Goal: Task Accomplishment & Management: Manage account settings

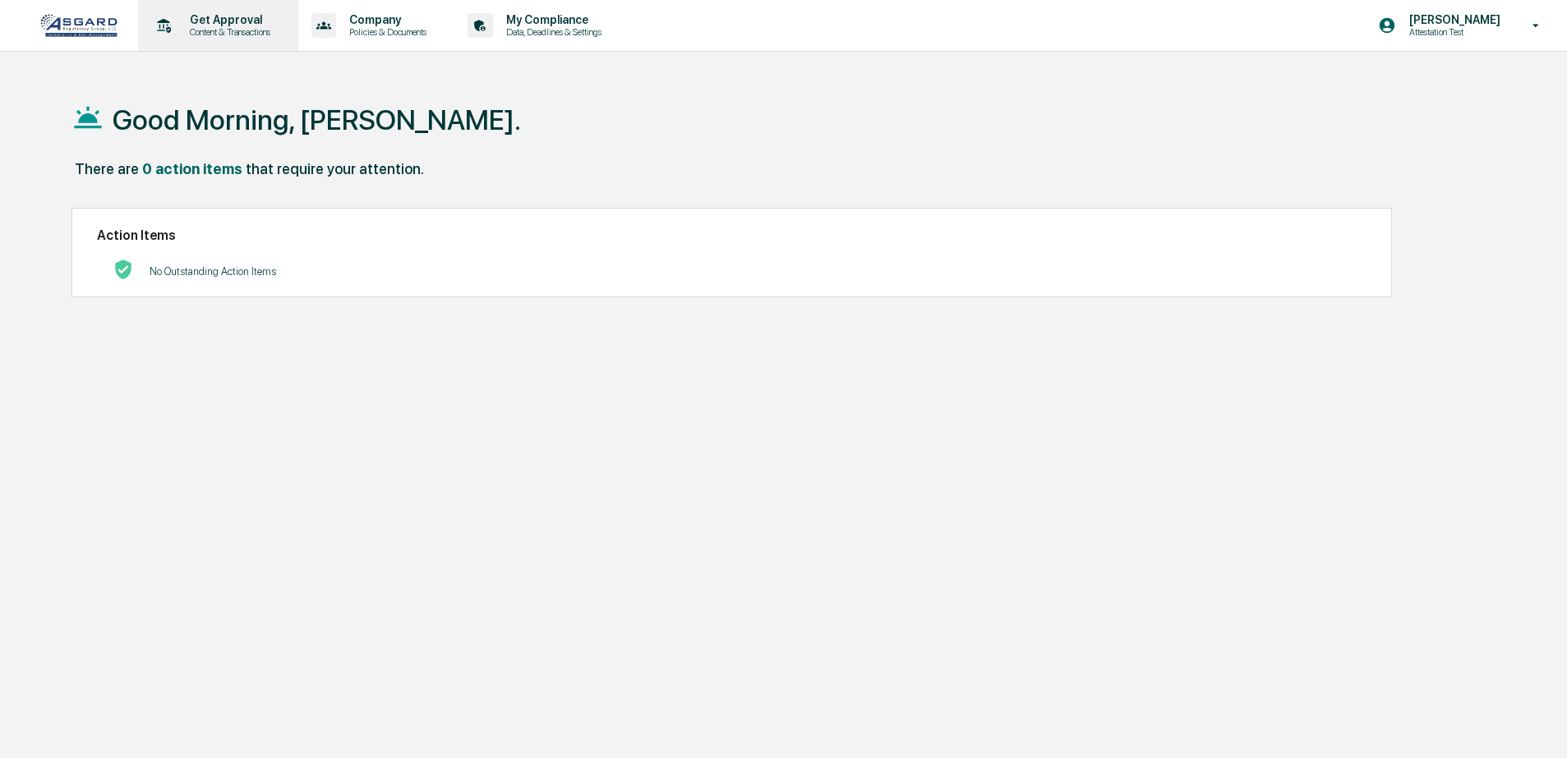
click at [246, 35] on p "Content & Transactions" at bounding box center [228, 32] width 102 height 12
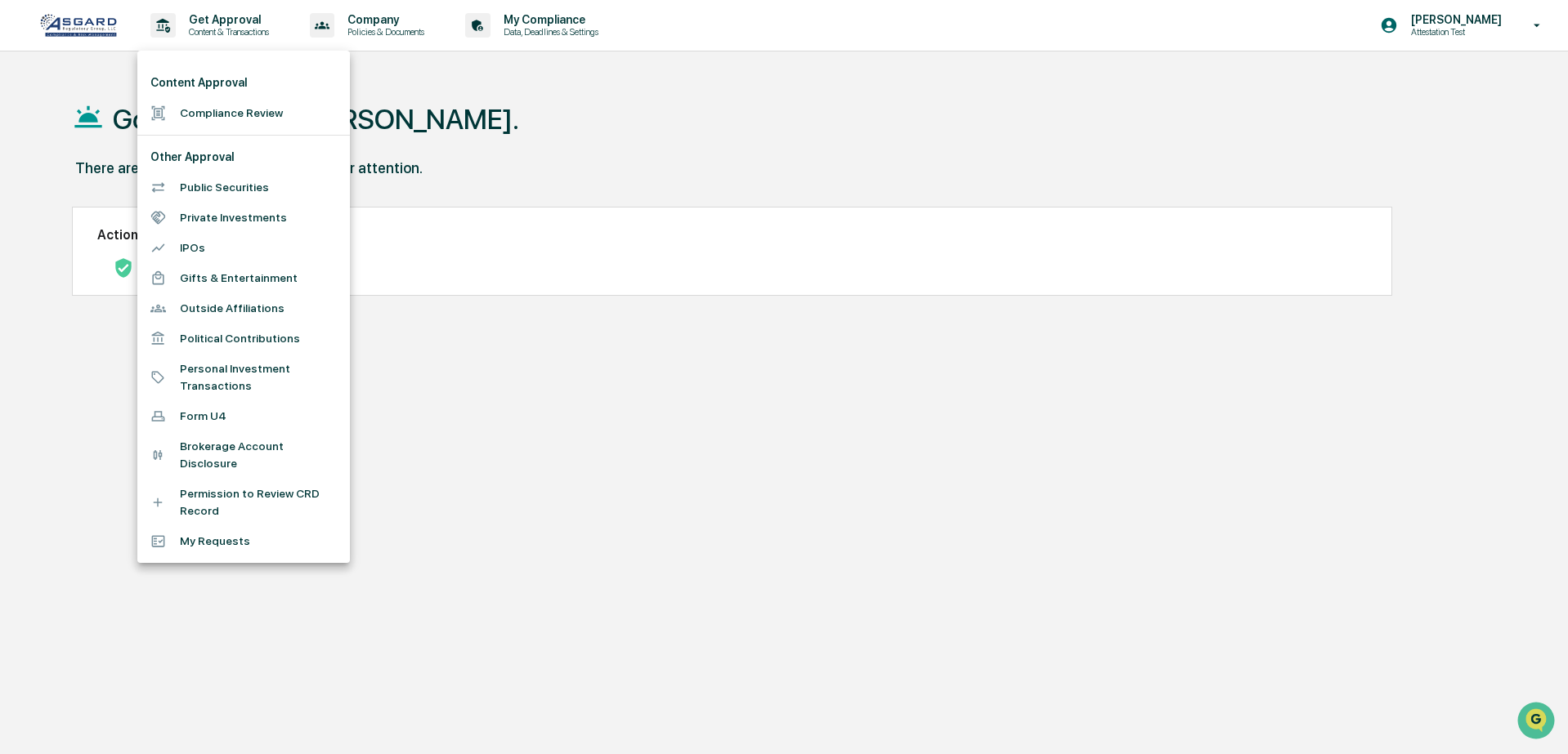
click at [223, 543] on li "My Requests" at bounding box center [244, 541] width 213 height 30
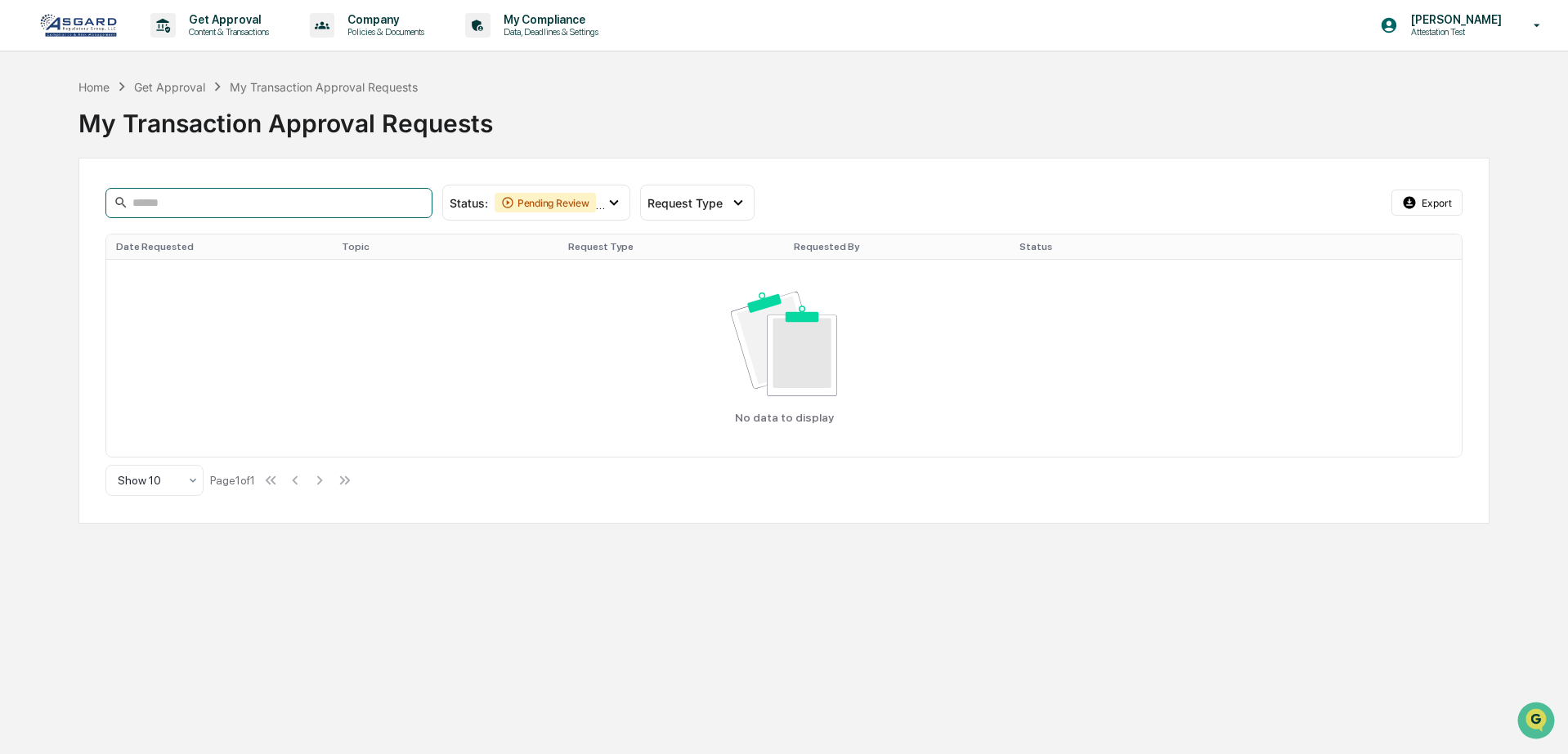
click at [240, 192] on input at bounding box center [269, 203] width 327 height 30
click at [569, 196] on div "Pending Review" at bounding box center [545, 203] width 101 height 20
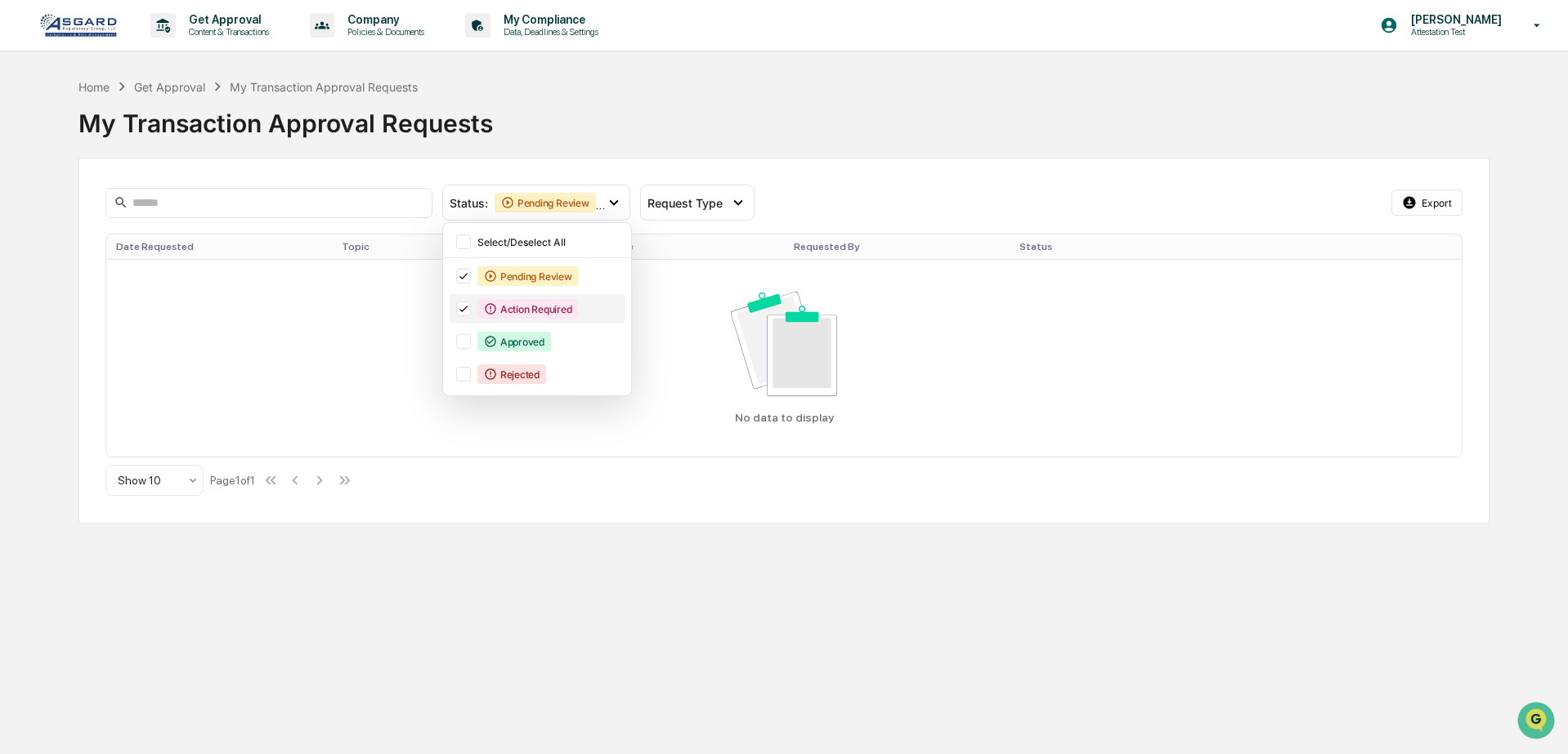
click at [461, 312] on icon at bounding box center [464, 309] width 18 height 12
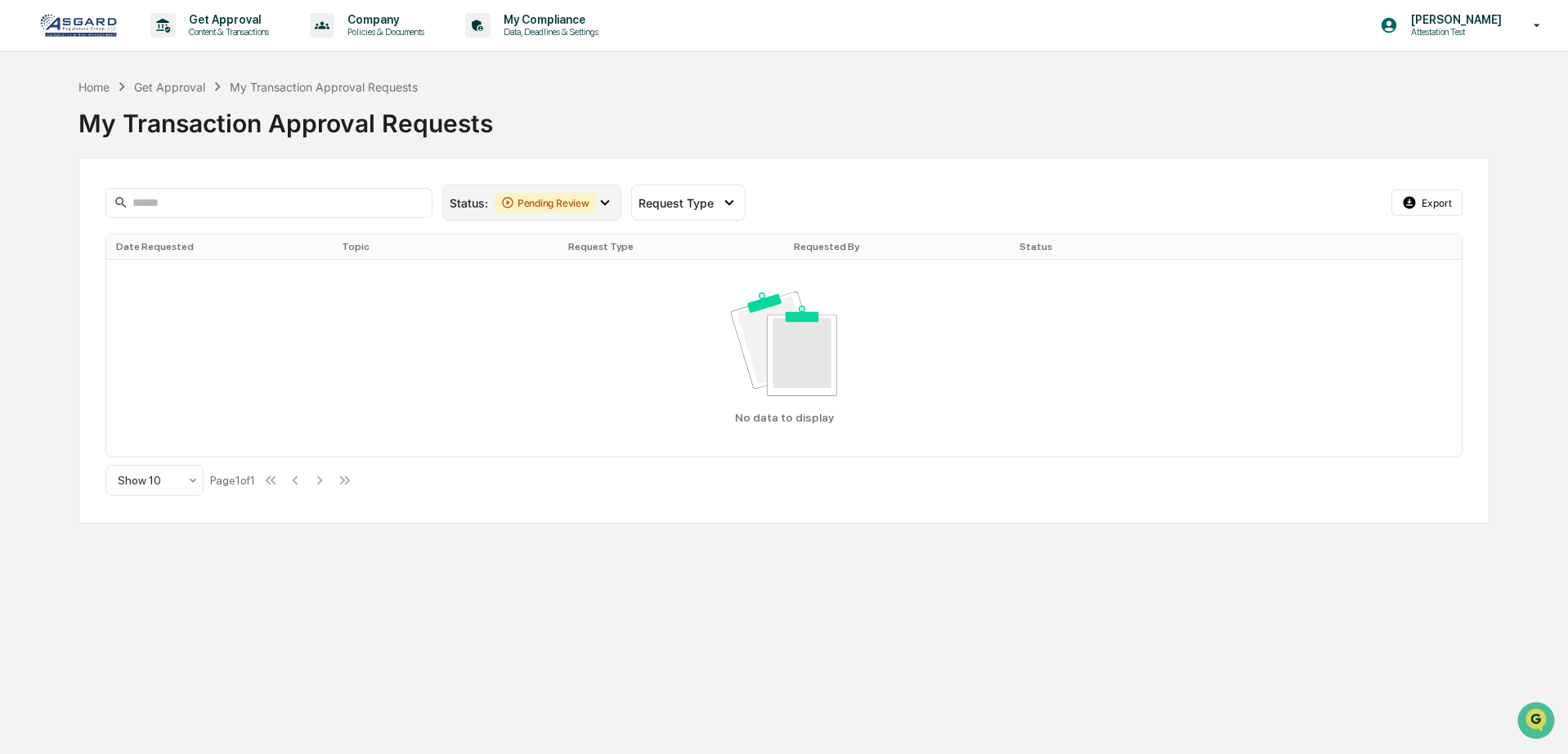
click at [578, 210] on div "Pending Review" at bounding box center [545, 203] width 101 height 20
click at [708, 204] on span "Request Type" at bounding box center [677, 203] width 76 height 14
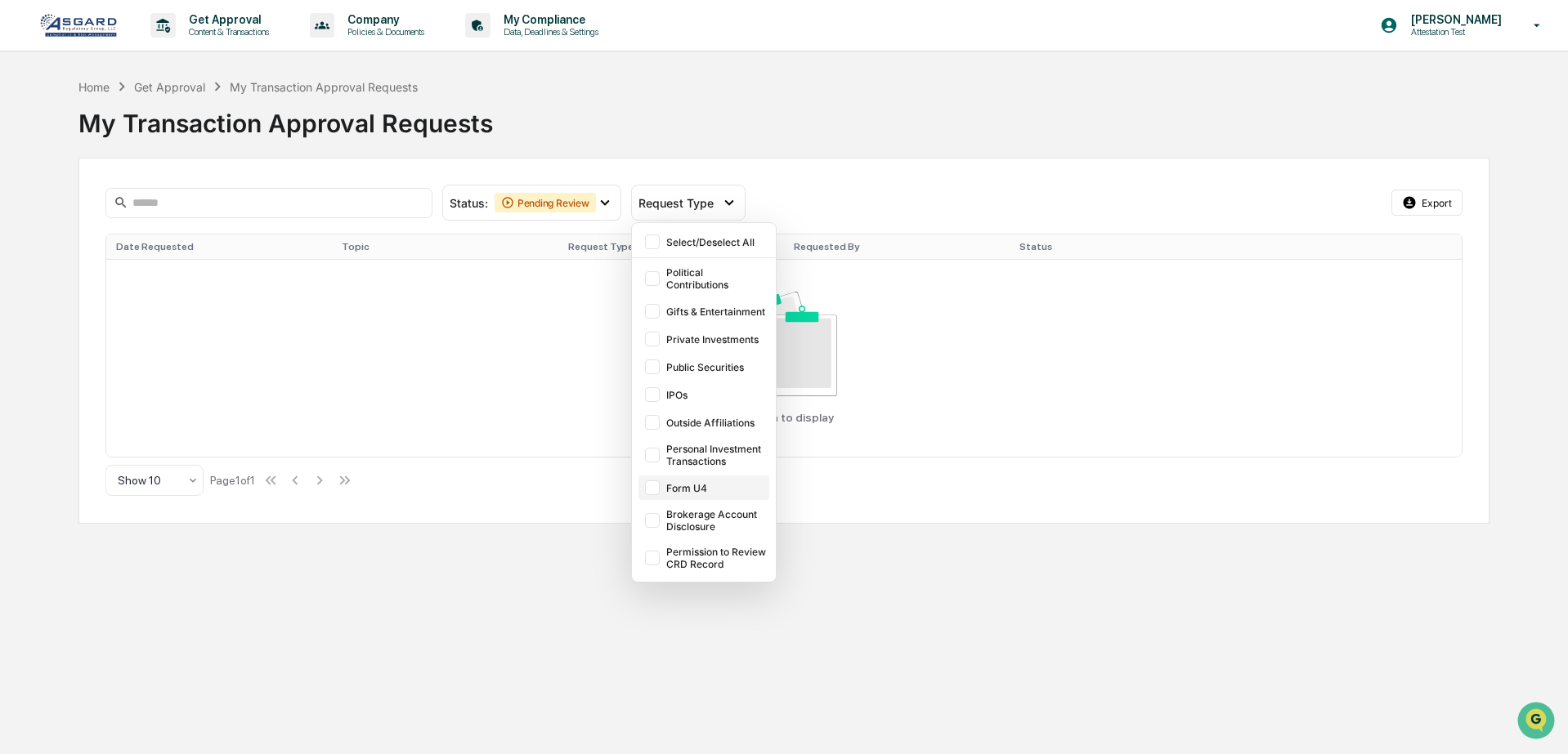
click at [679, 487] on div "Form U4" at bounding box center [716, 488] width 99 height 12
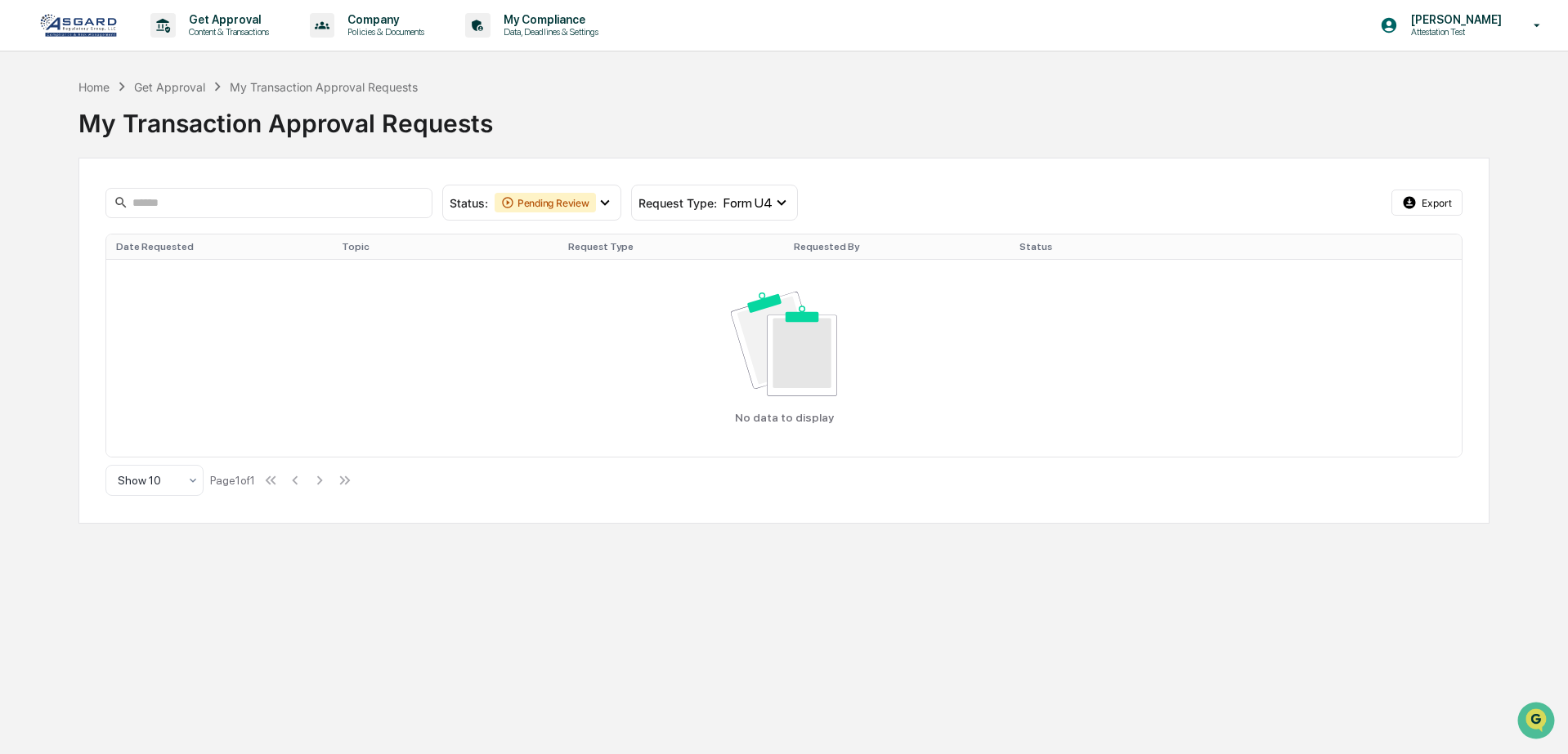
click at [117, 21] on img at bounding box center [78, 25] width 79 height 25
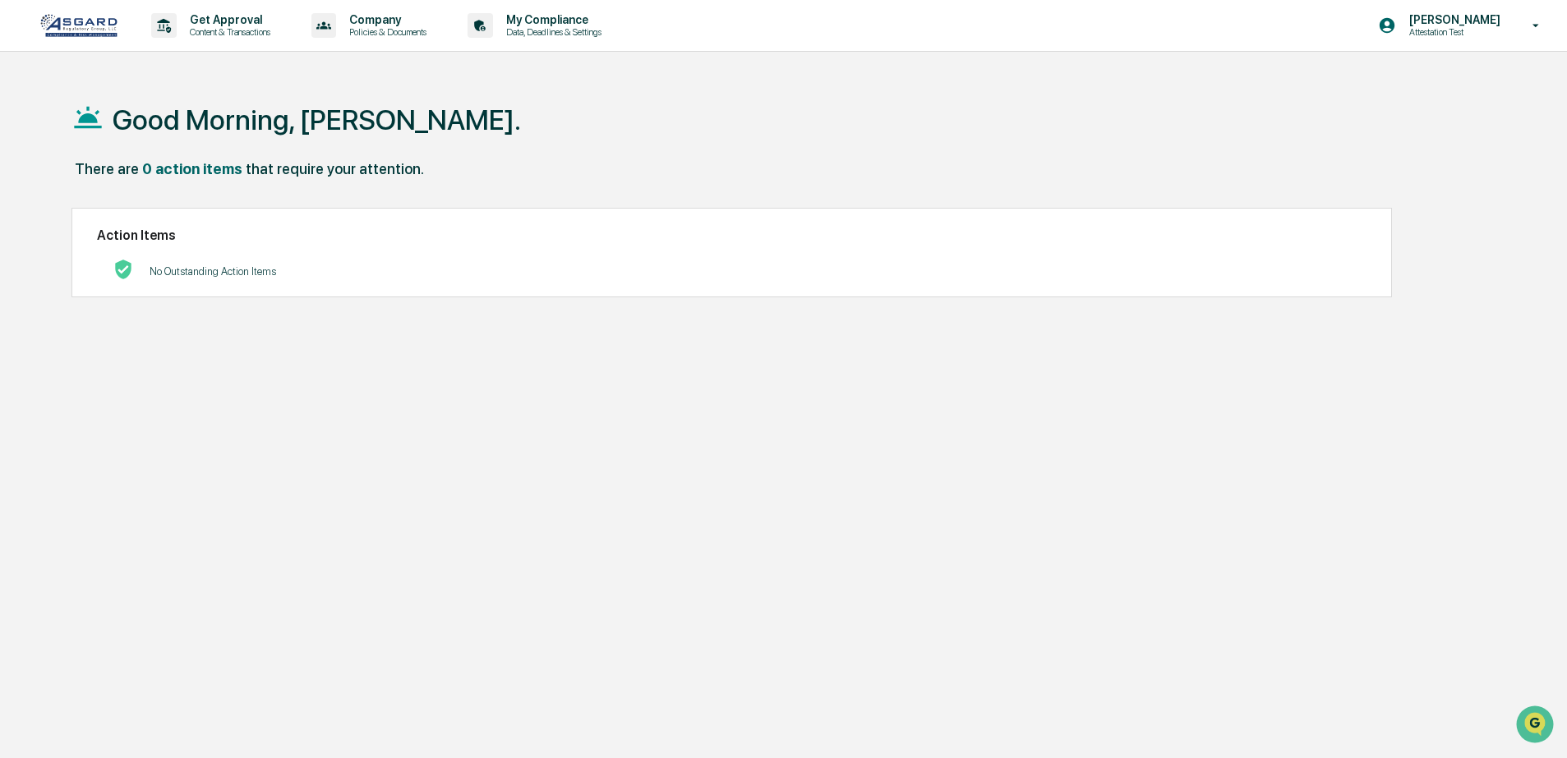
click at [319, 265] on div "No Outstanding Action Items" at bounding box center [732, 272] width 1270 height 34
click at [237, 17] on p "Get Approval" at bounding box center [228, 19] width 102 height 13
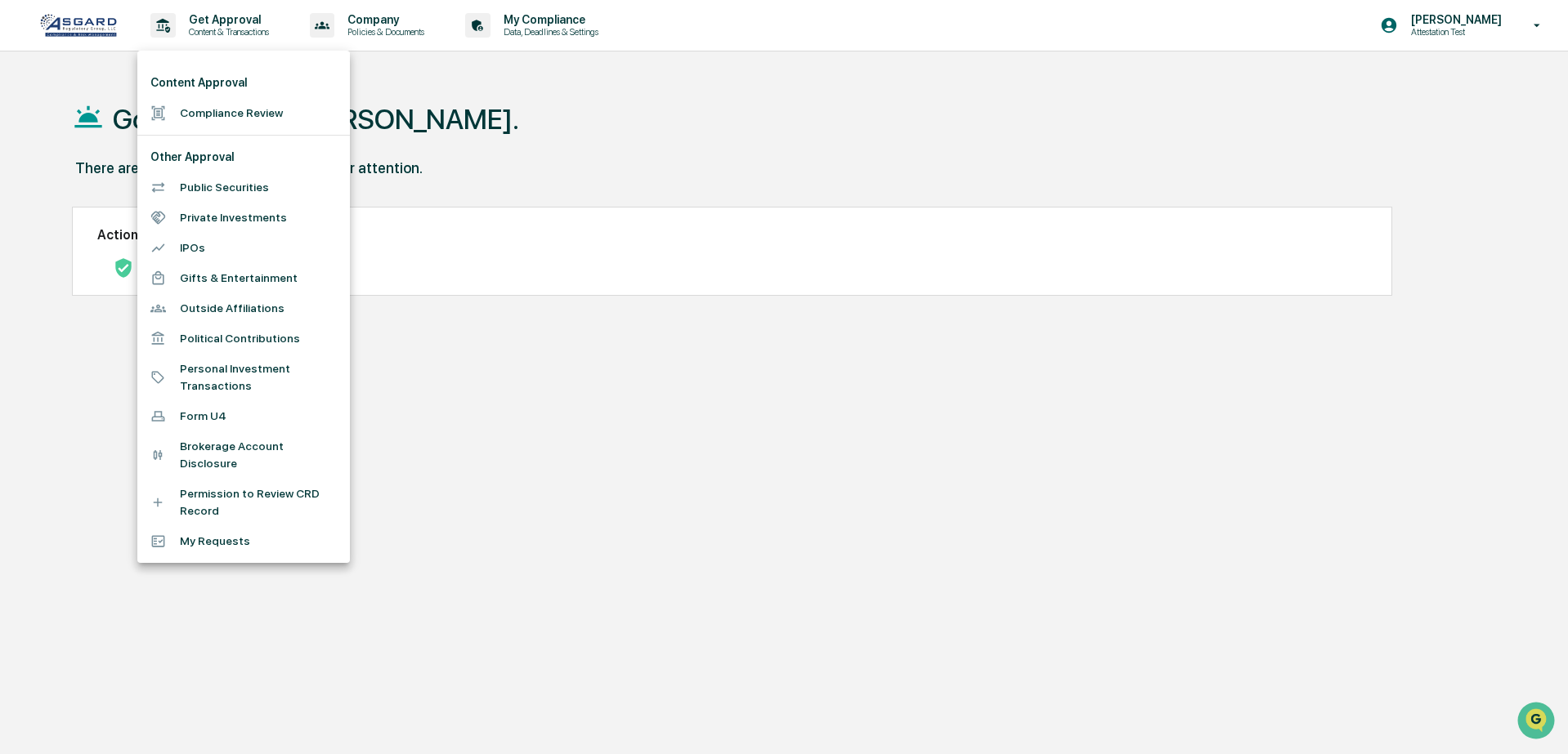
click at [525, 403] on div at bounding box center [784, 377] width 1568 height 754
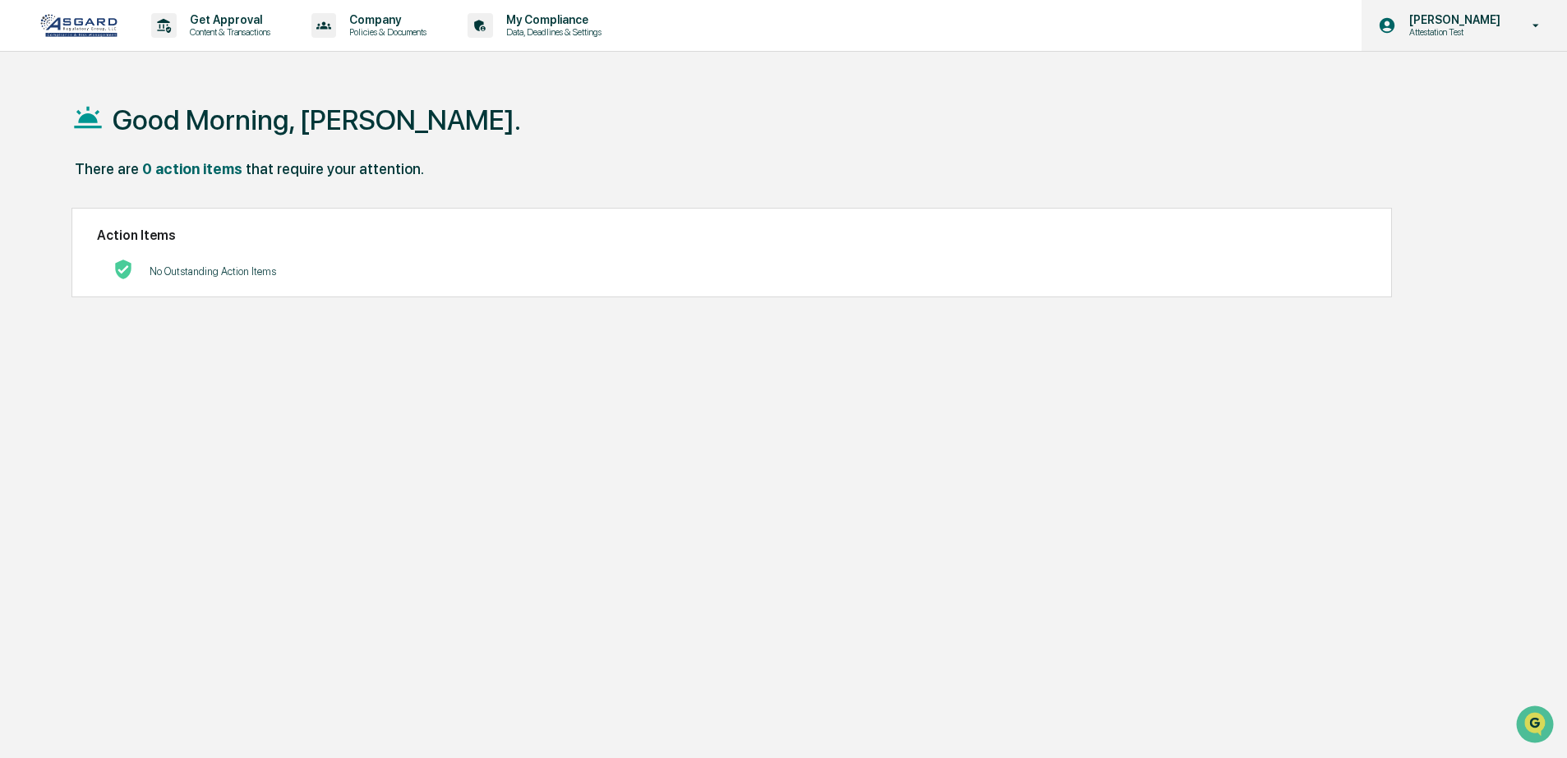
click at [1499, 36] on p "Attestation Test" at bounding box center [1452, 32] width 113 height 12
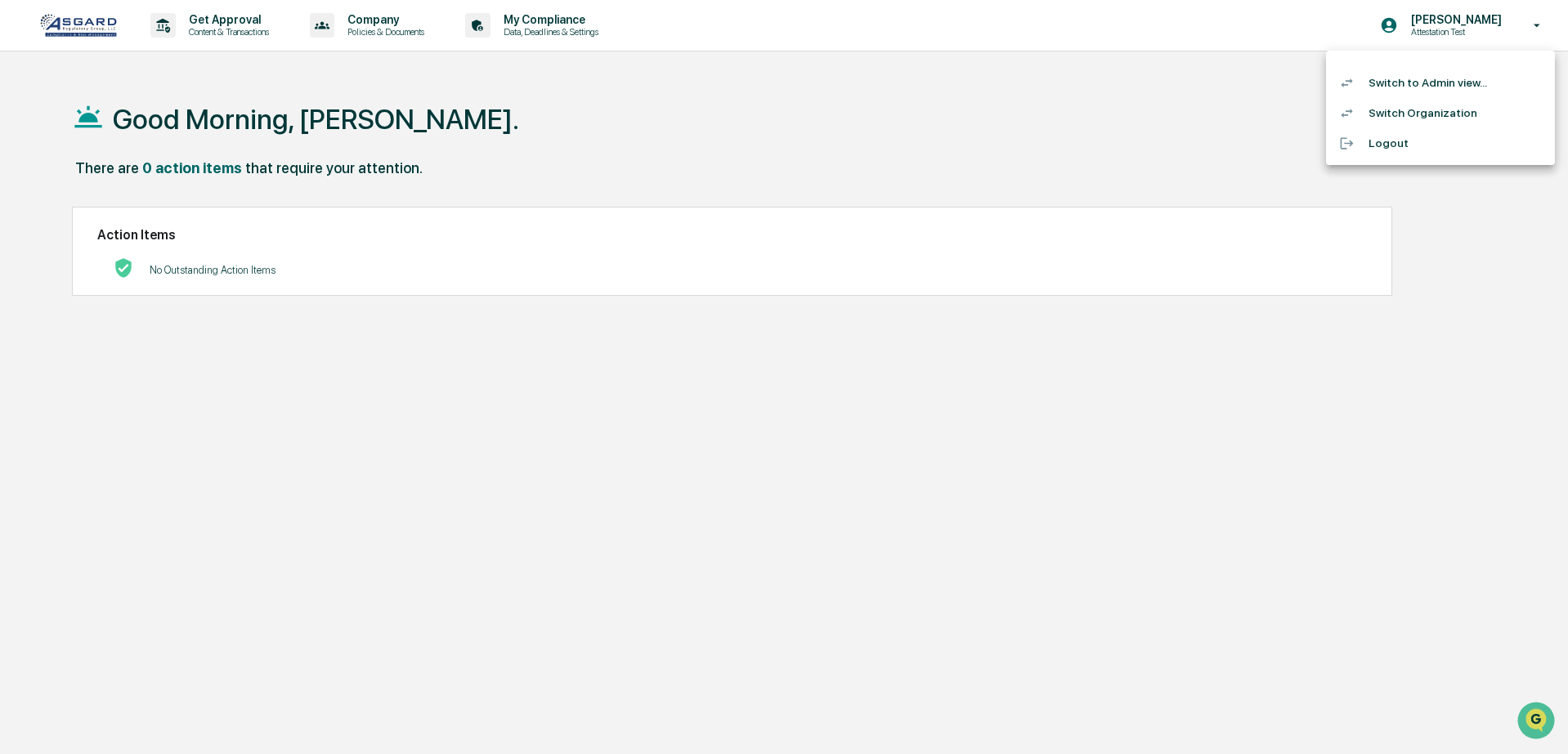
click at [944, 112] on div at bounding box center [784, 377] width 1568 height 754
click at [42, 35] on img at bounding box center [78, 25] width 79 height 25
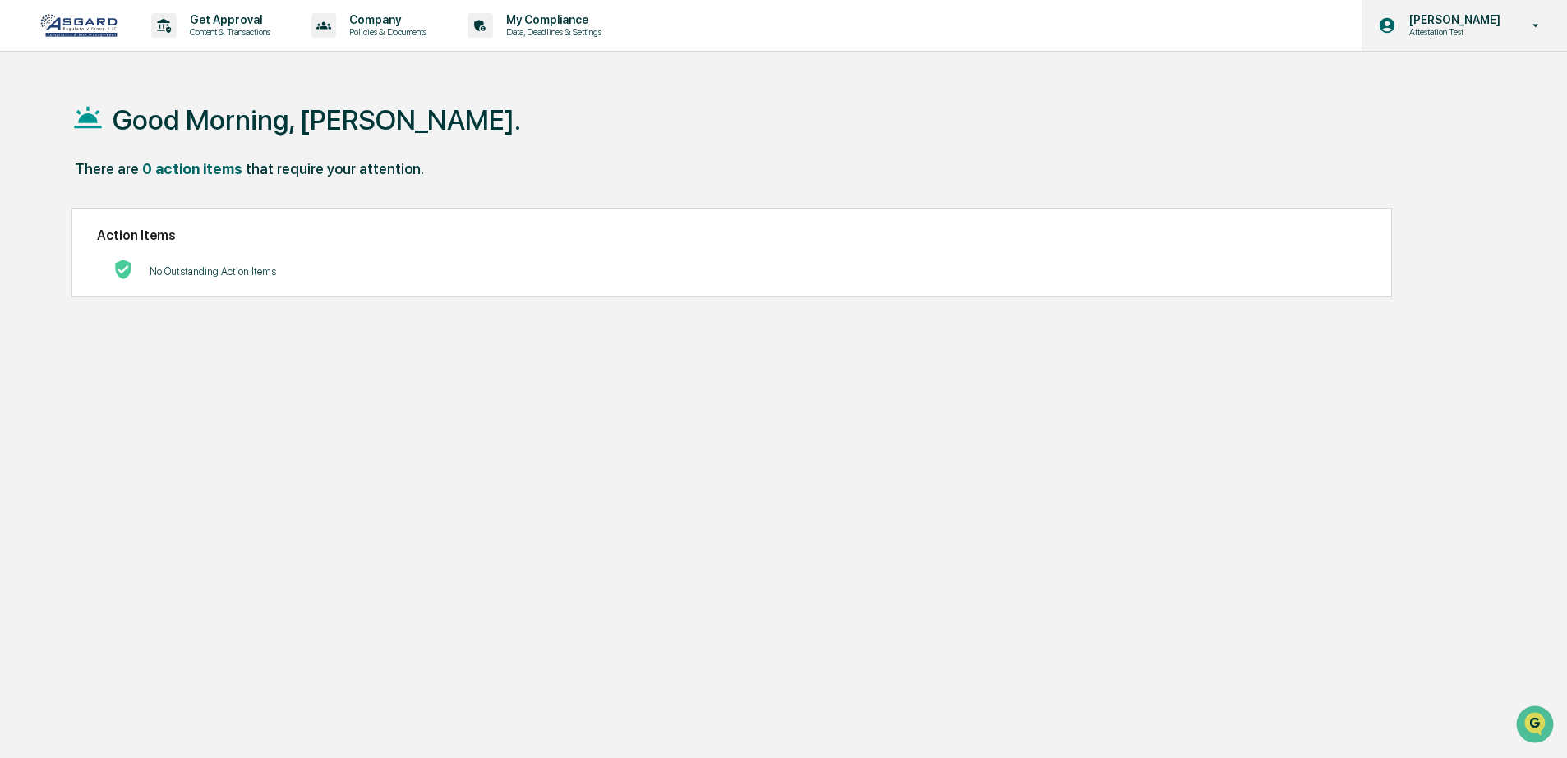
click at [1468, 30] on p "Attestation Test" at bounding box center [1452, 32] width 113 height 12
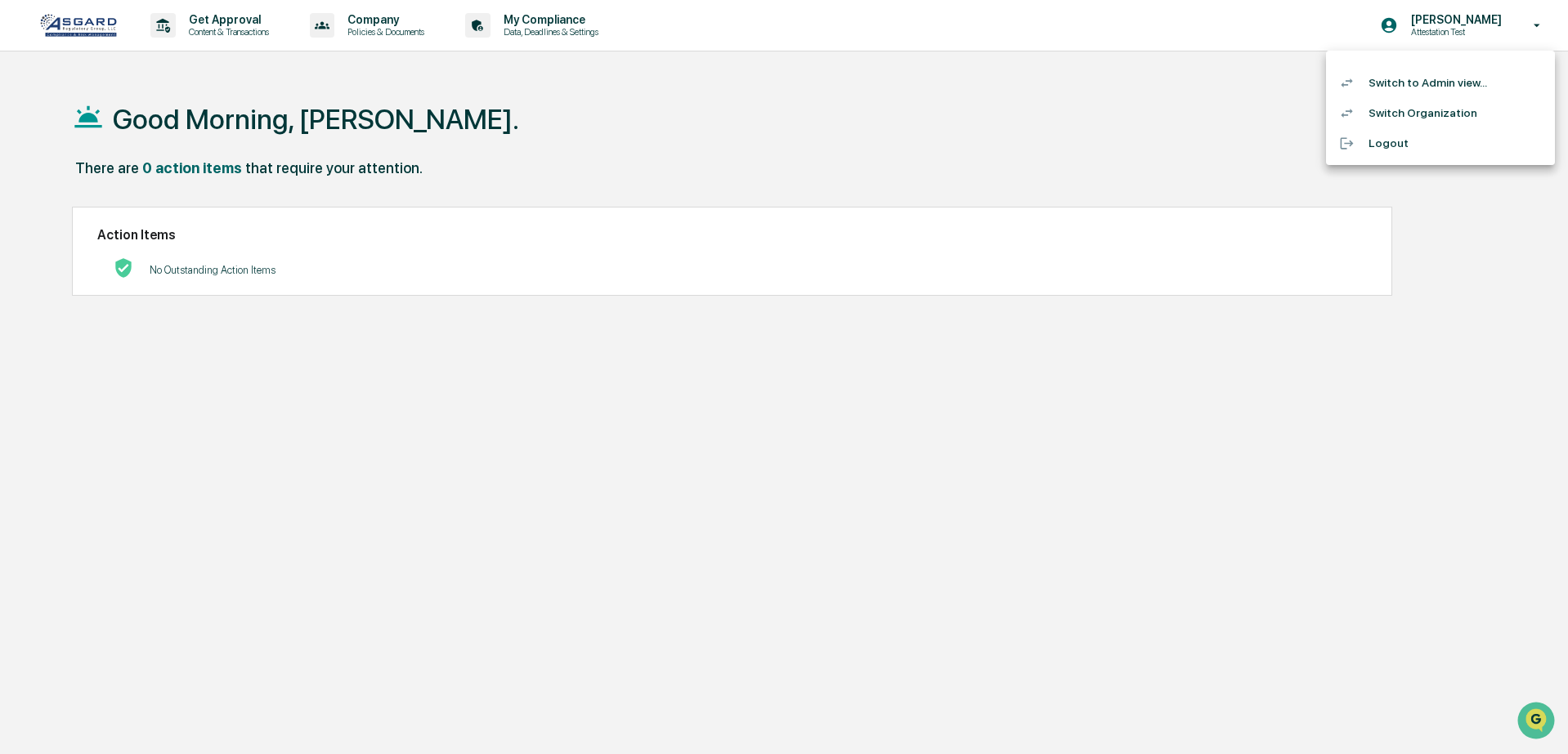
click at [1456, 90] on li "Switch to Admin view..." at bounding box center [1441, 83] width 229 height 30
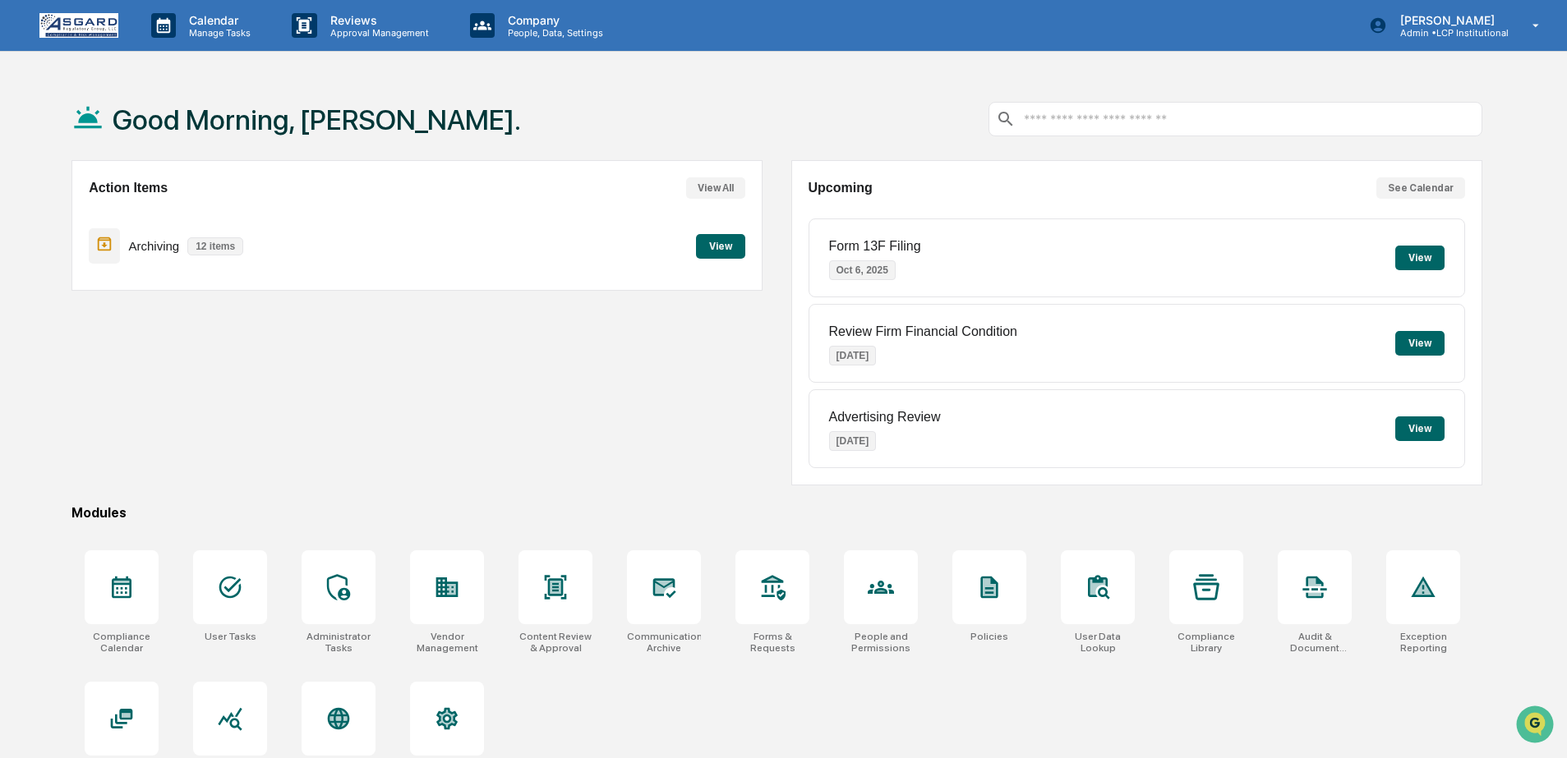
click at [680, 427] on div "Action Items View All Archiving 12 items View" at bounding box center [416, 322] width 691 height 325
click at [247, 606] on div at bounding box center [230, 588] width 74 height 74
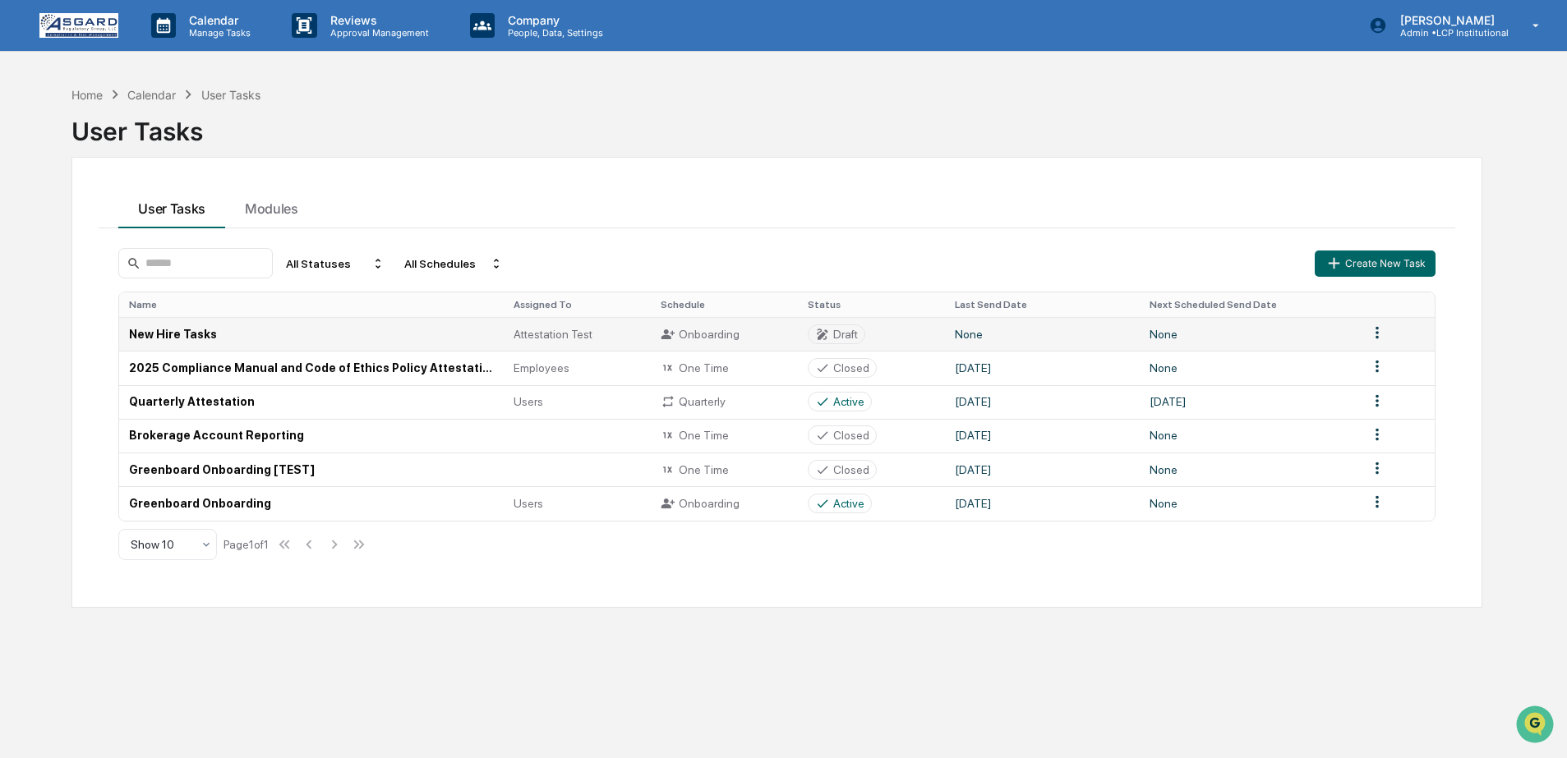
click at [306, 330] on td "New Hire Tasks" at bounding box center [311, 334] width 385 height 34
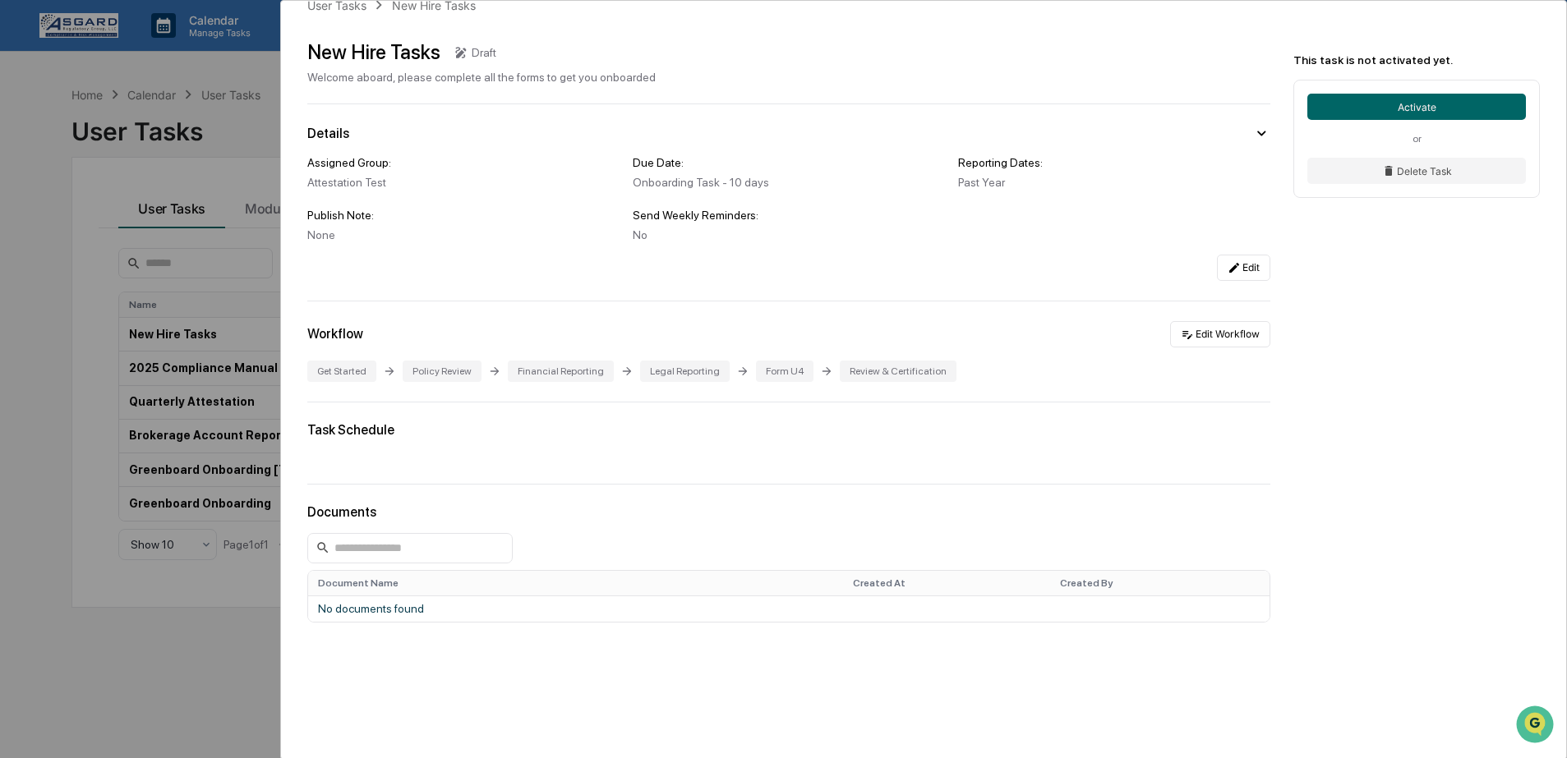
scroll to position [71, 0]
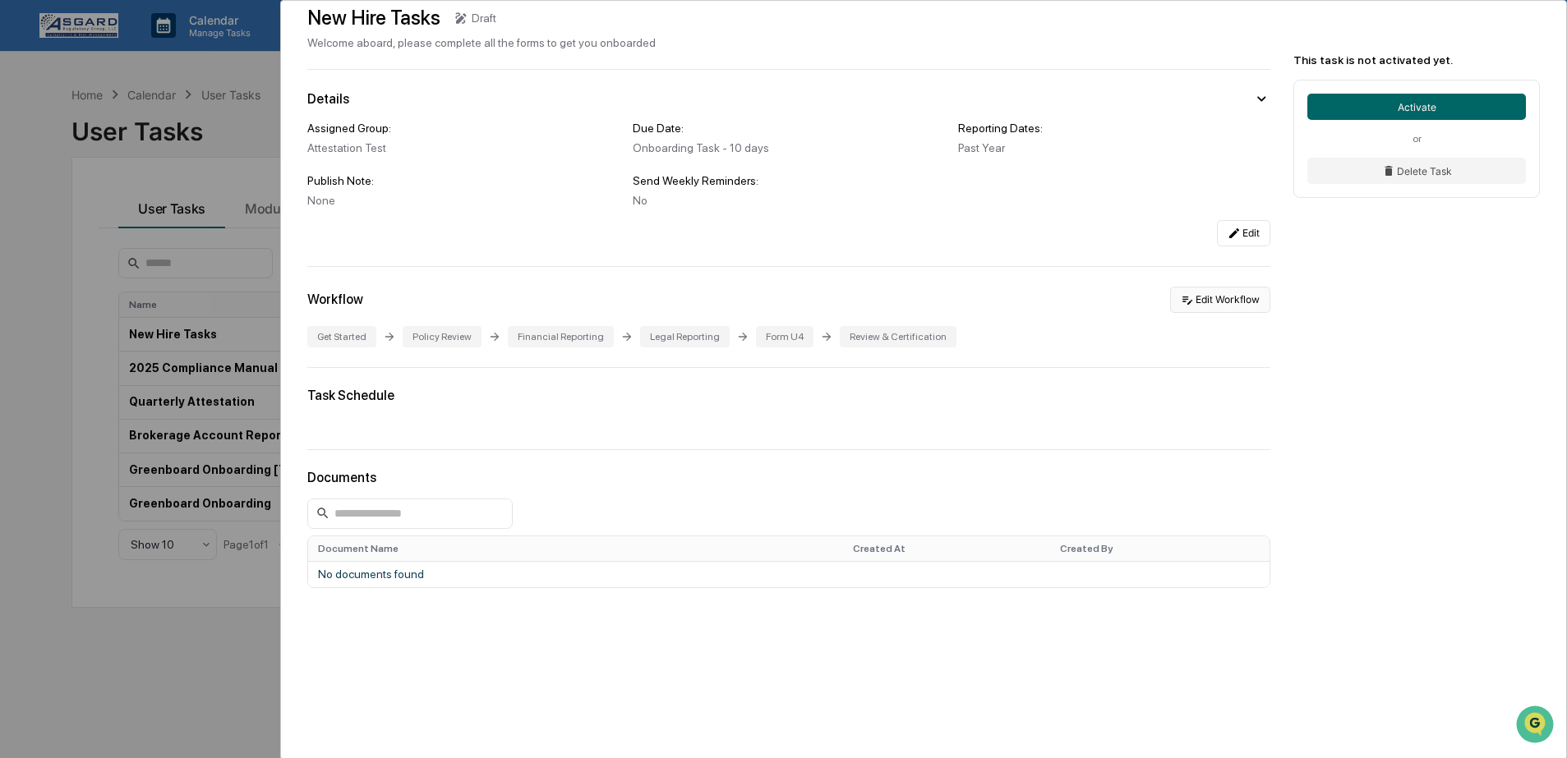
click at [1212, 301] on button "Edit Workflow" at bounding box center [1220, 300] width 100 height 26
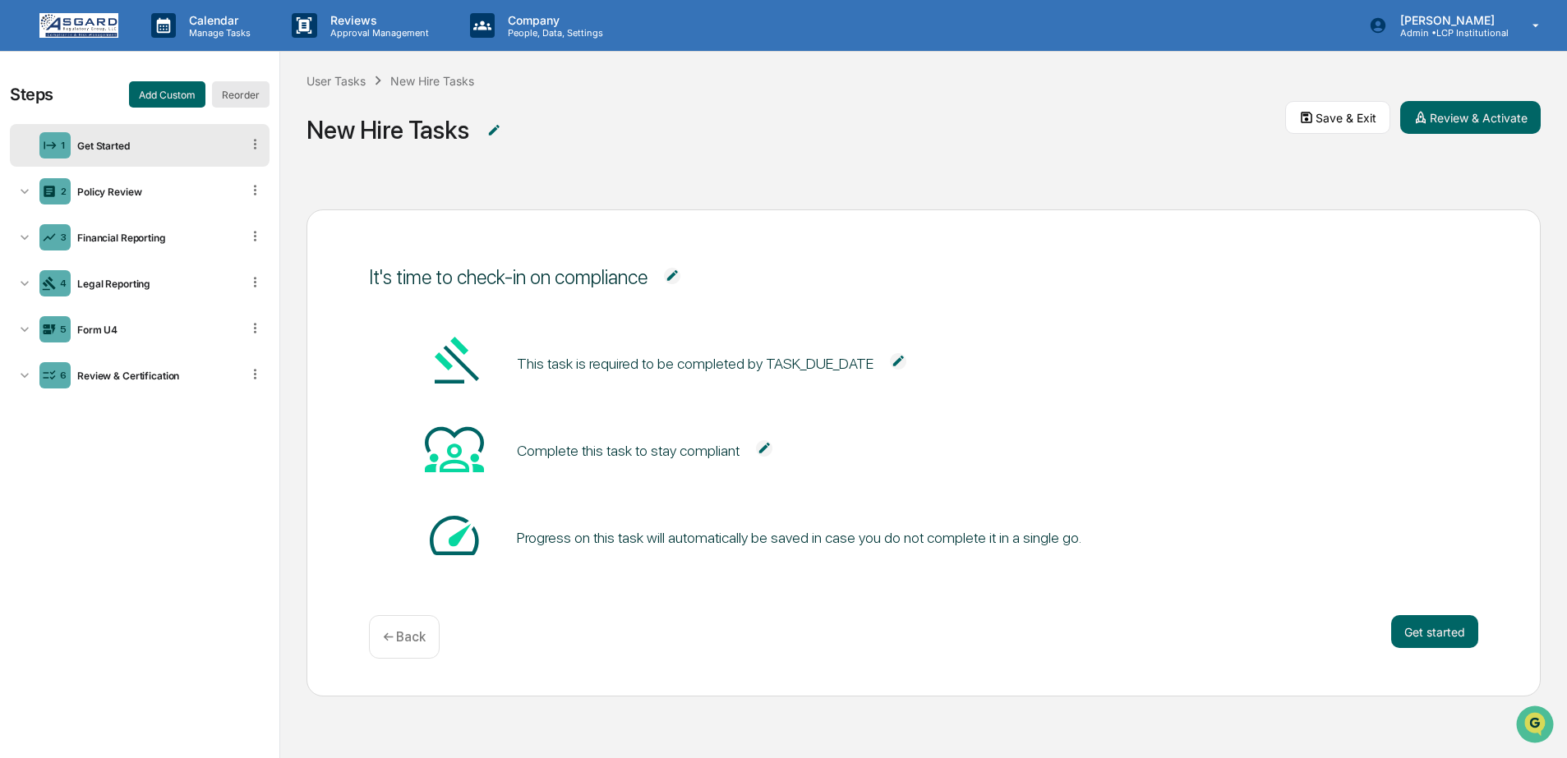
click at [244, 94] on button "Reorder" at bounding box center [241, 94] width 58 height 26
drag, startPoint x: 23, startPoint y: 328, endPoint x: 17, endPoint y: 179, distance: 148.8
click at [17, 179] on icon at bounding box center [24, 181] width 16 height 16
drag, startPoint x: 26, startPoint y: 237, endPoint x: 35, endPoint y: 295, distance: 58.9
click at [113, 329] on div "Legal Reporting" at bounding box center [156, 330] width 170 height 12
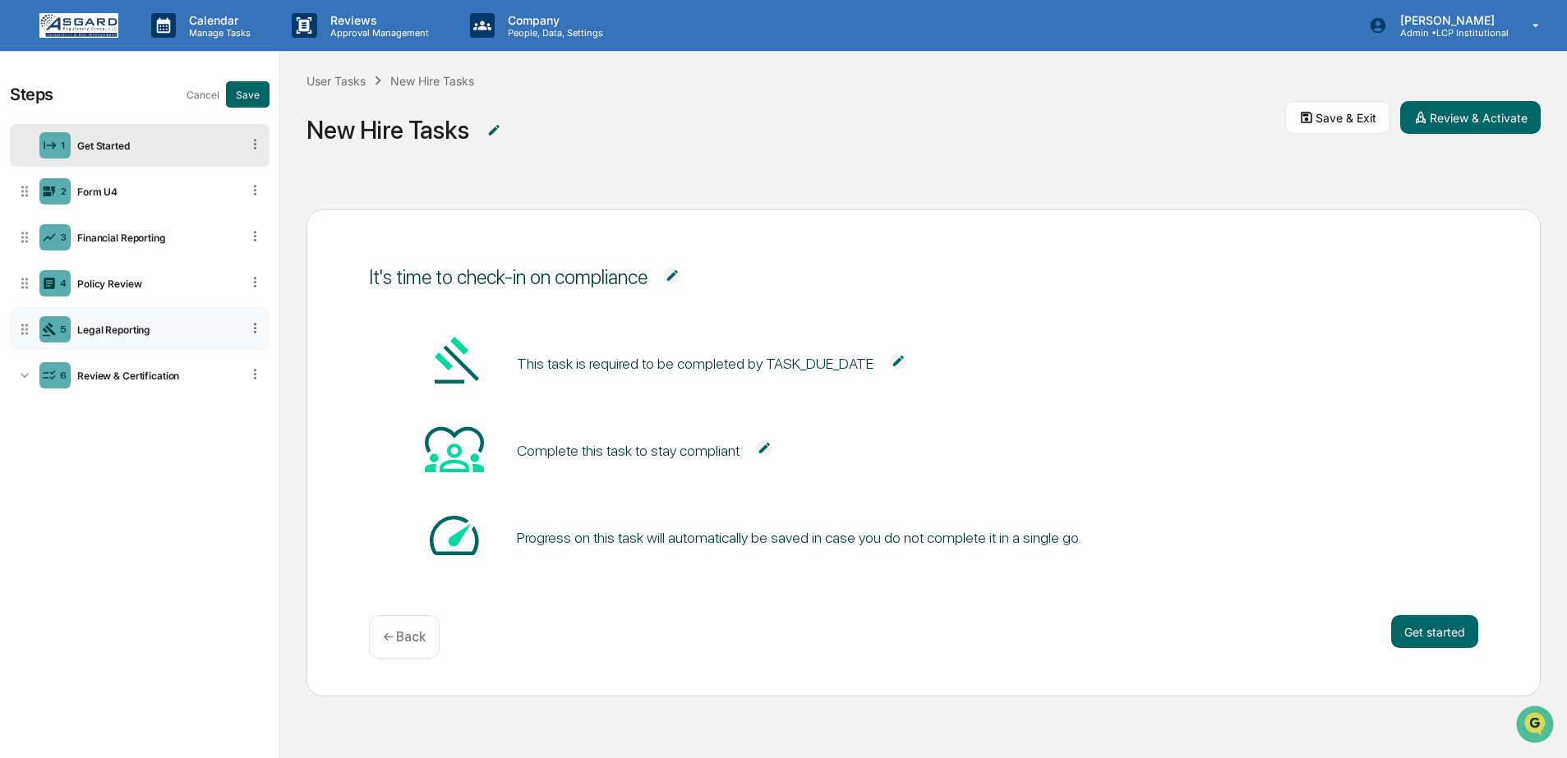
click at [103, 343] on div "5 Legal Reporting" at bounding box center [140, 329] width 260 height 43
click at [98, 329] on div "Legal Reporting" at bounding box center [156, 330] width 170 height 12
click at [98, 327] on div "Legal Reporting" at bounding box center [156, 330] width 170 height 12
click at [100, 186] on div "Form U4" at bounding box center [156, 192] width 170 height 12
click at [249, 93] on button "Save" at bounding box center [248, 94] width 44 height 26
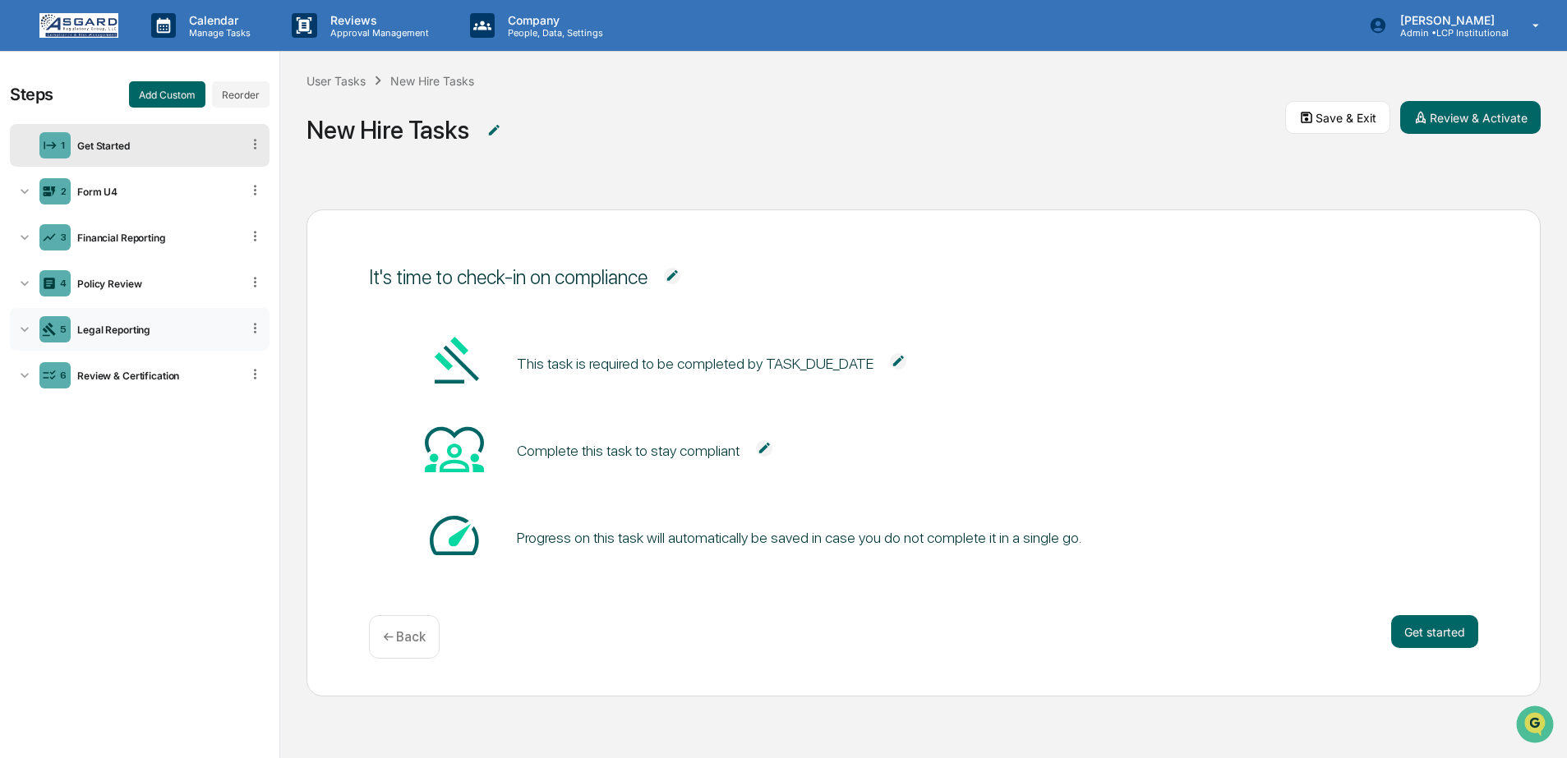
click at [108, 338] on div "5 Legal Reporting" at bounding box center [140, 329] width 260 height 43
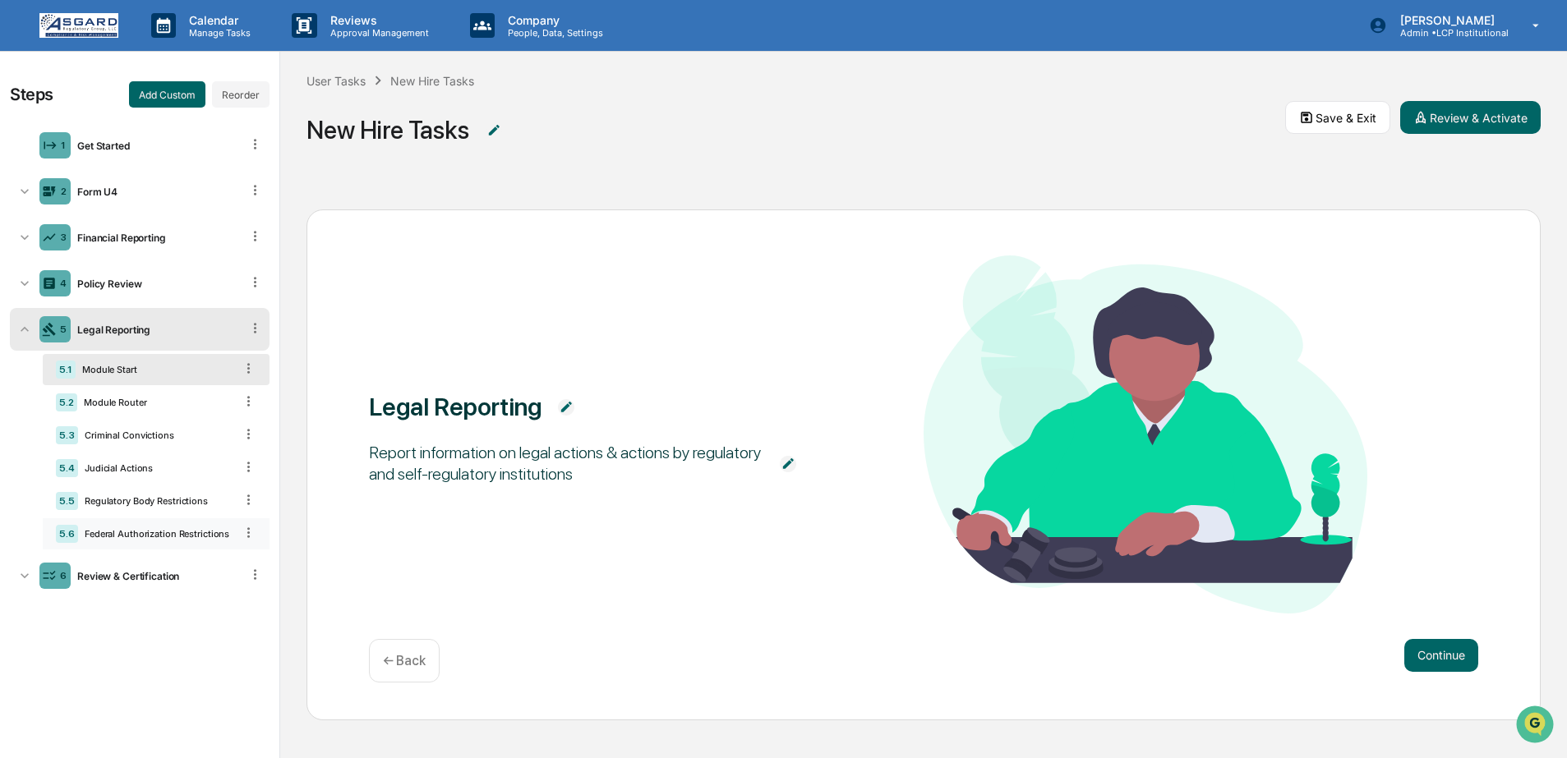
click at [126, 545] on div "5.6 Federal Authorization Restrictions" at bounding box center [156, 534] width 227 height 31
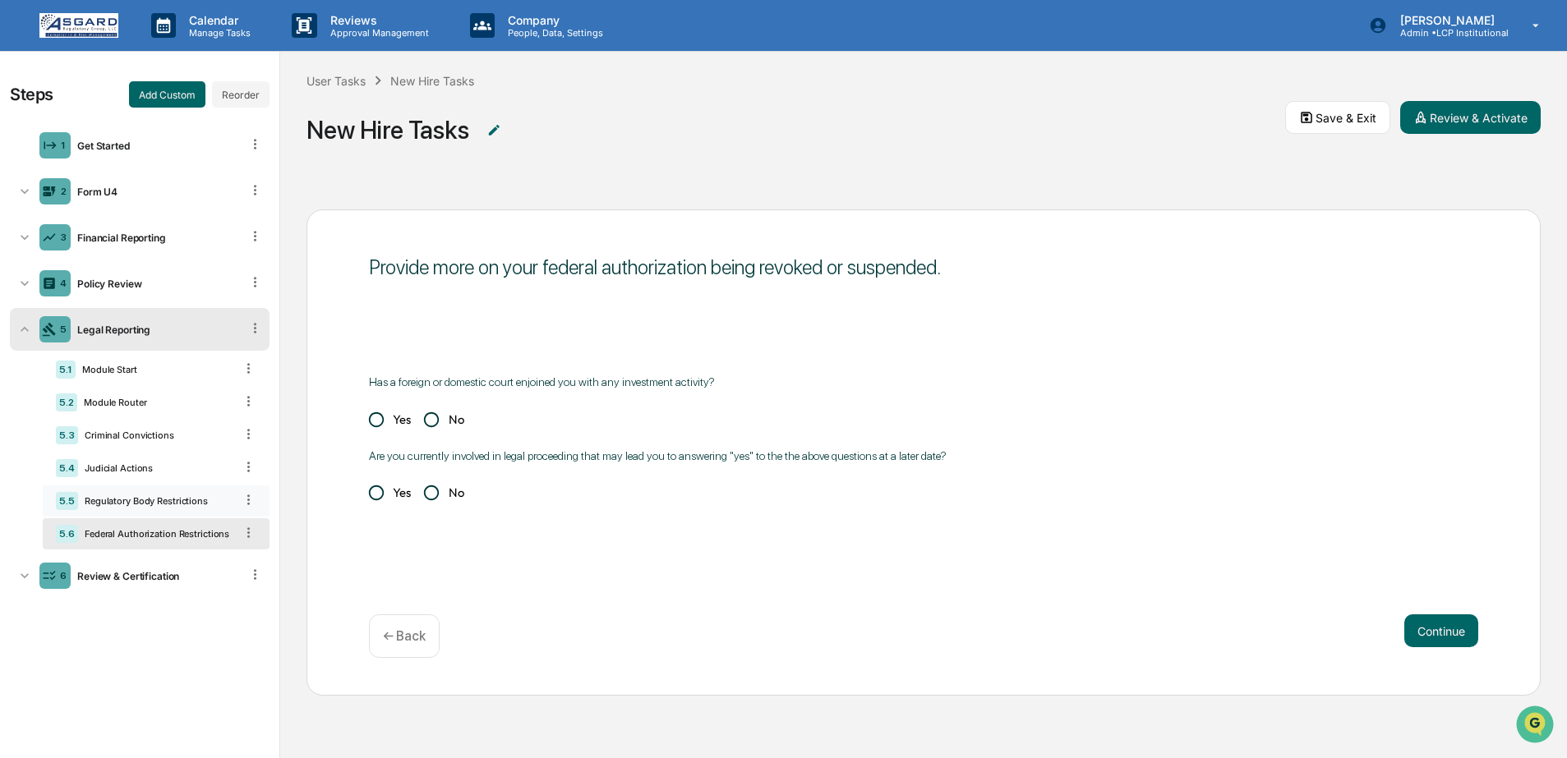
click at [123, 516] on div "5.5 Regulatory Body Restrictions" at bounding box center [156, 501] width 227 height 31
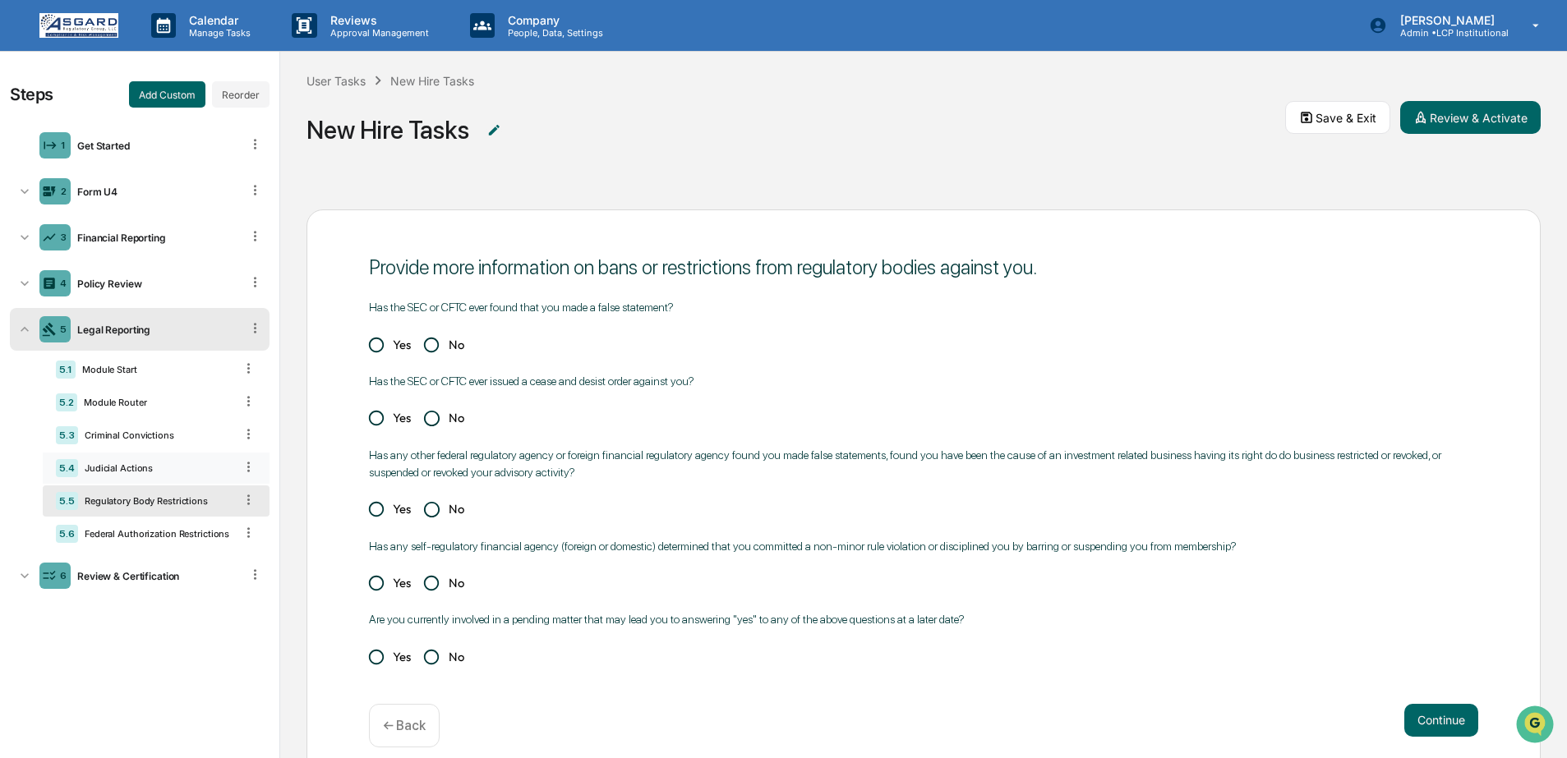
click at [127, 474] on div "Judicial Actions" at bounding box center [156, 469] width 156 height 12
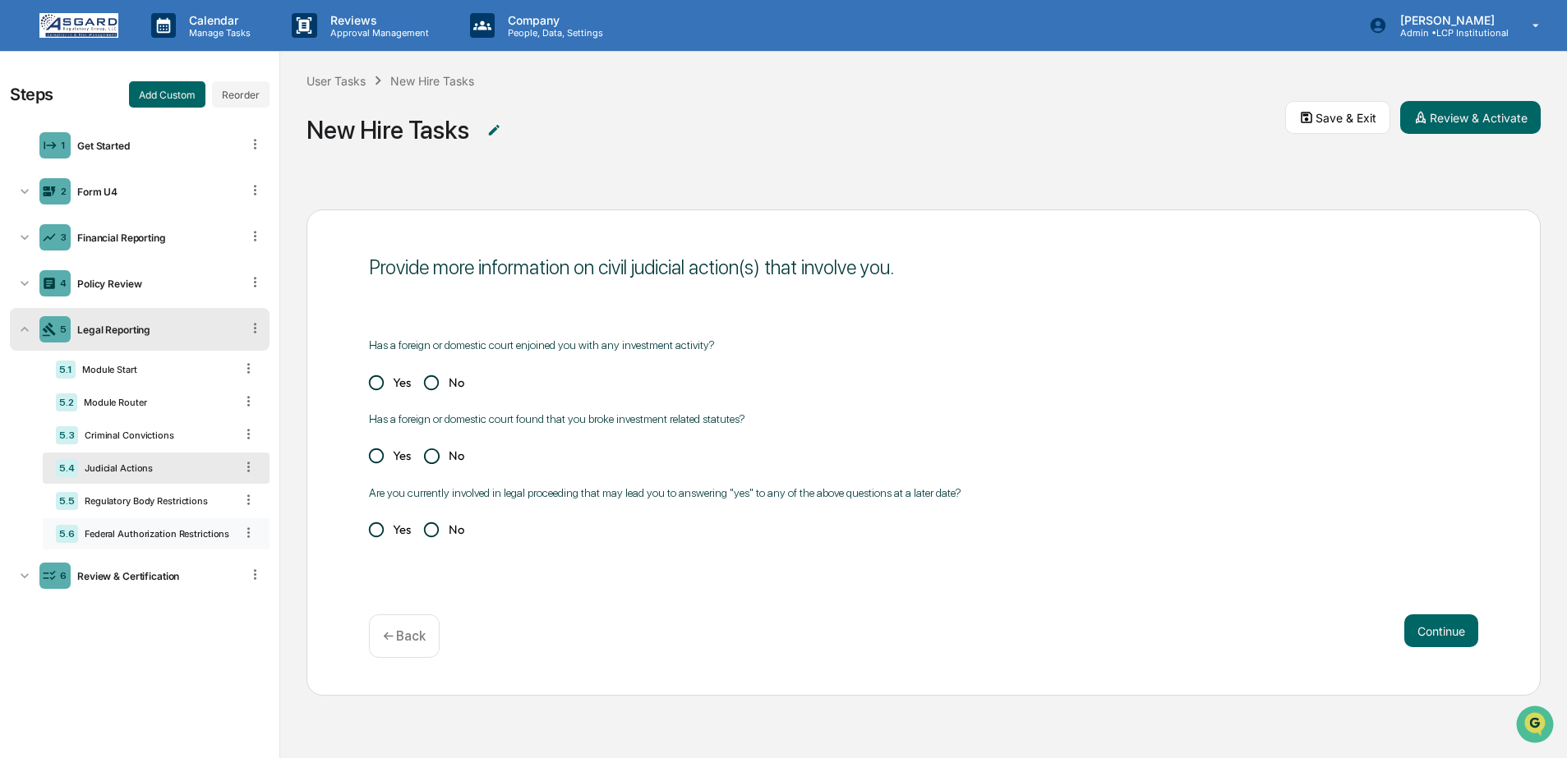
click at [120, 535] on div "Federal Authorization Restrictions" at bounding box center [156, 534] width 156 height 12
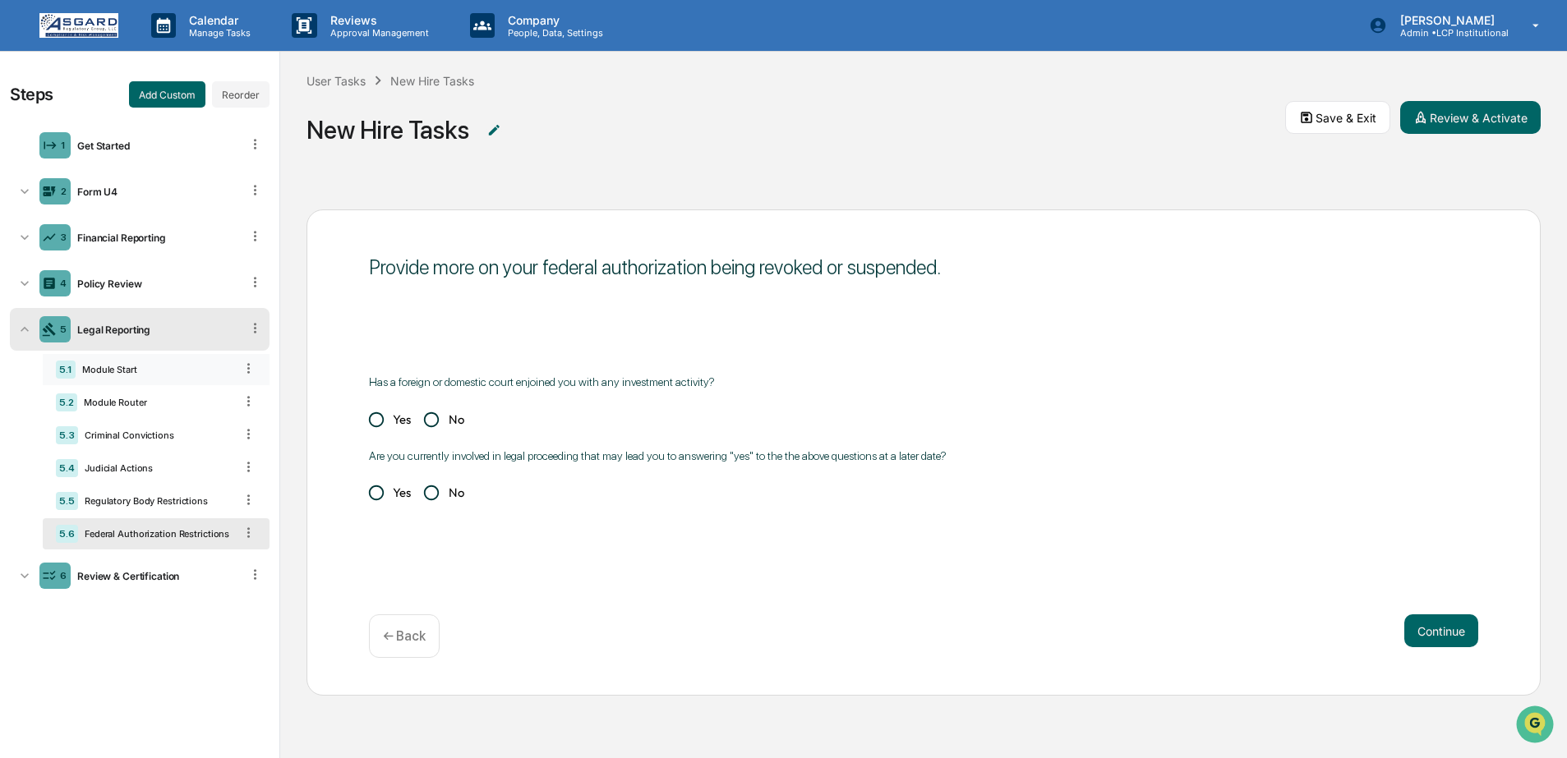
click at [135, 367] on div "Module Start" at bounding box center [155, 370] width 159 height 12
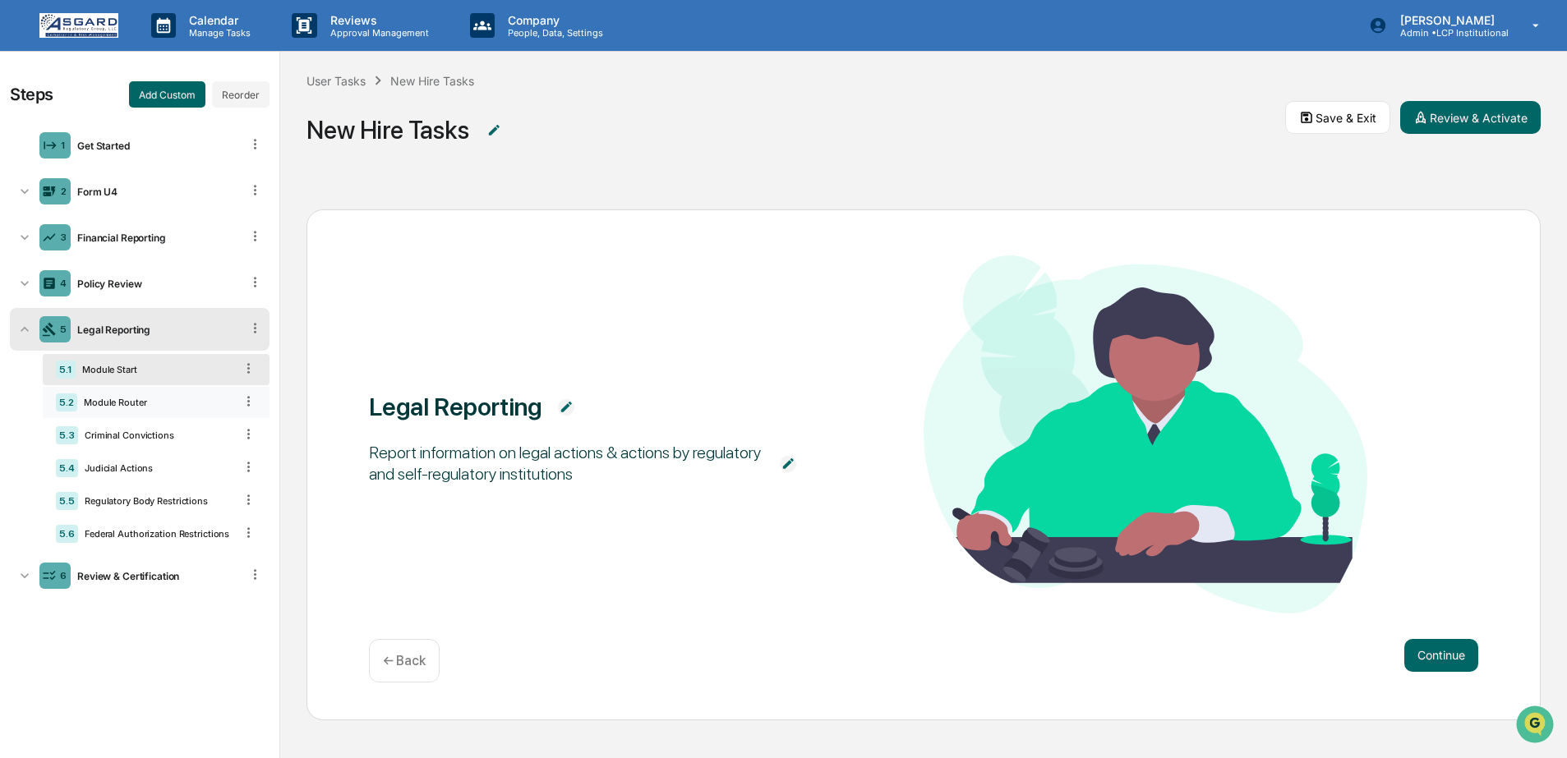
click at [122, 408] on div "Module Router" at bounding box center [155, 403] width 157 height 12
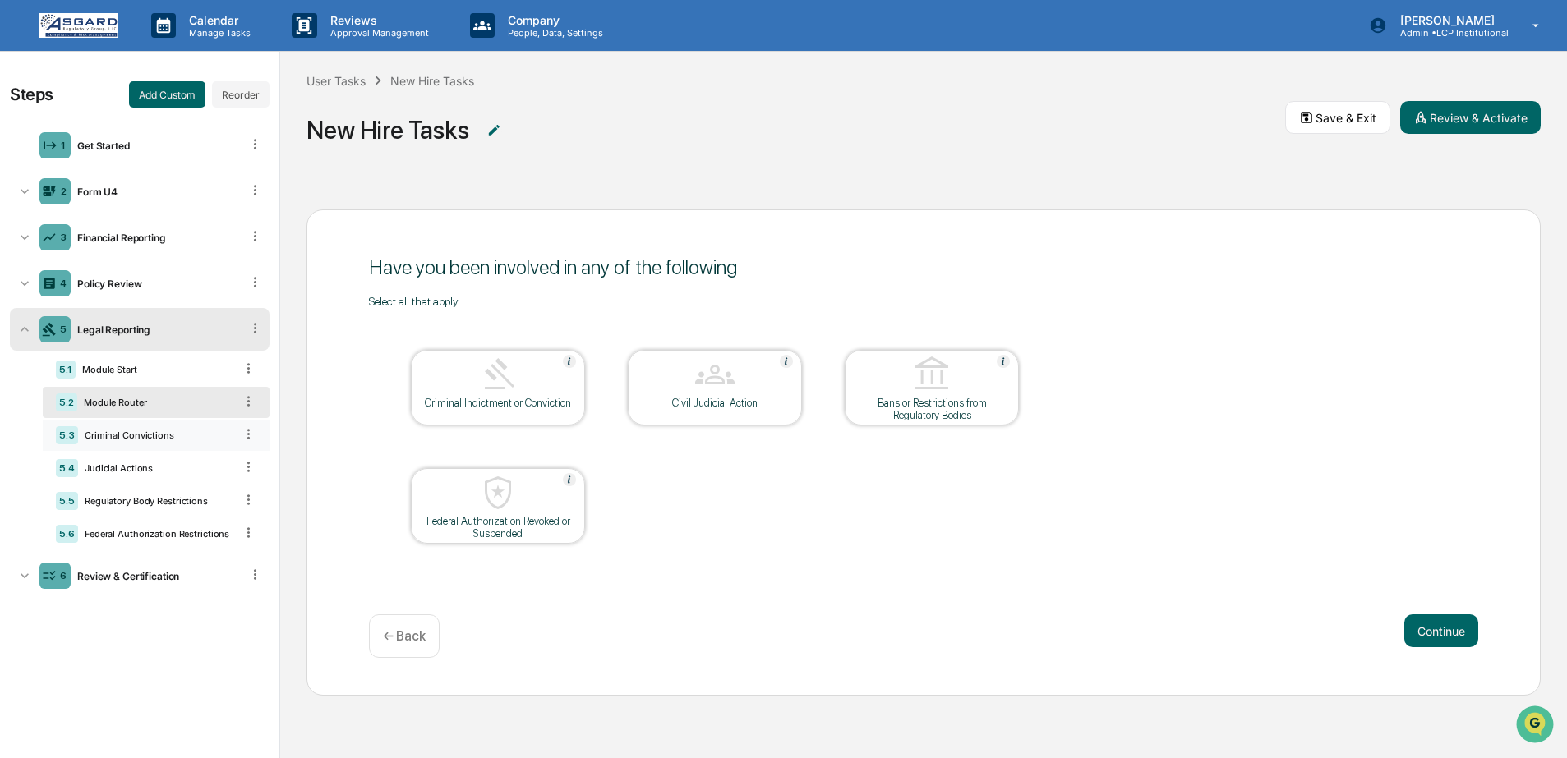
click at [122, 422] on div "5.3 Criminal Convictions" at bounding box center [156, 435] width 227 height 31
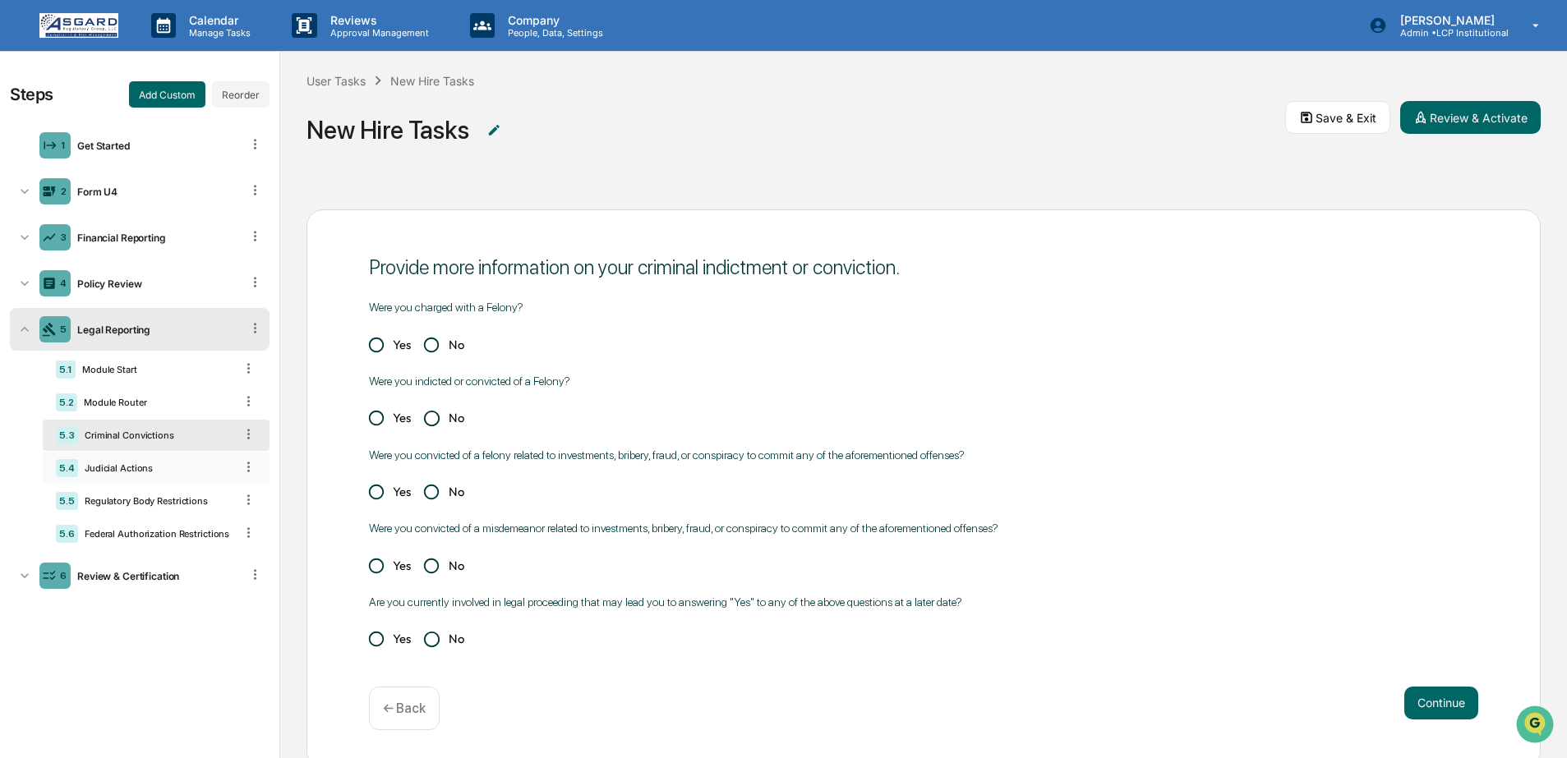
click at [118, 470] on div "Judicial Actions" at bounding box center [156, 469] width 156 height 12
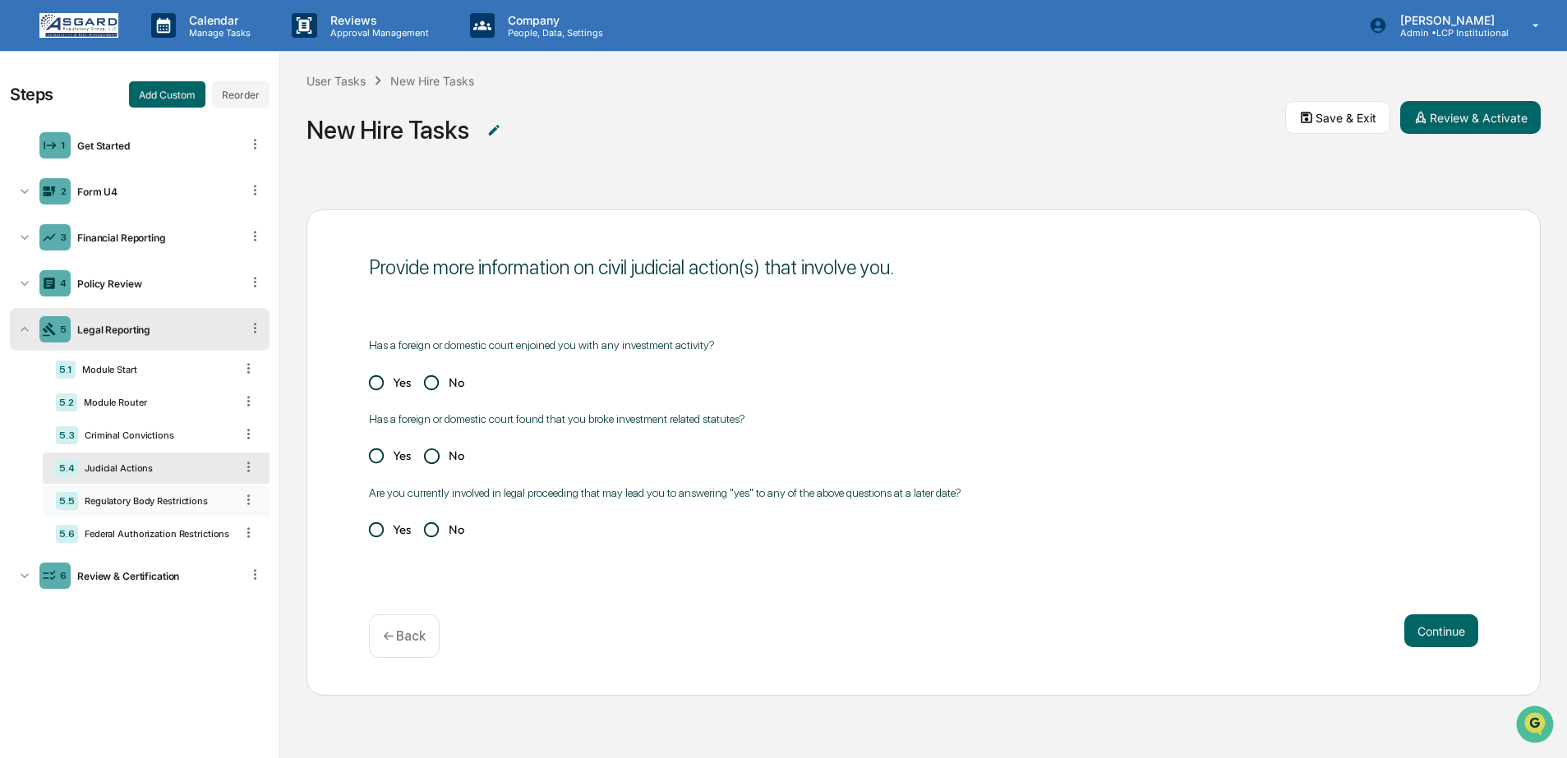
click at [117, 491] on div "5.5 Regulatory Body Restrictions" at bounding box center [156, 501] width 227 height 31
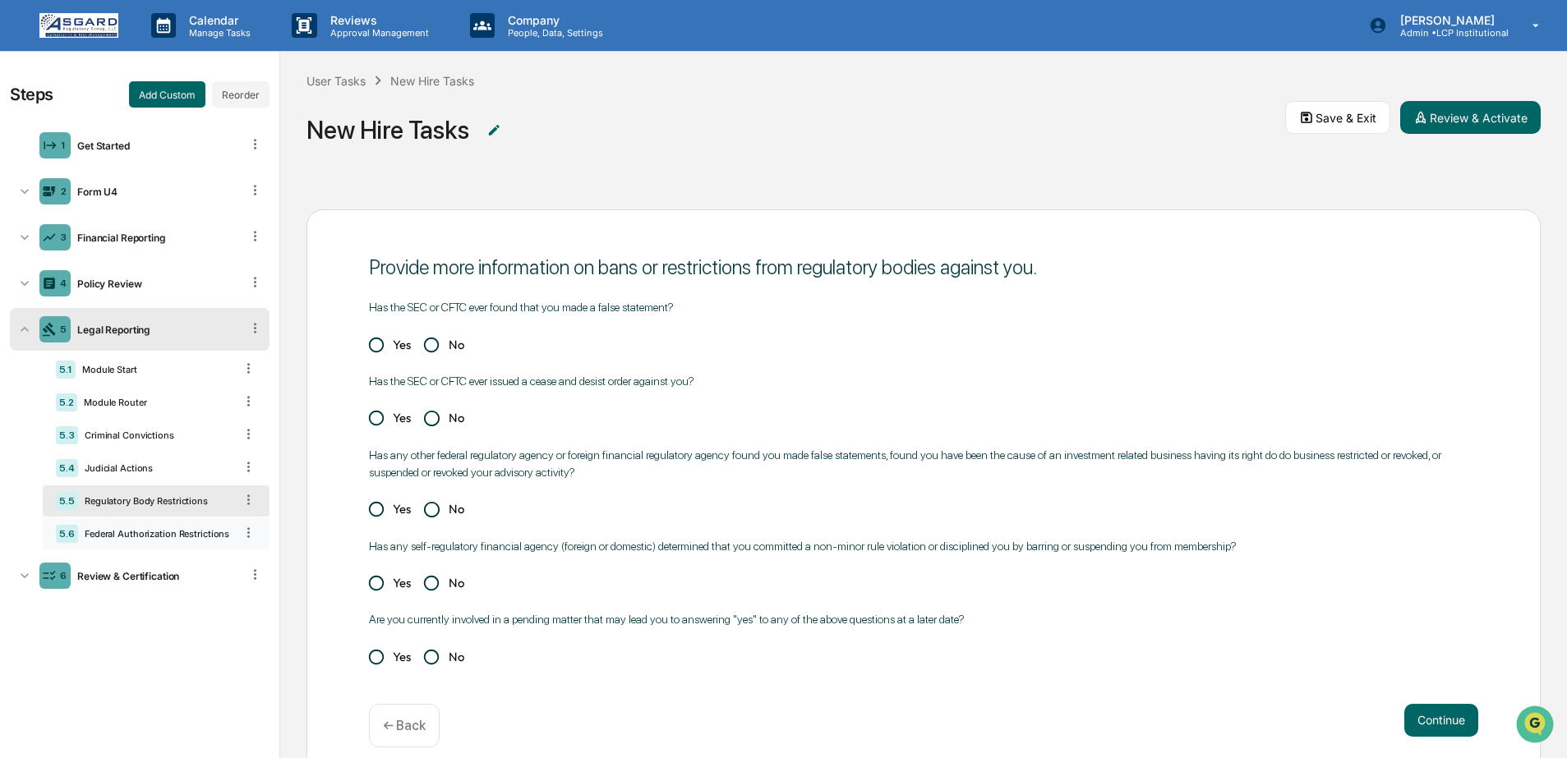
click at [113, 525] on div "5.6 Federal Authorization Restrictions" at bounding box center [156, 534] width 227 height 31
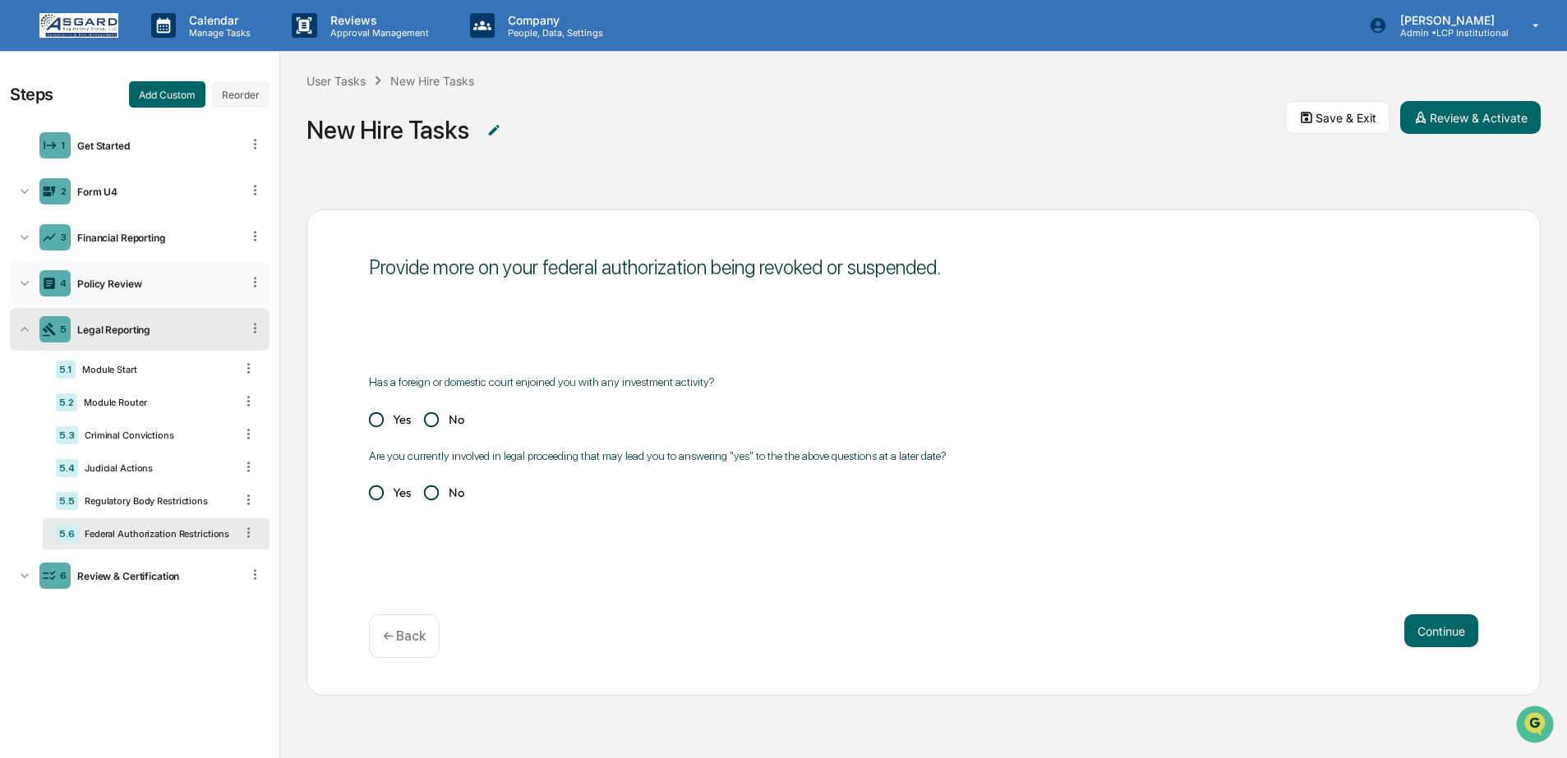
click at [105, 295] on div "4 Policy Review" at bounding box center [140, 283] width 260 height 43
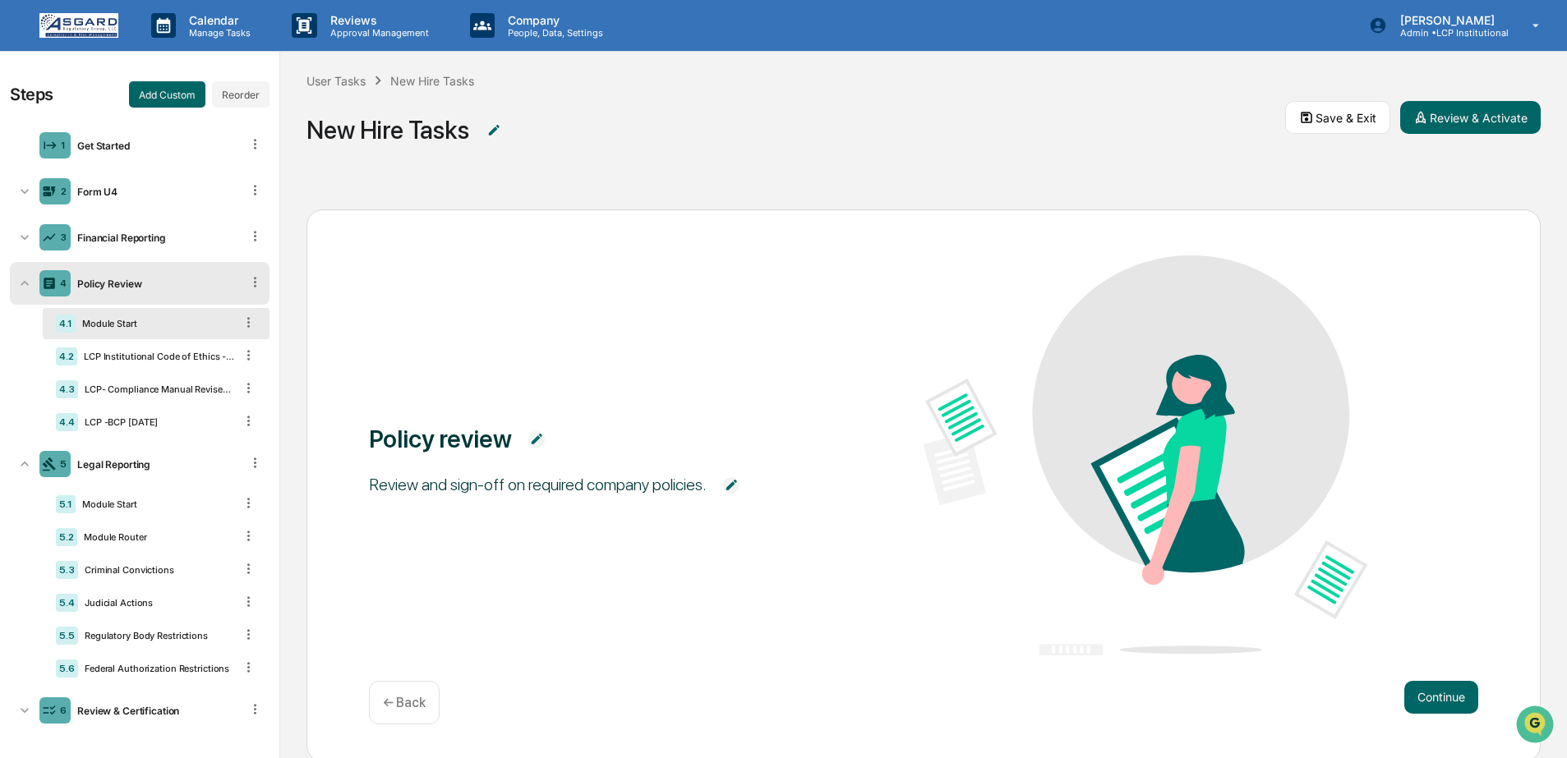
click at [106, 325] on div "Module Start" at bounding box center [155, 324] width 159 height 12
click at [104, 355] on div "LCP Institutional Code of Ethics - September 2025" at bounding box center [155, 357] width 157 height 12
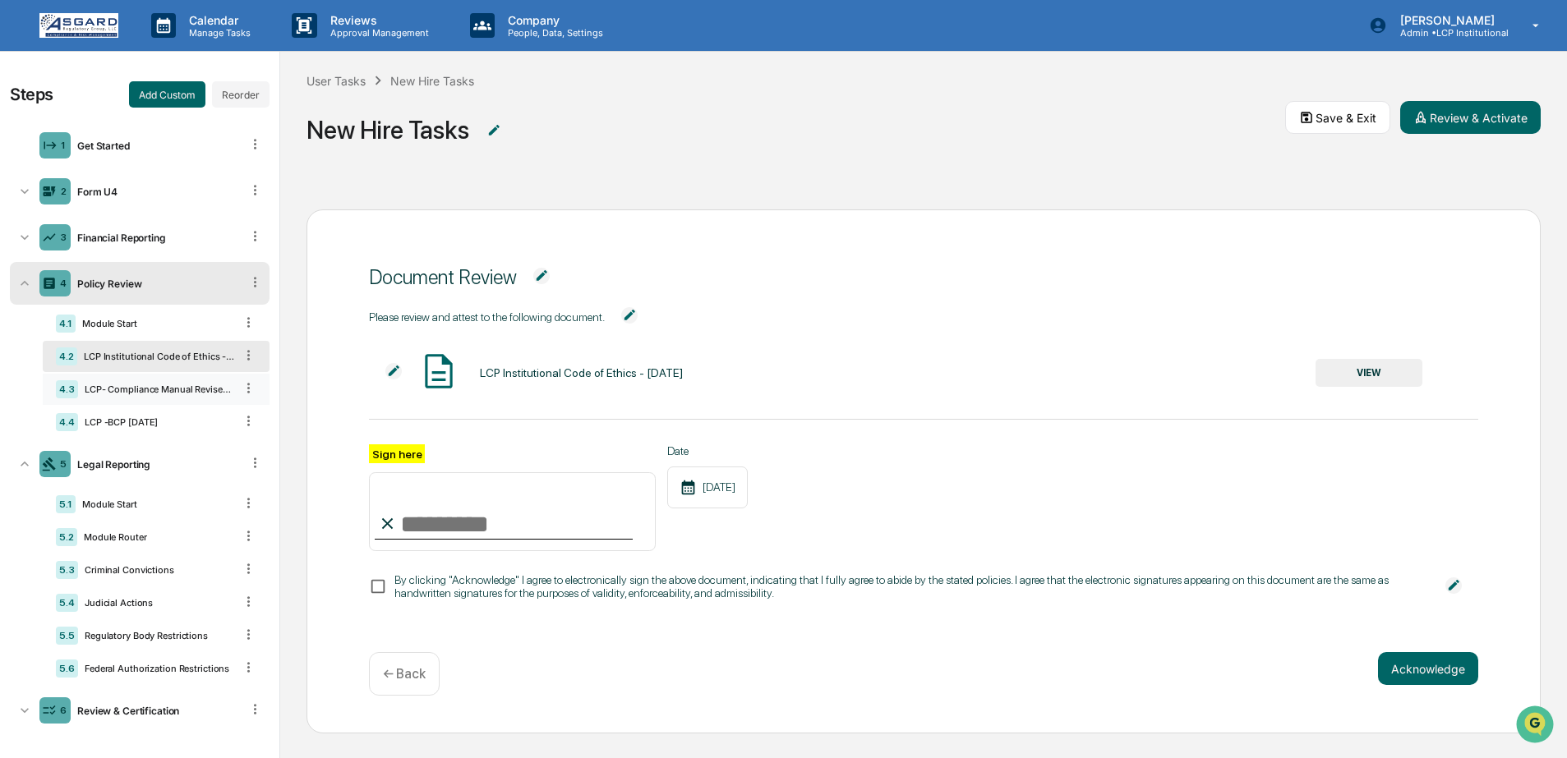
click at [101, 394] on div "LCP- Compliance Manual Revised September 2025" at bounding box center [156, 390] width 156 height 12
drag, startPoint x: 99, startPoint y: 413, endPoint x: 100, endPoint y: 396, distance: 16.5
click at [99, 413] on div "4.4 LCP -BCP 5.8.2025" at bounding box center [156, 422] width 227 height 31
click at [143, 251] on div "3 Financial Reporting" at bounding box center [140, 237] width 260 height 43
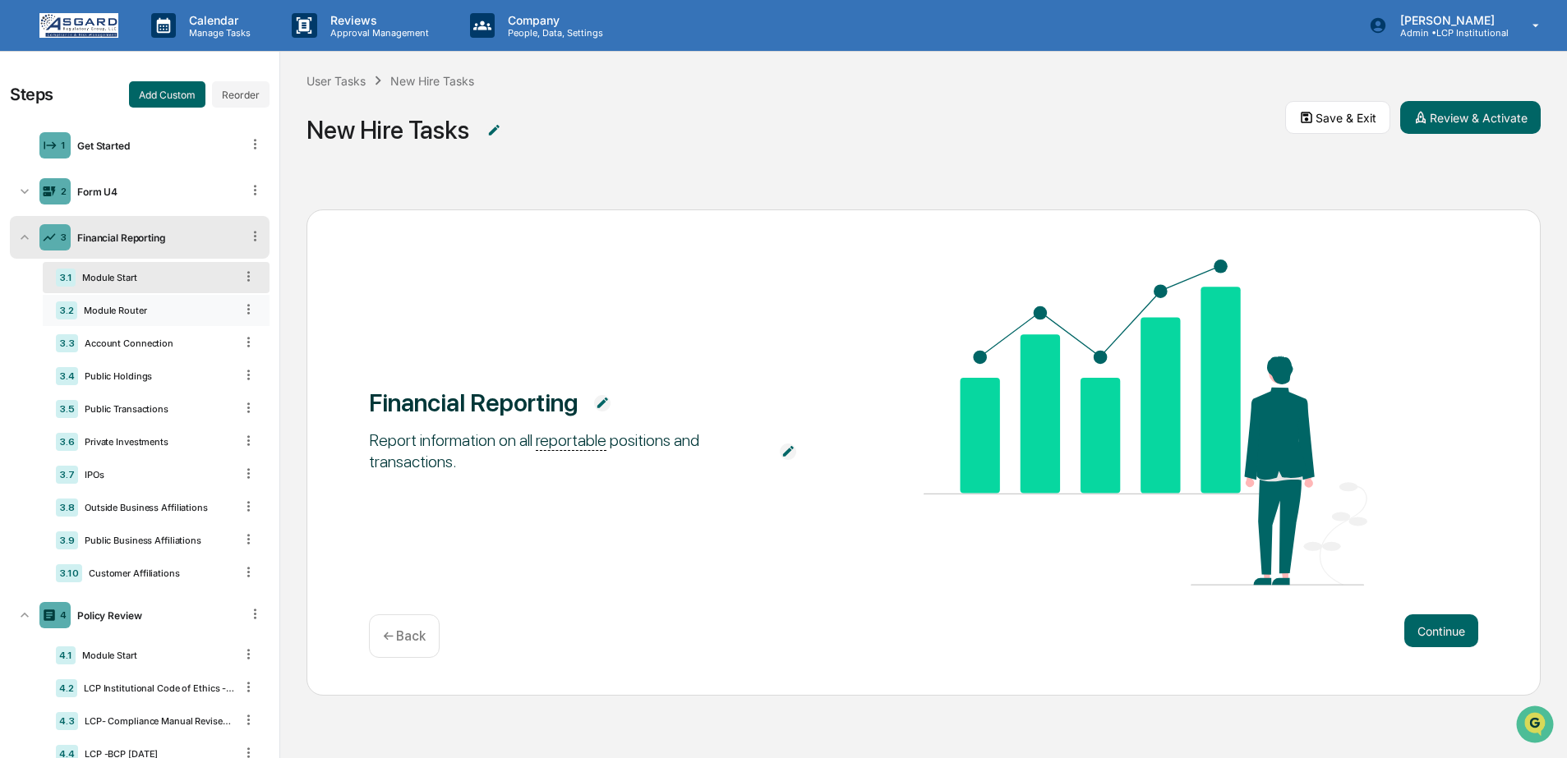
click at [103, 320] on div "3.2 Module Router" at bounding box center [156, 310] width 227 height 31
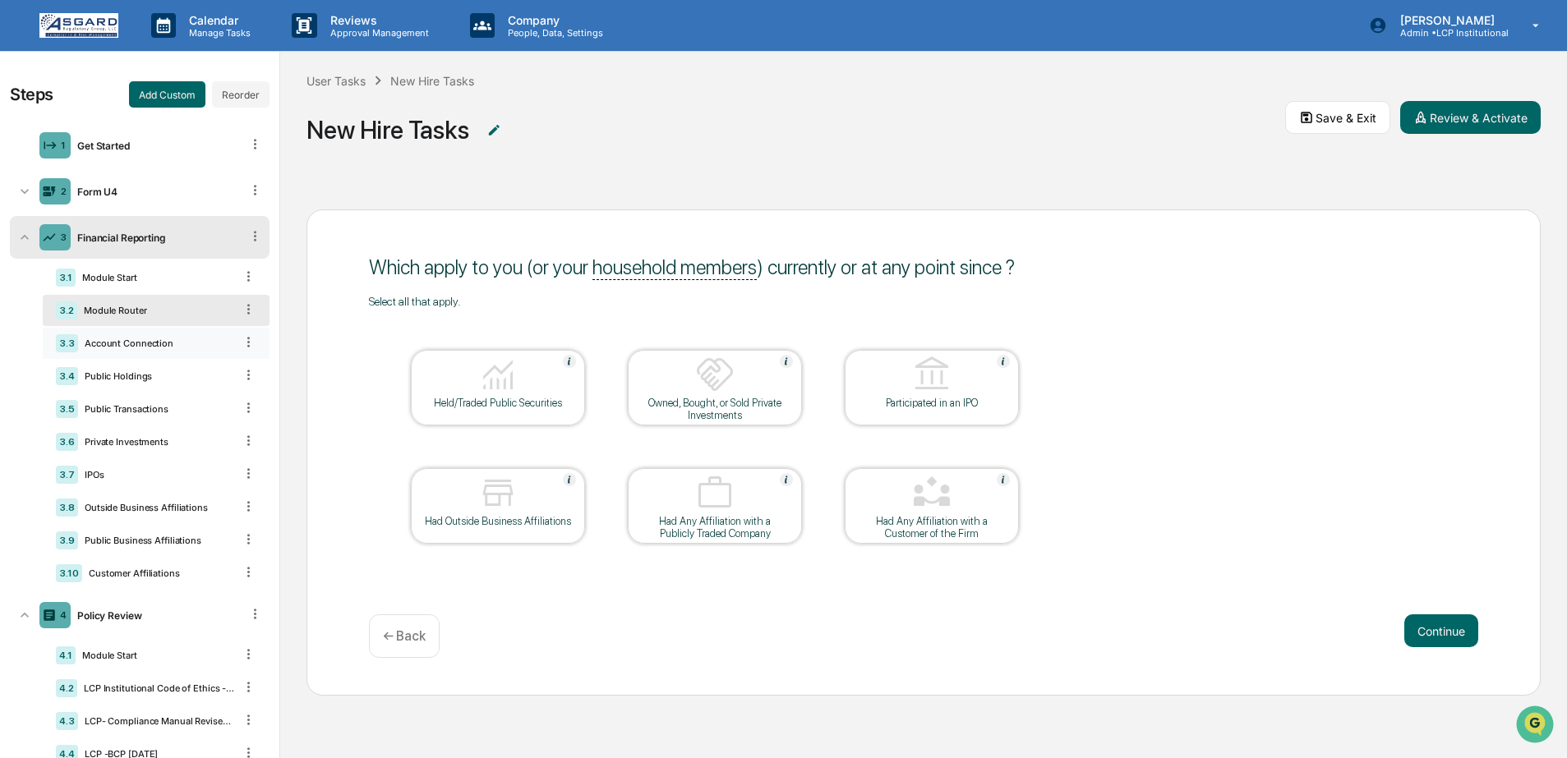
click at [109, 339] on div "3.3 Account Connection" at bounding box center [156, 343] width 227 height 31
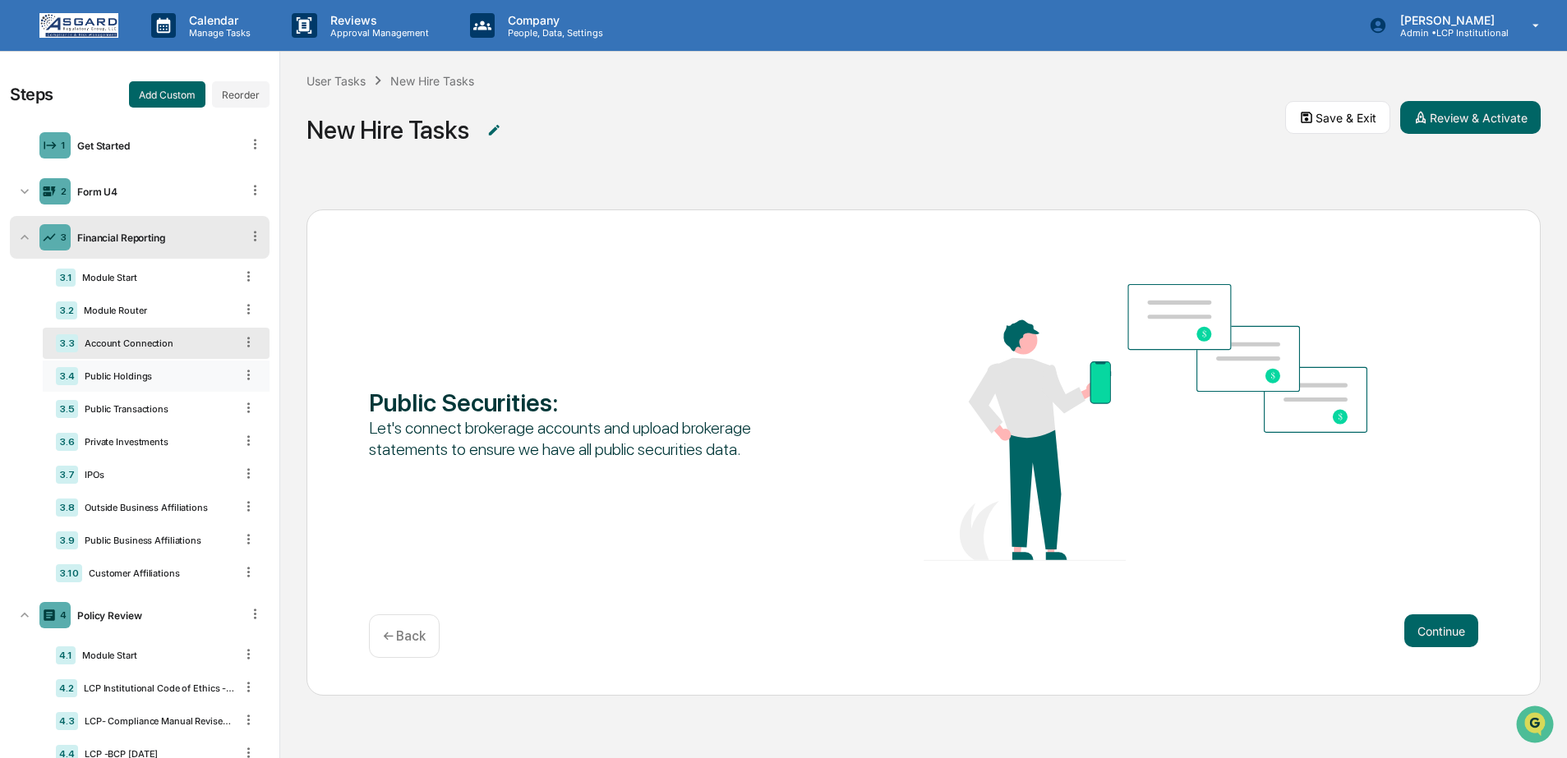
click at [106, 375] on div "Public Holdings" at bounding box center [156, 377] width 156 height 12
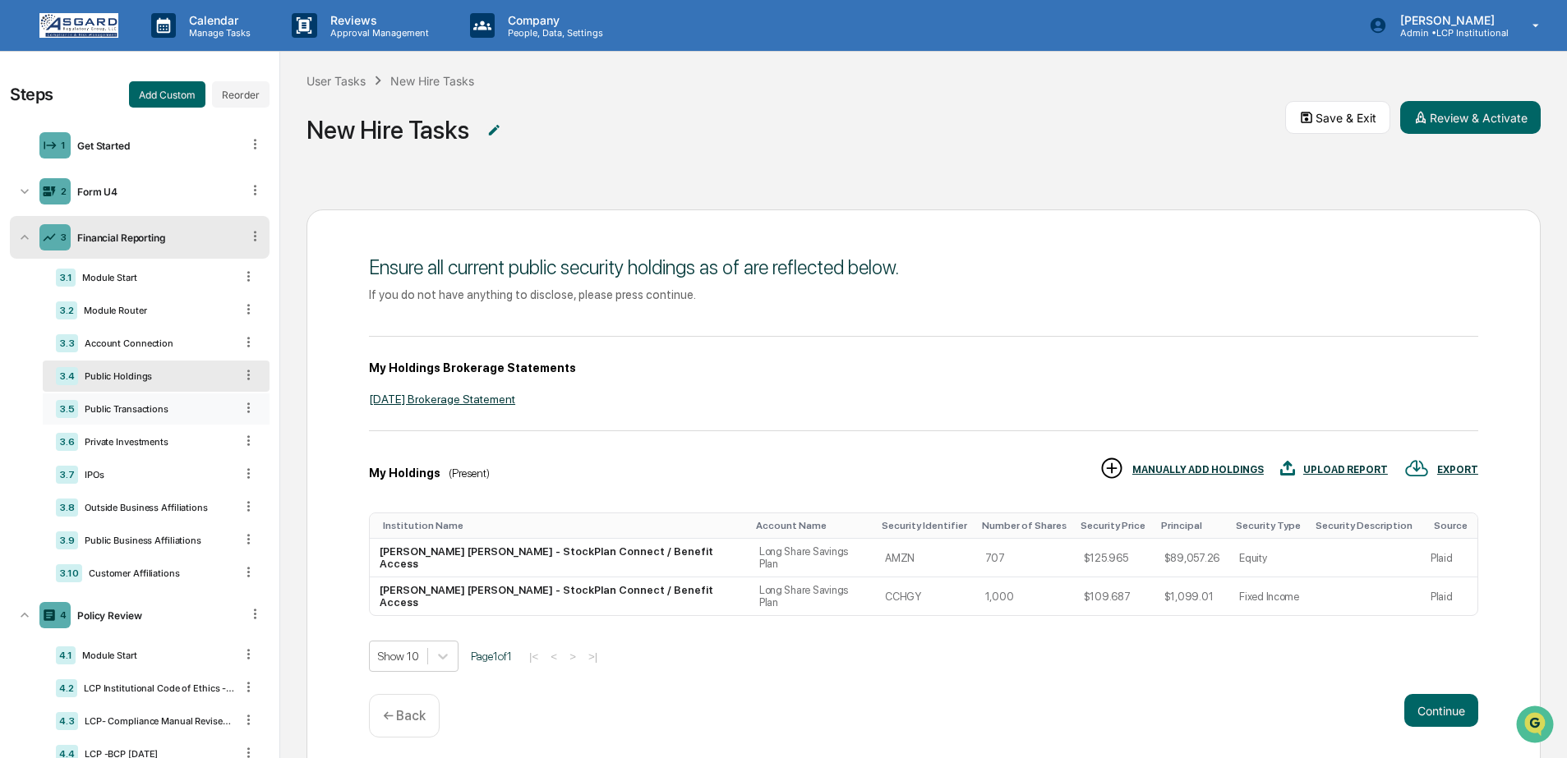
click at [104, 408] on div "Public Transactions" at bounding box center [156, 409] width 156 height 12
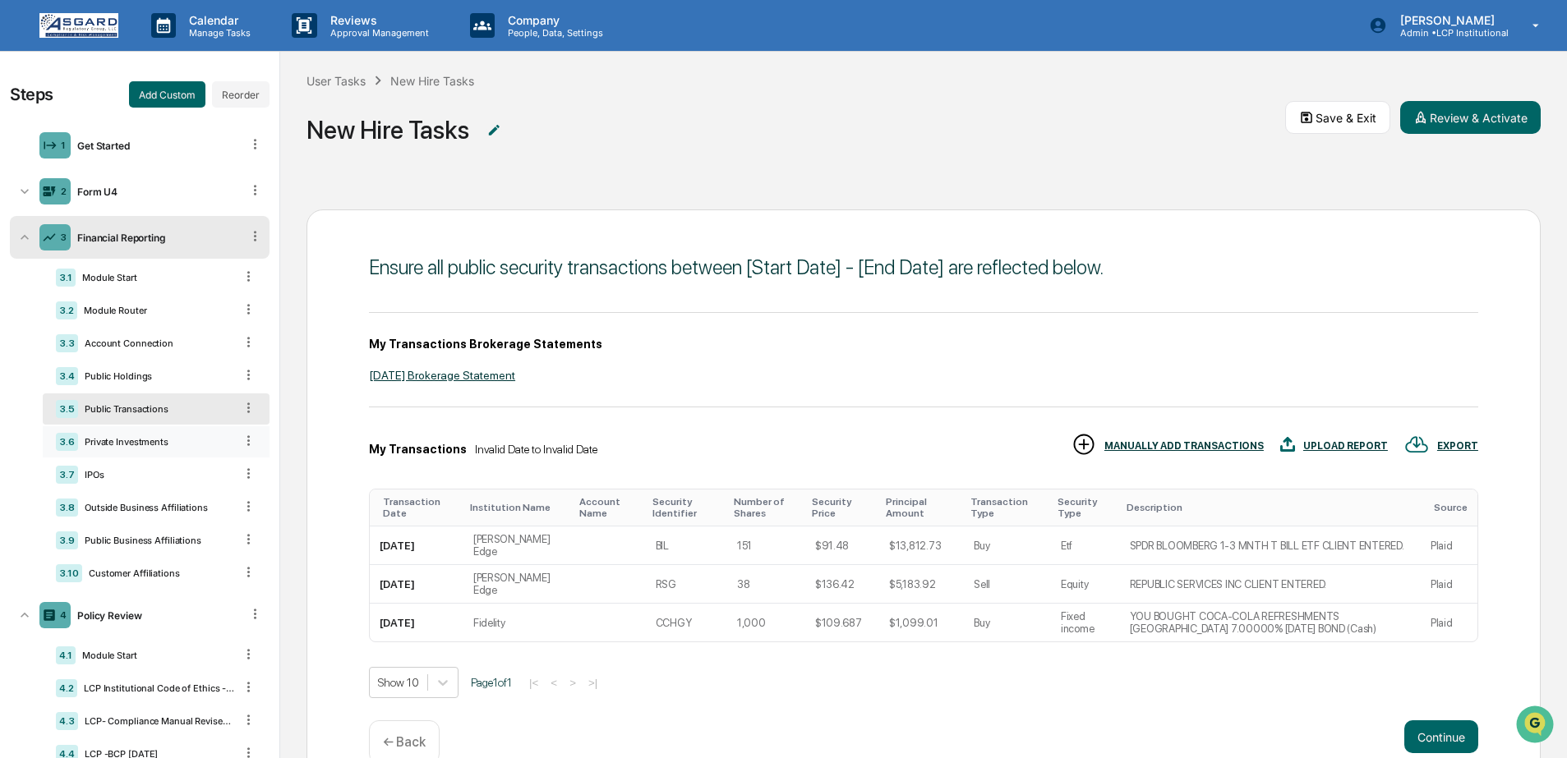
click at [122, 445] on div "Private Investments" at bounding box center [156, 442] width 156 height 12
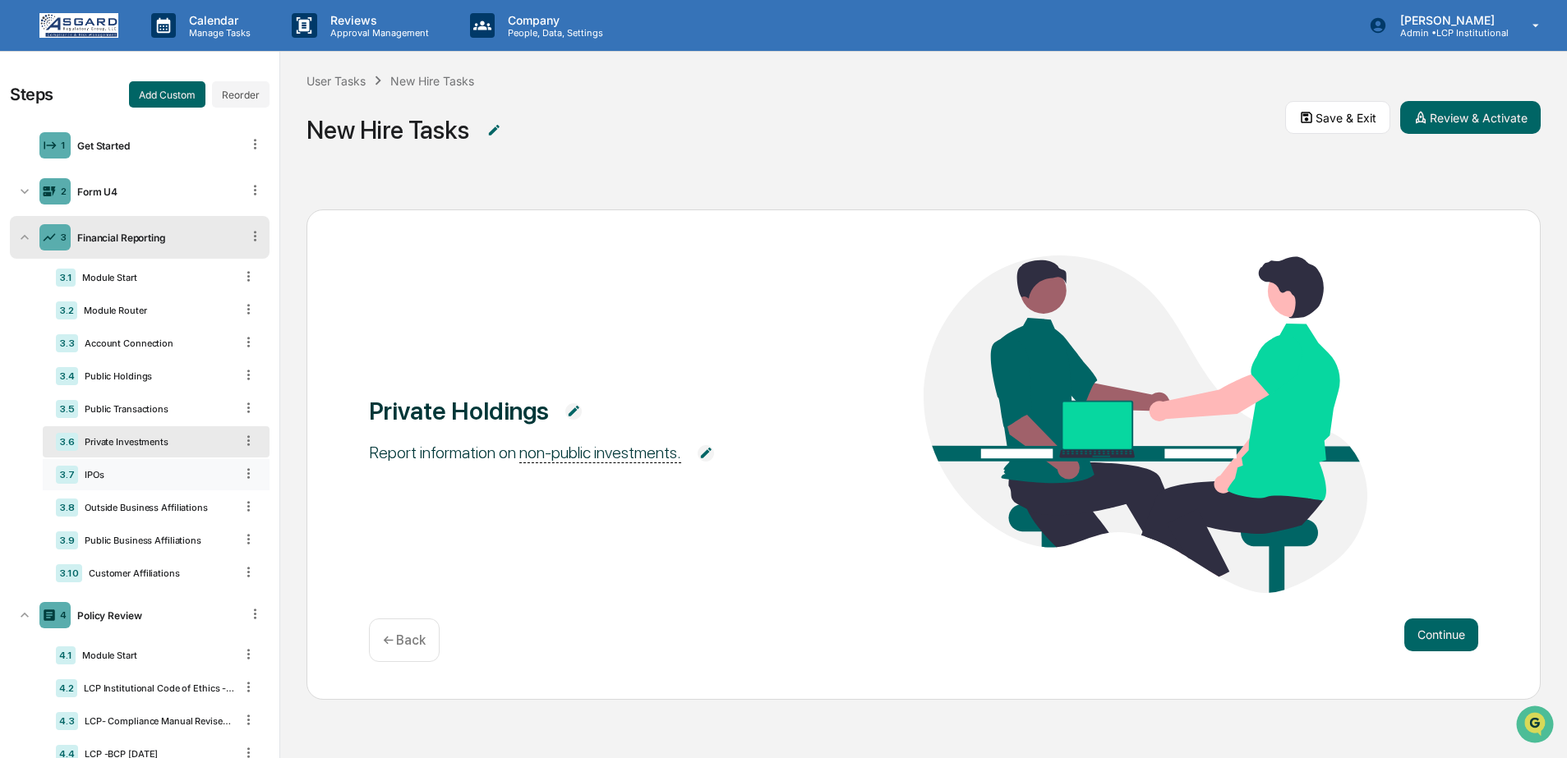
click at [105, 480] on div "IPOs" at bounding box center [156, 475] width 156 height 12
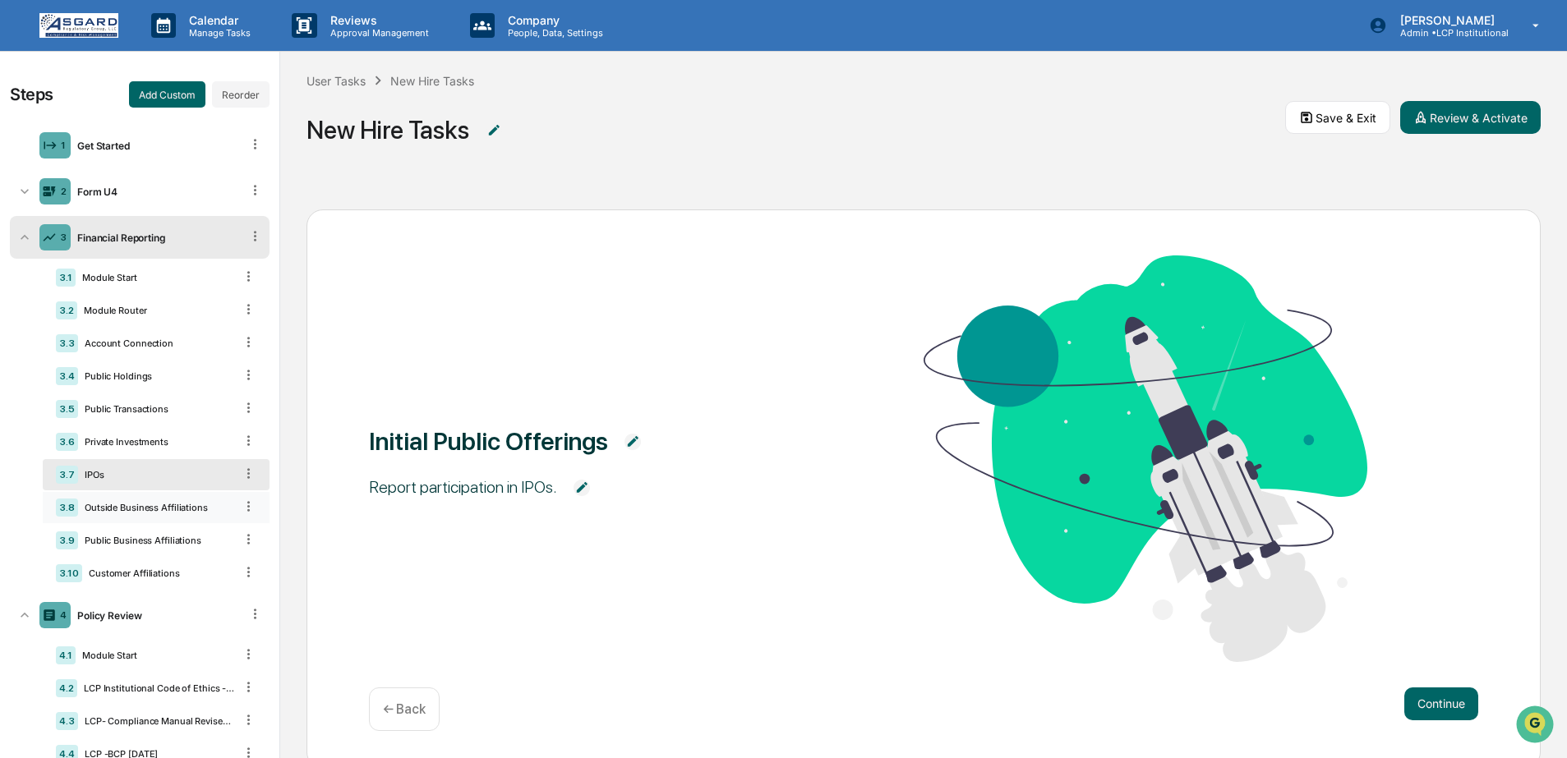
click at [102, 523] on div "3.8 Outside Business Affiliations" at bounding box center [156, 507] width 227 height 31
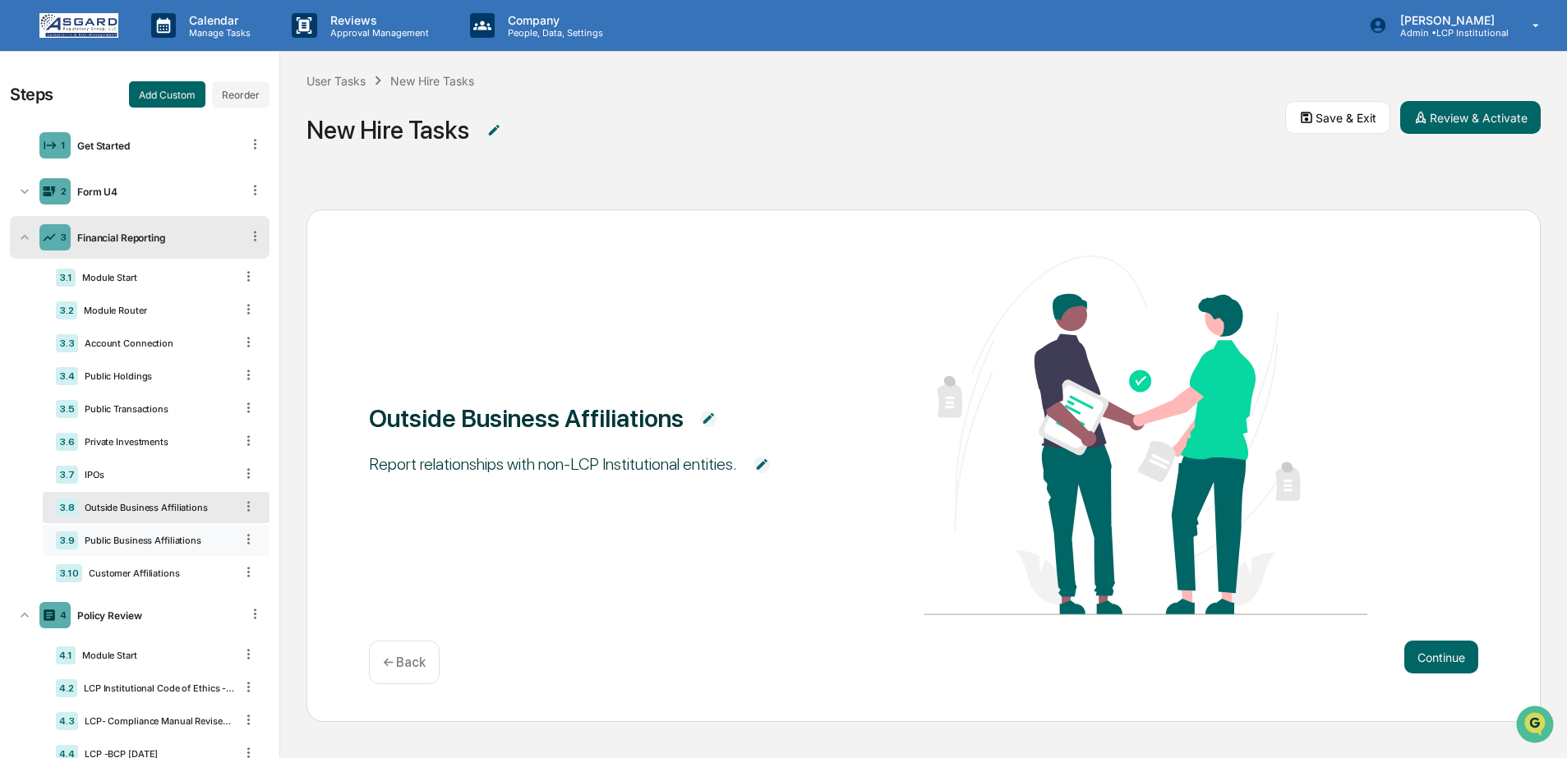
click at [102, 542] on div "Public Business Affiliations" at bounding box center [156, 541] width 156 height 12
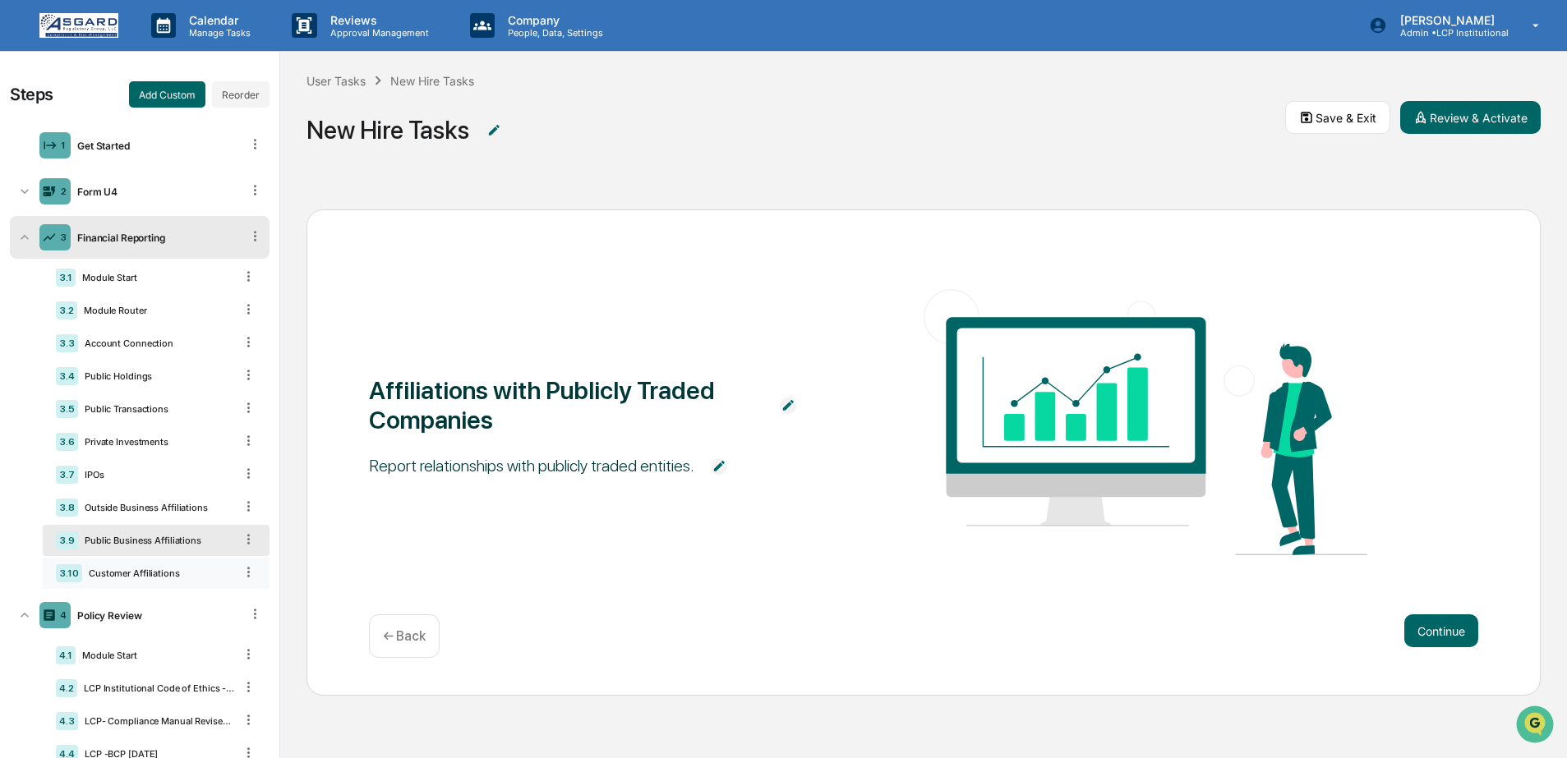
click at [108, 579] on div "Customer Affiliations" at bounding box center [158, 574] width 152 height 12
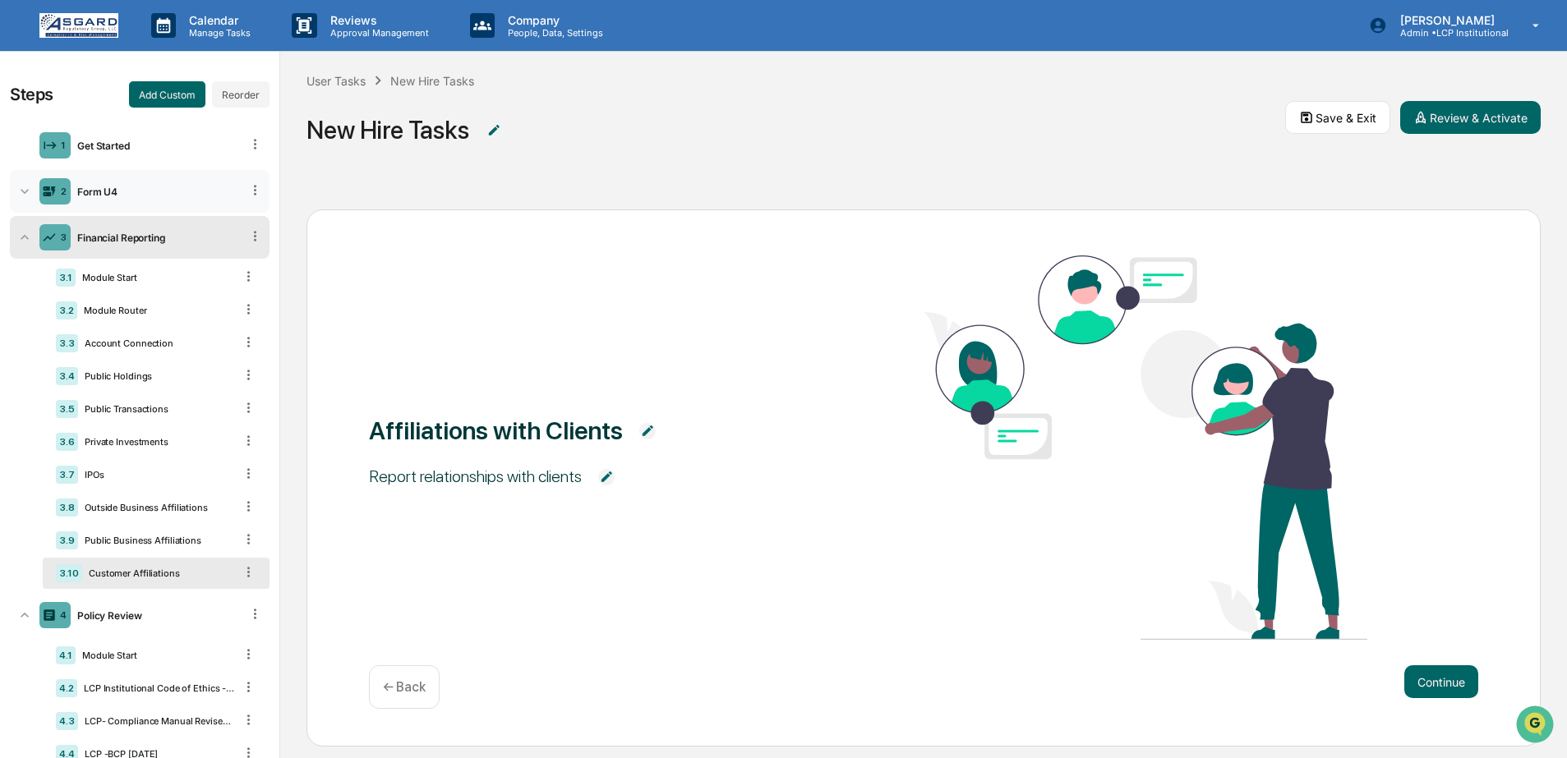
click at [104, 200] on div "2 Form U4" at bounding box center [140, 191] width 260 height 43
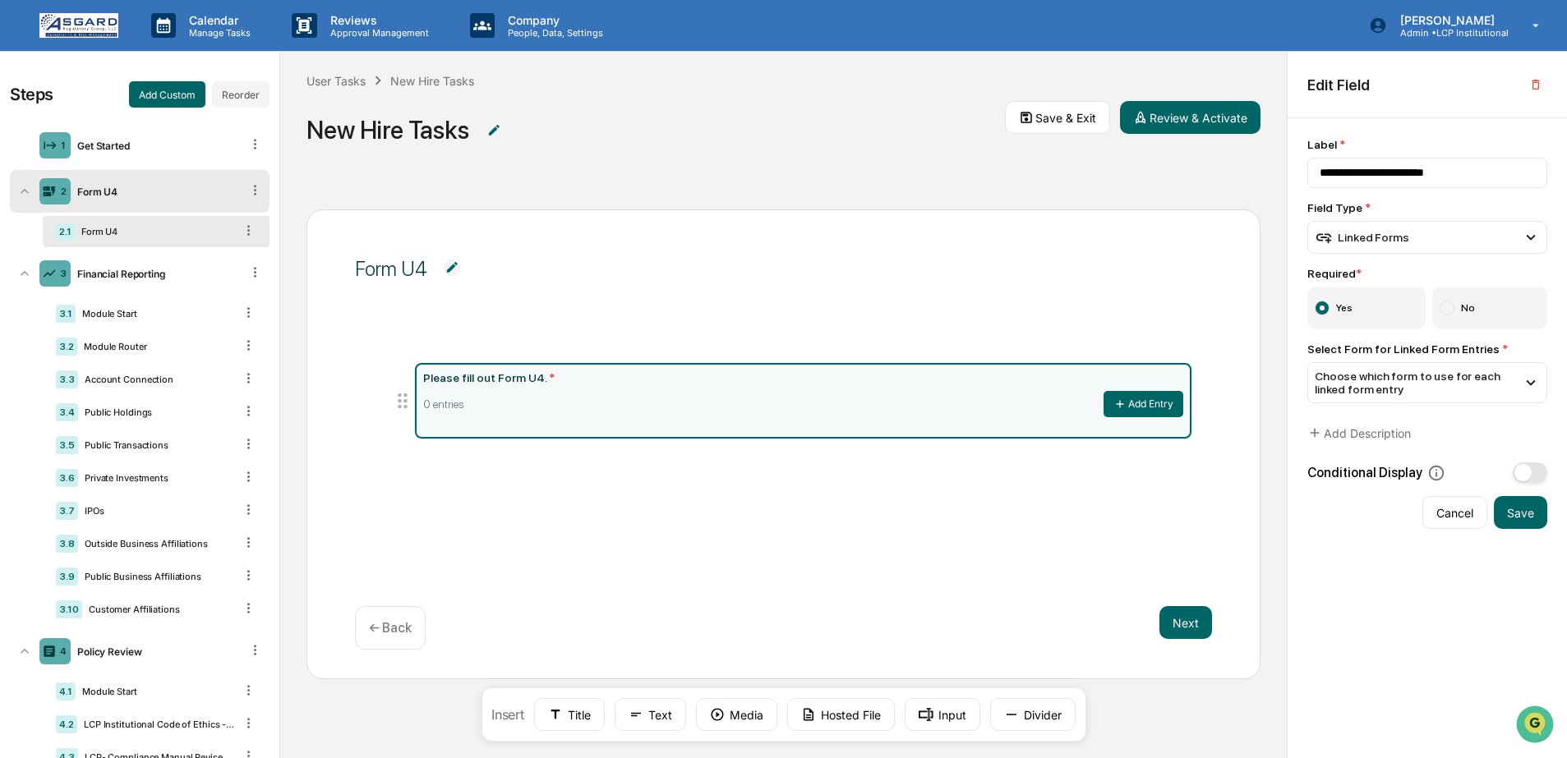
click at [841, 201] on div "Form U4 Please fill out Form U4. * 0 entries Add Entry Next ← Back Insert Title…" at bounding box center [783, 471] width 1007 height 576
click at [1127, 125] on button "Review & Activate" at bounding box center [1190, 117] width 141 height 33
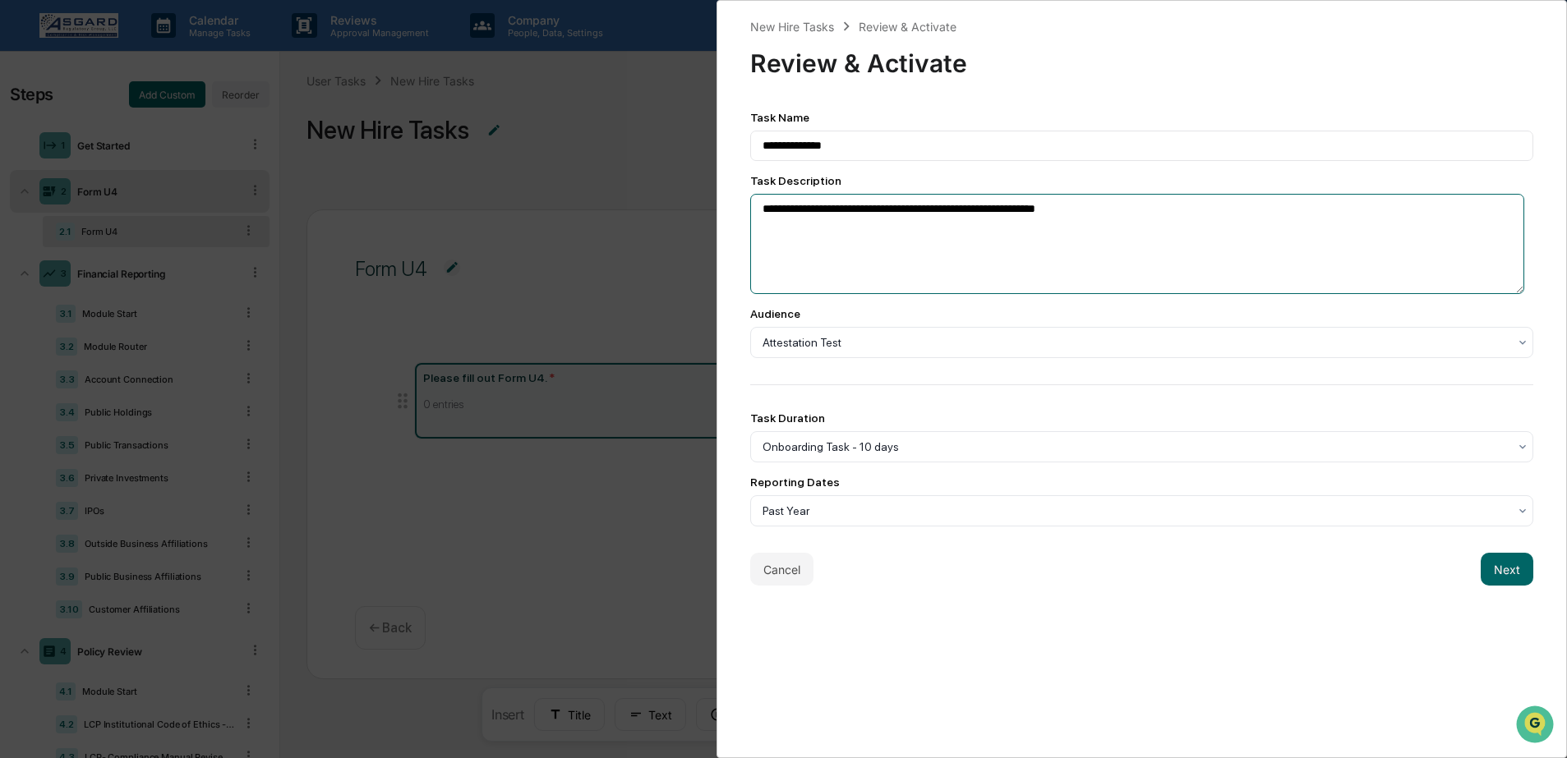
drag, startPoint x: 758, startPoint y: 211, endPoint x: 1115, endPoint y: 188, distance: 357.4
click at [1113, 188] on div "**********" at bounding box center [1142, 234] width 784 height 120
click at [1161, 209] on textarea "**********" at bounding box center [1137, 244] width 775 height 100
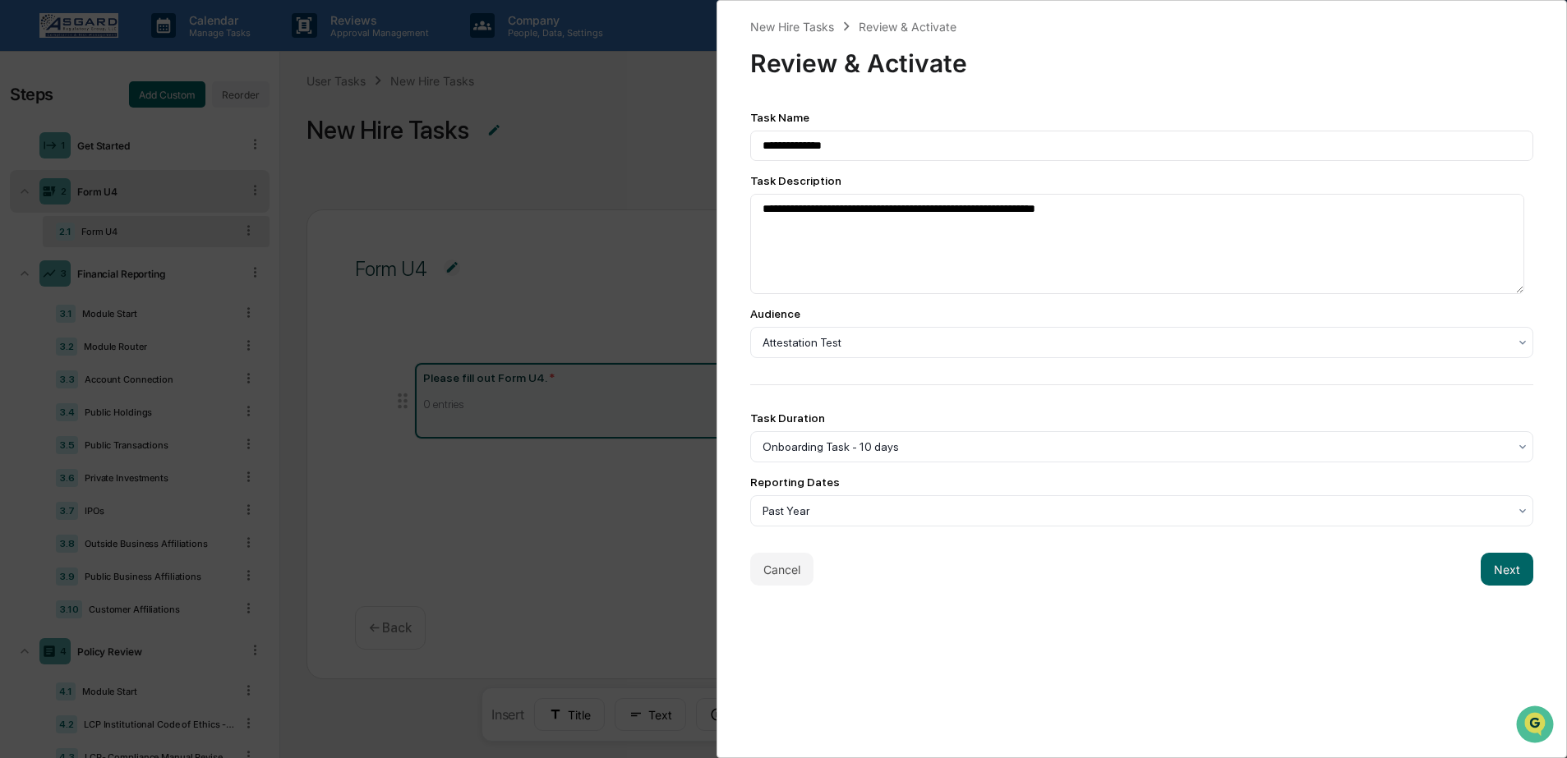
click at [1486, 583] on button "Next" at bounding box center [1507, 569] width 53 height 33
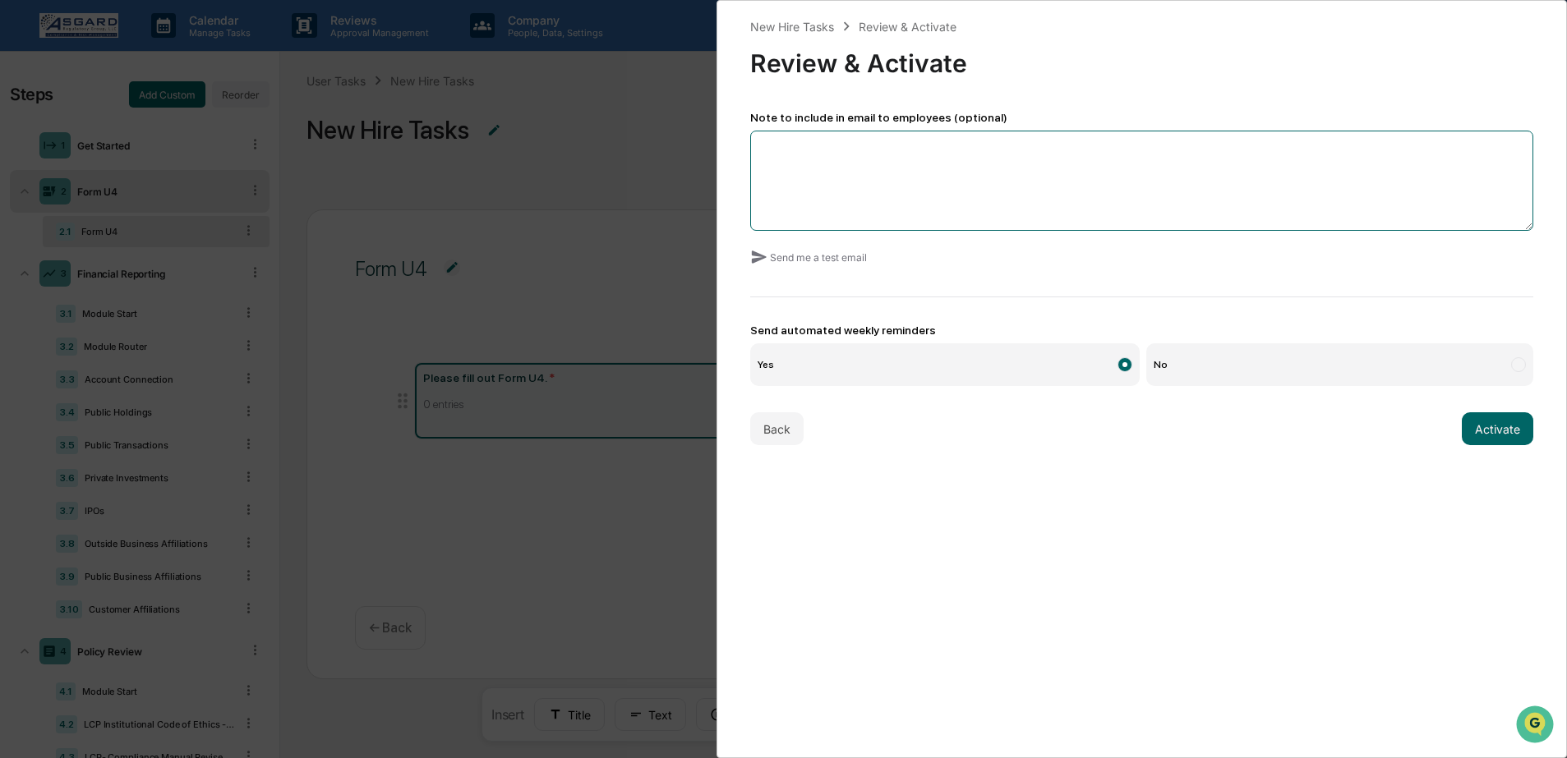
click at [829, 187] on textarea at bounding box center [1142, 181] width 784 height 100
drag, startPoint x: 785, startPoint y: 119, endPoint x: 878, endPoint y: 115, distance: 93.8
click at [878, 115] on div "Note to include in email to employees (optional)" at bounding box center [1142, 117] width 784 height 13
click at [879, 114] on div "Note to include in email to employees (optional)" at bounding box center [1142, 117] width 784 height 13
click at [822, 198] on textarea at bounding box center [1142, 181] width 784 height 100
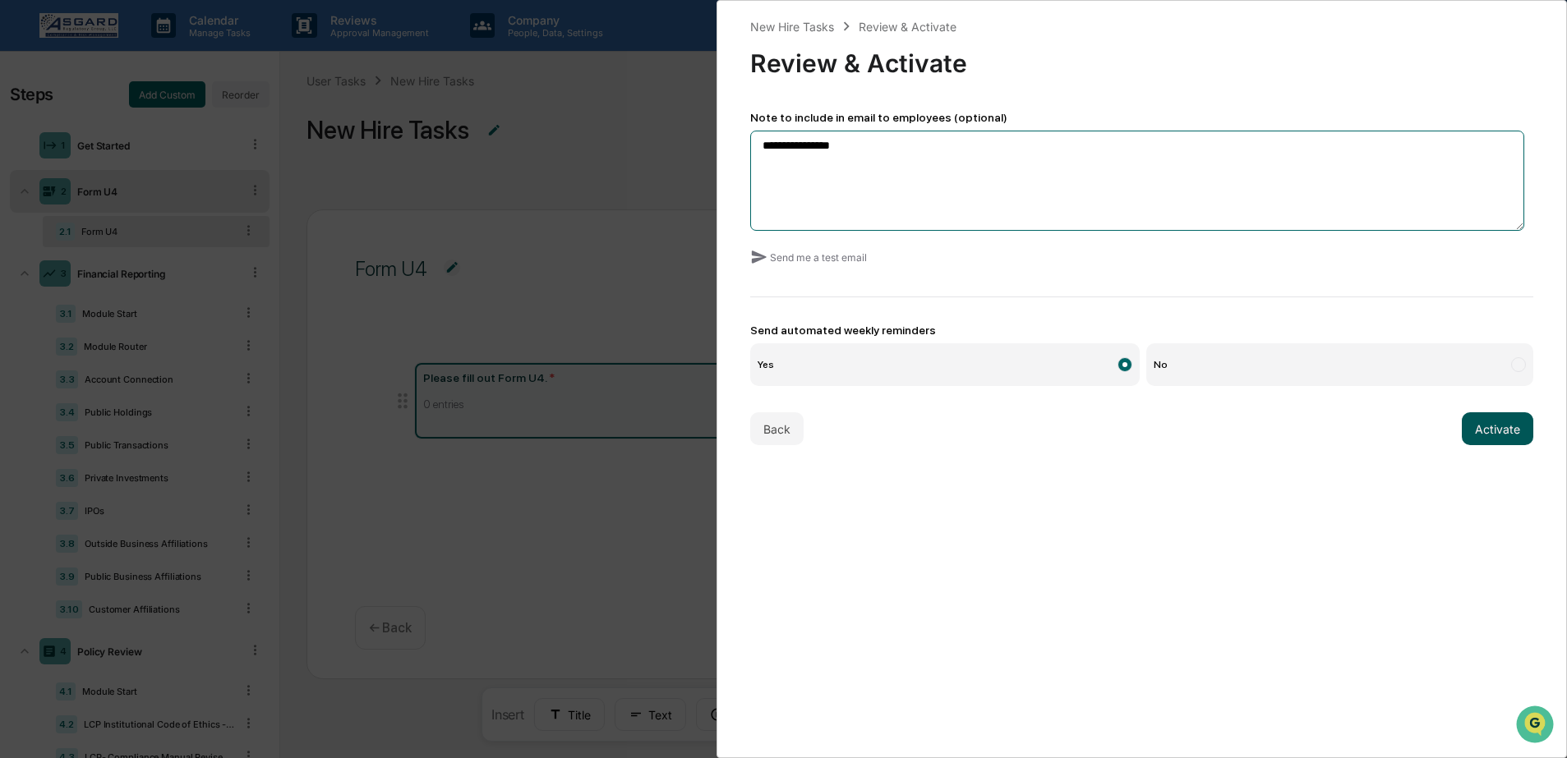
type textarea "**********"
click at [1484, 444] on button "Activate" at bounding box center [1497, 429] width 71 height 33
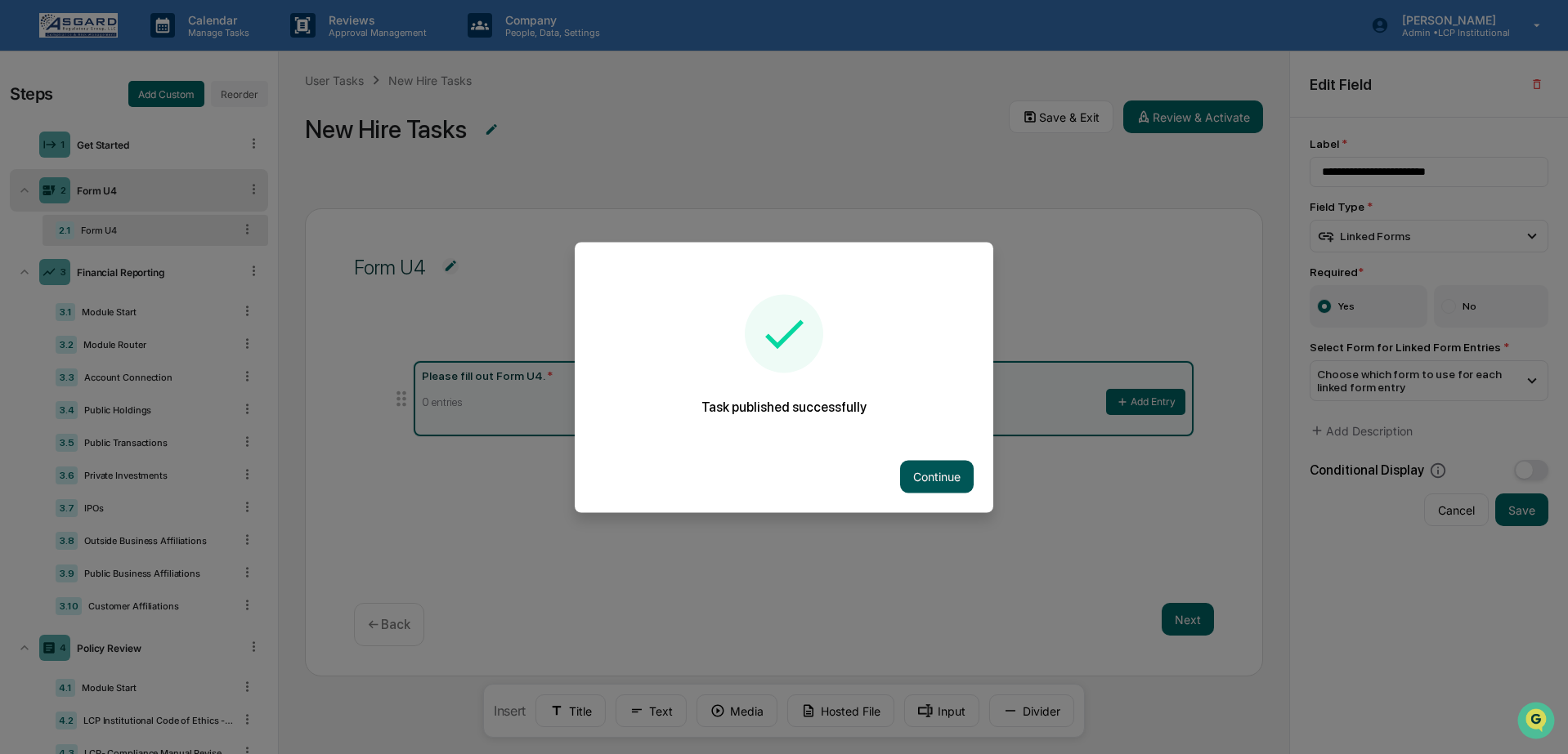
click at [943, 479] on button "Continue" at bounding box center [937, 476] width 74 height 33
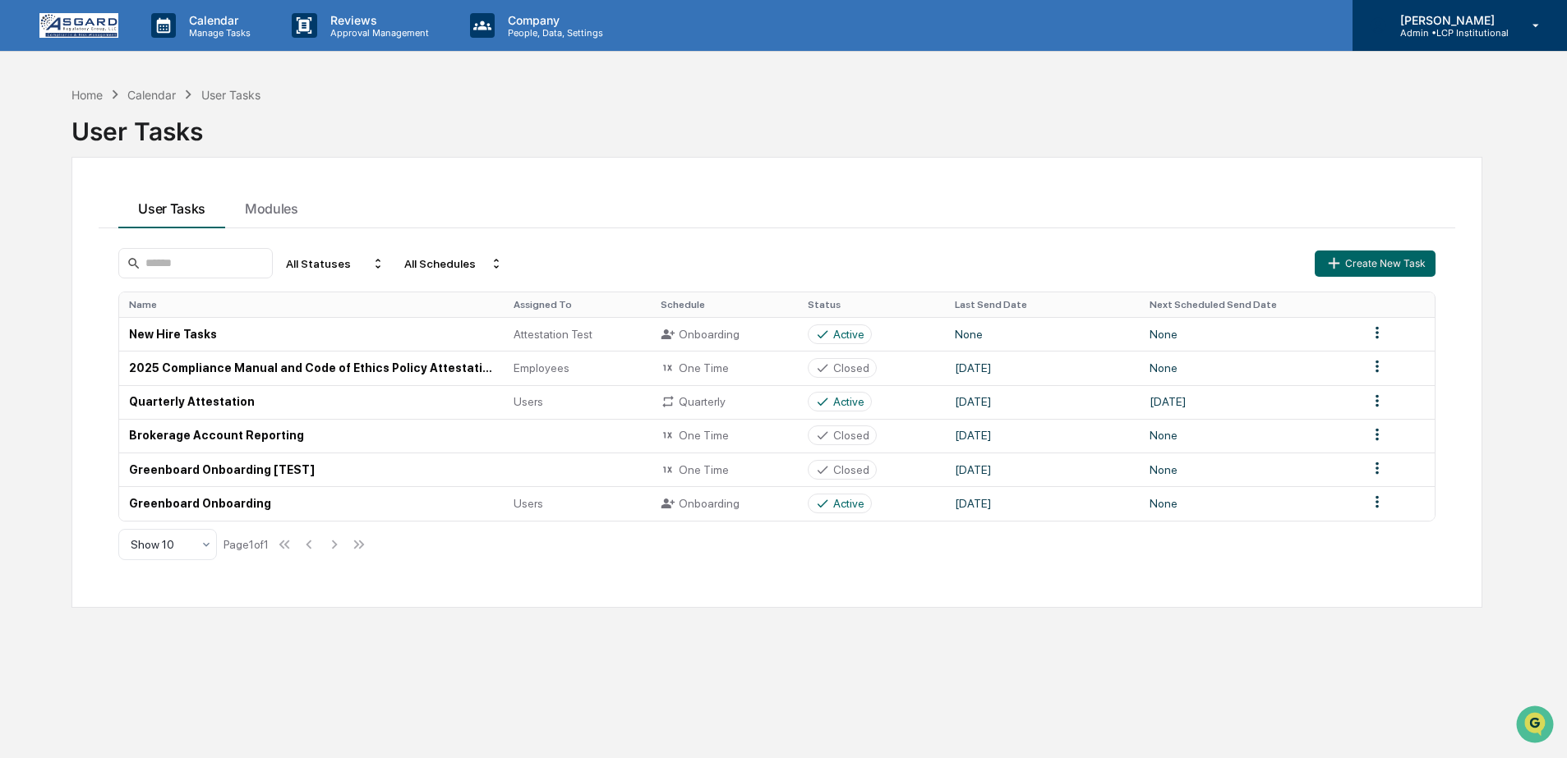
click at [1470, 21] on p "[PERSON_NAME]" at bounding box center [1448, 20] width 122 height 14
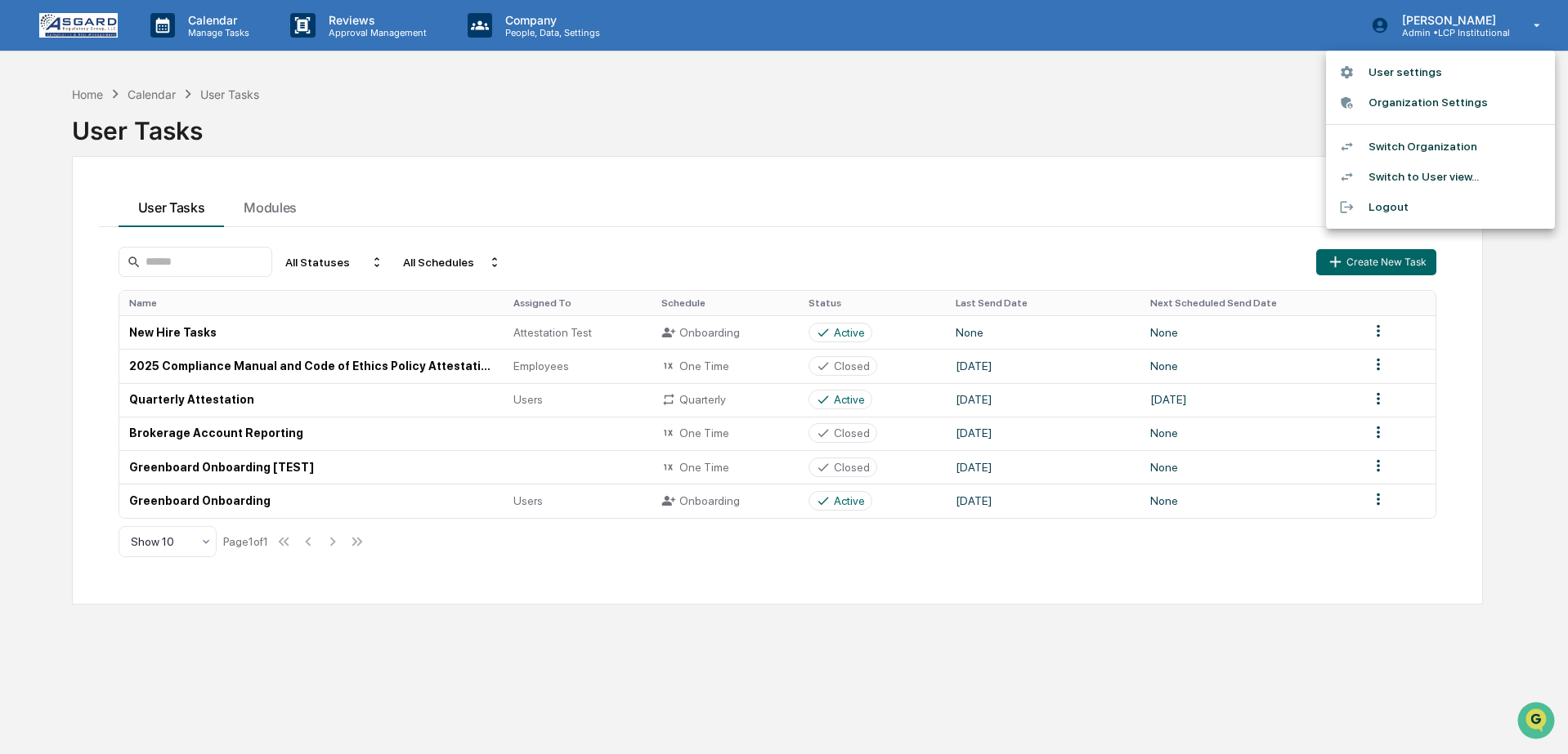
click at [1431, 78] on li "User settings" at bounding box center [1441, 73] width 229 height 30
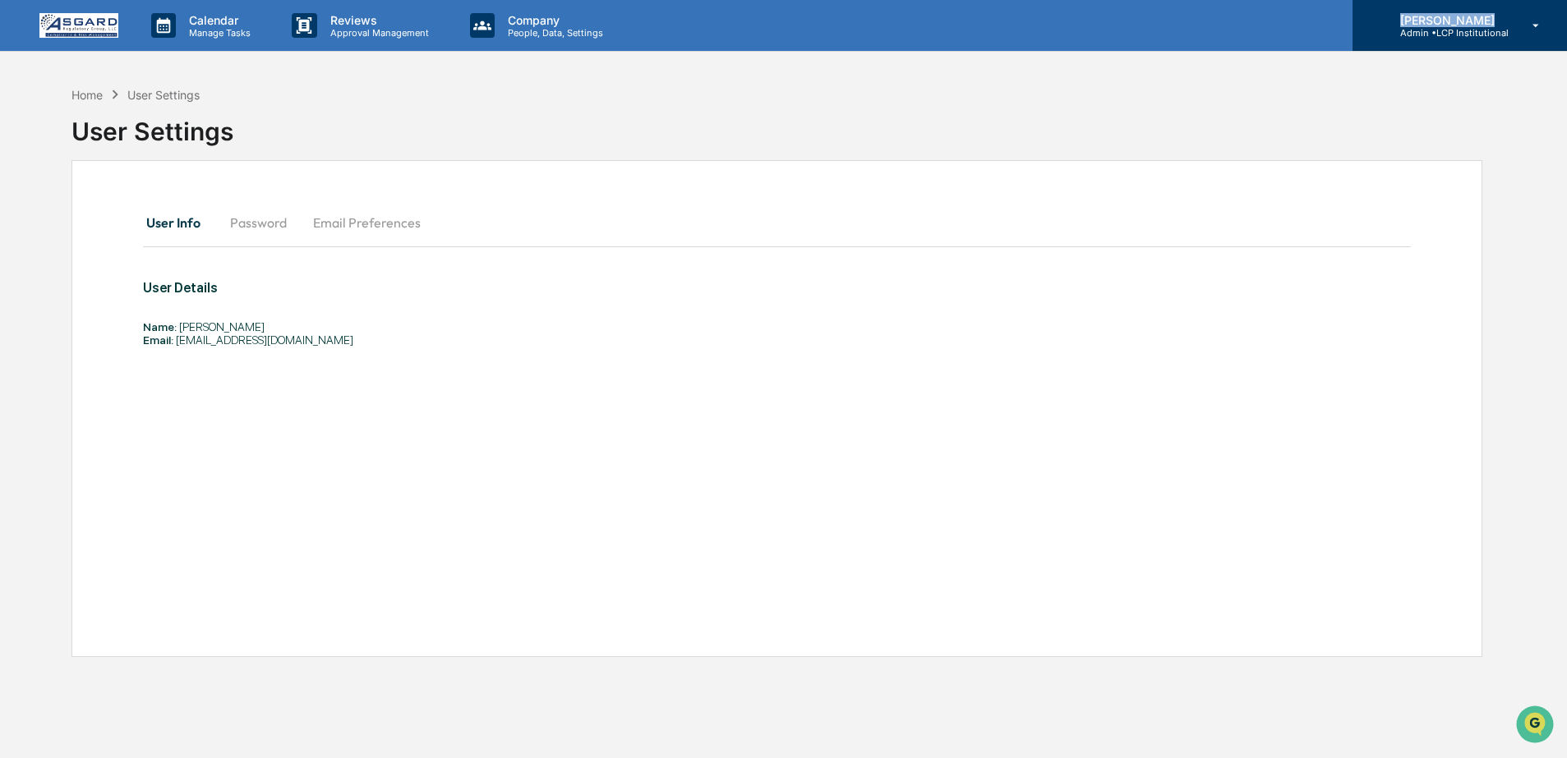
click at [1488, 15] on div "Shannon Brady Admin • LCP Institutional" at bounding box center [1460, 25] width 214 height 51
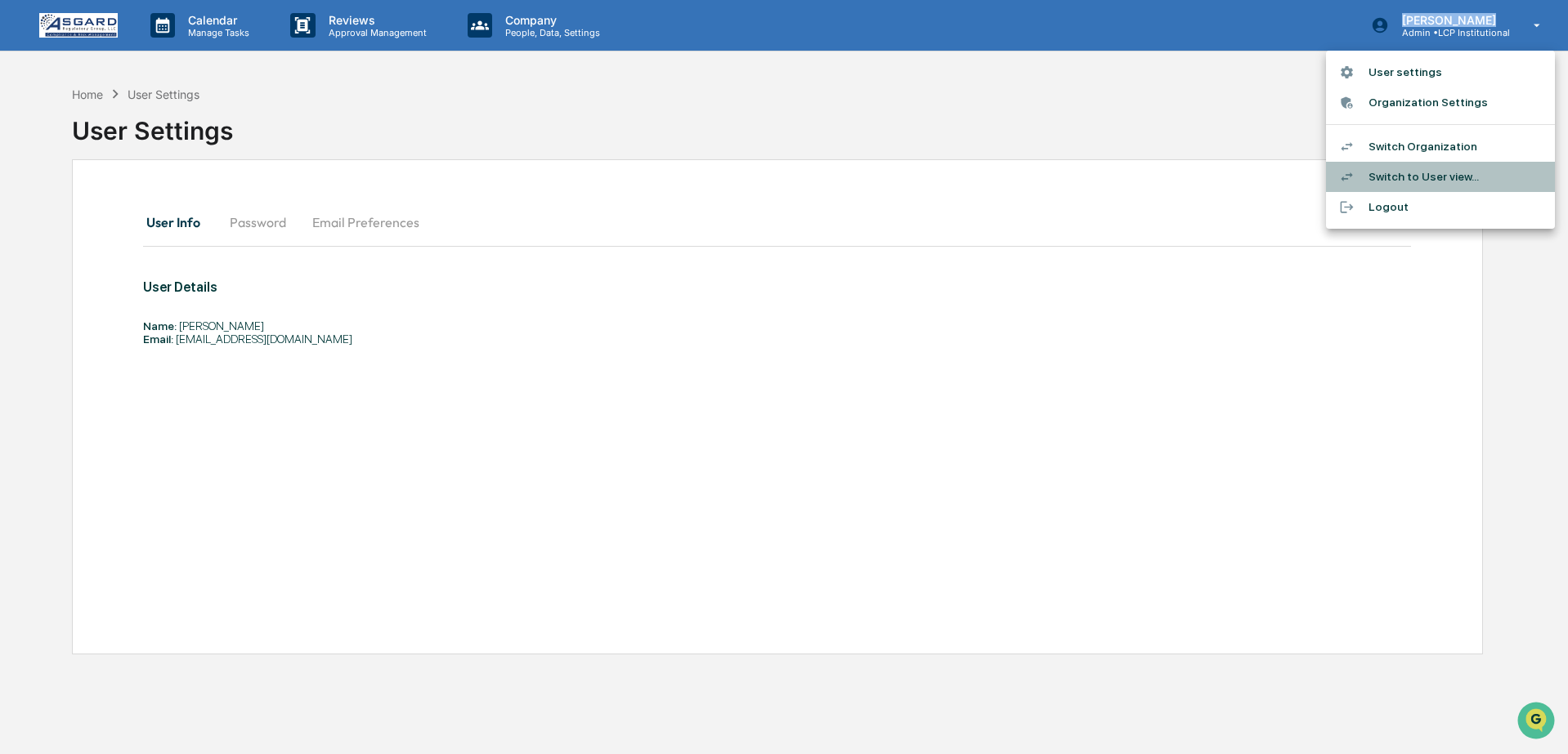
click at [1431, 174] on li "Switch to User view..." at bounding box center [1441, 177] width 229 height 30
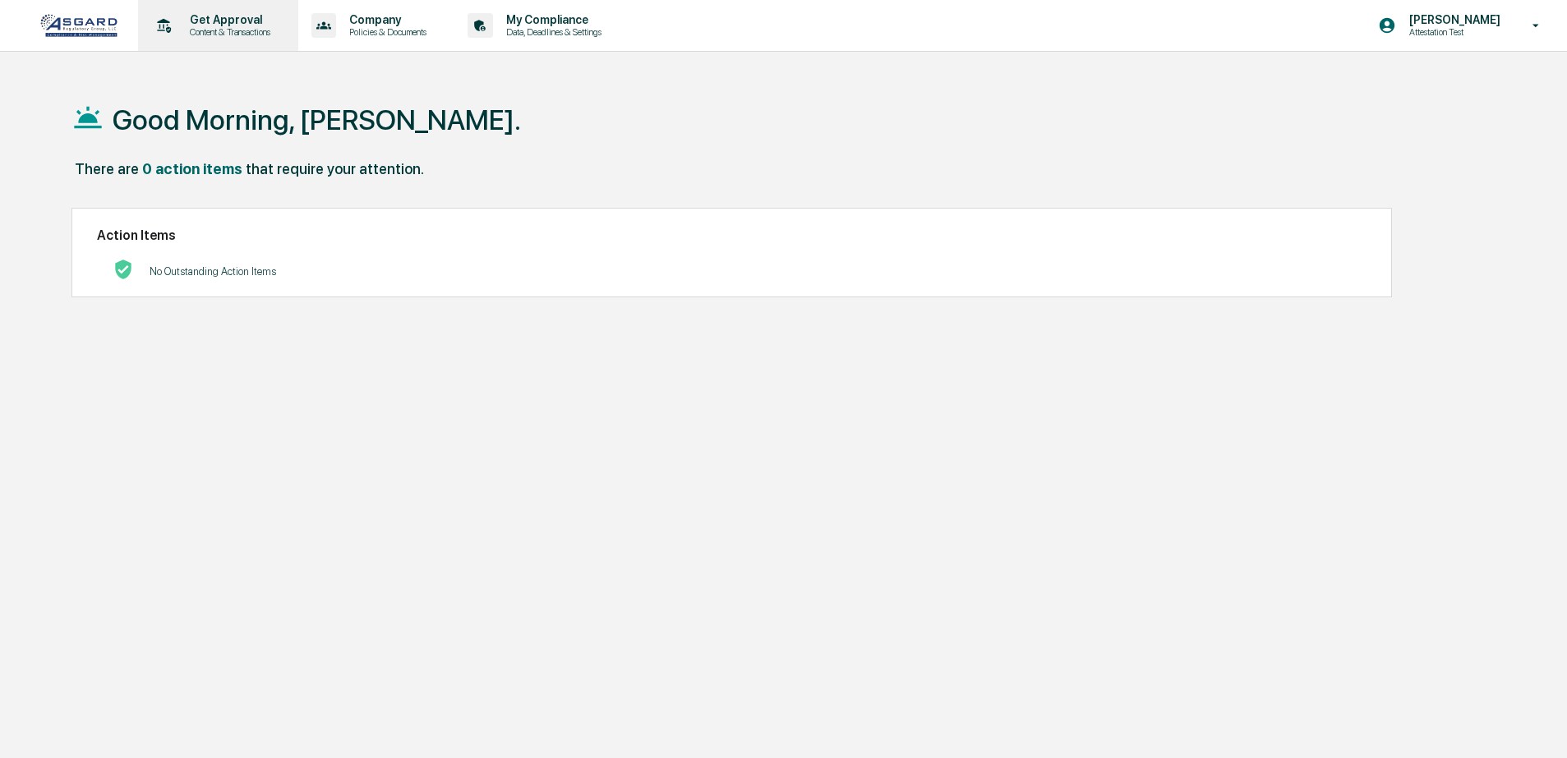
click at [177, 35] on p "Content & Transactions" at bounding box center [228, 32] width 102 height 12
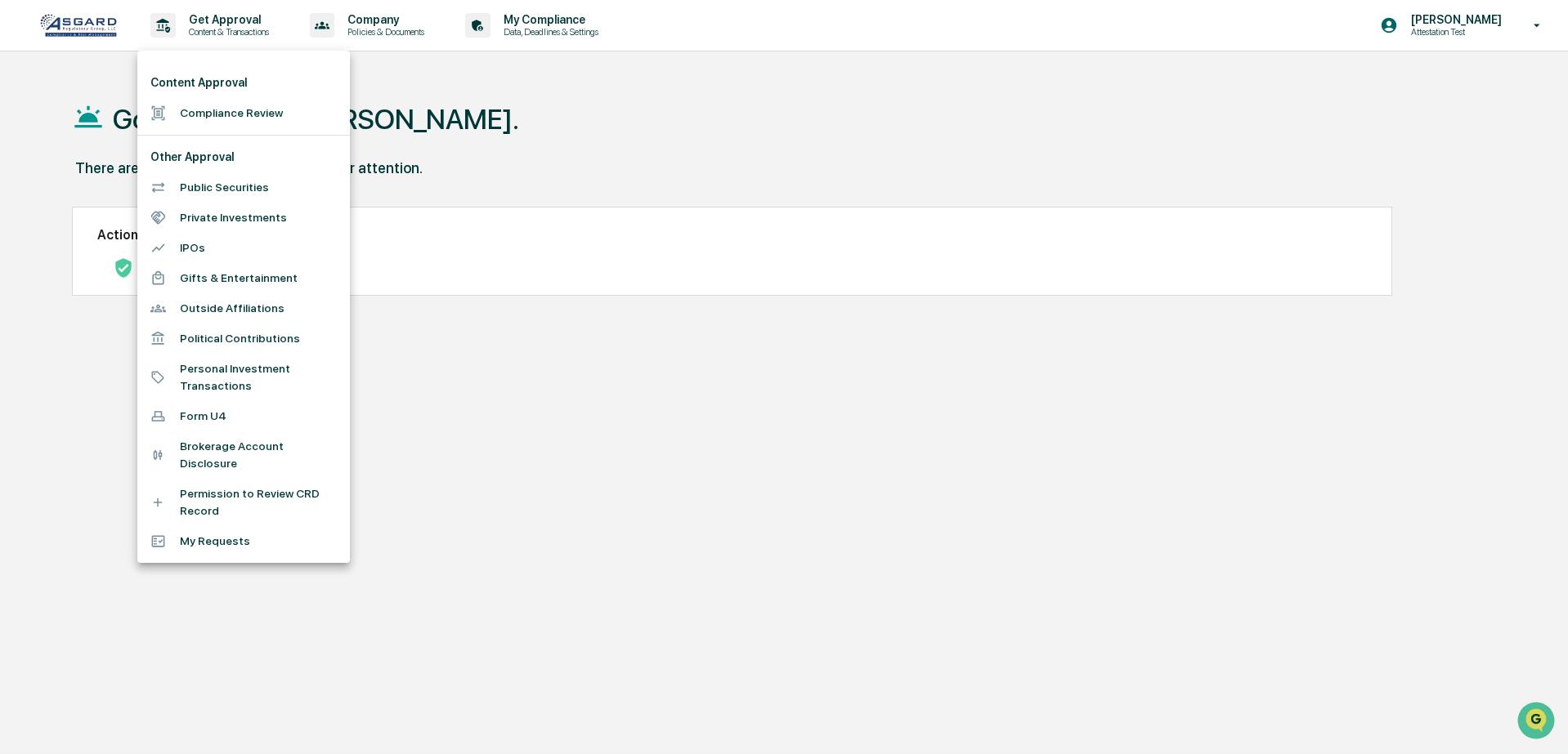
click at [558, 23] on div at bounding box center [784, 377] width 1568 height 754
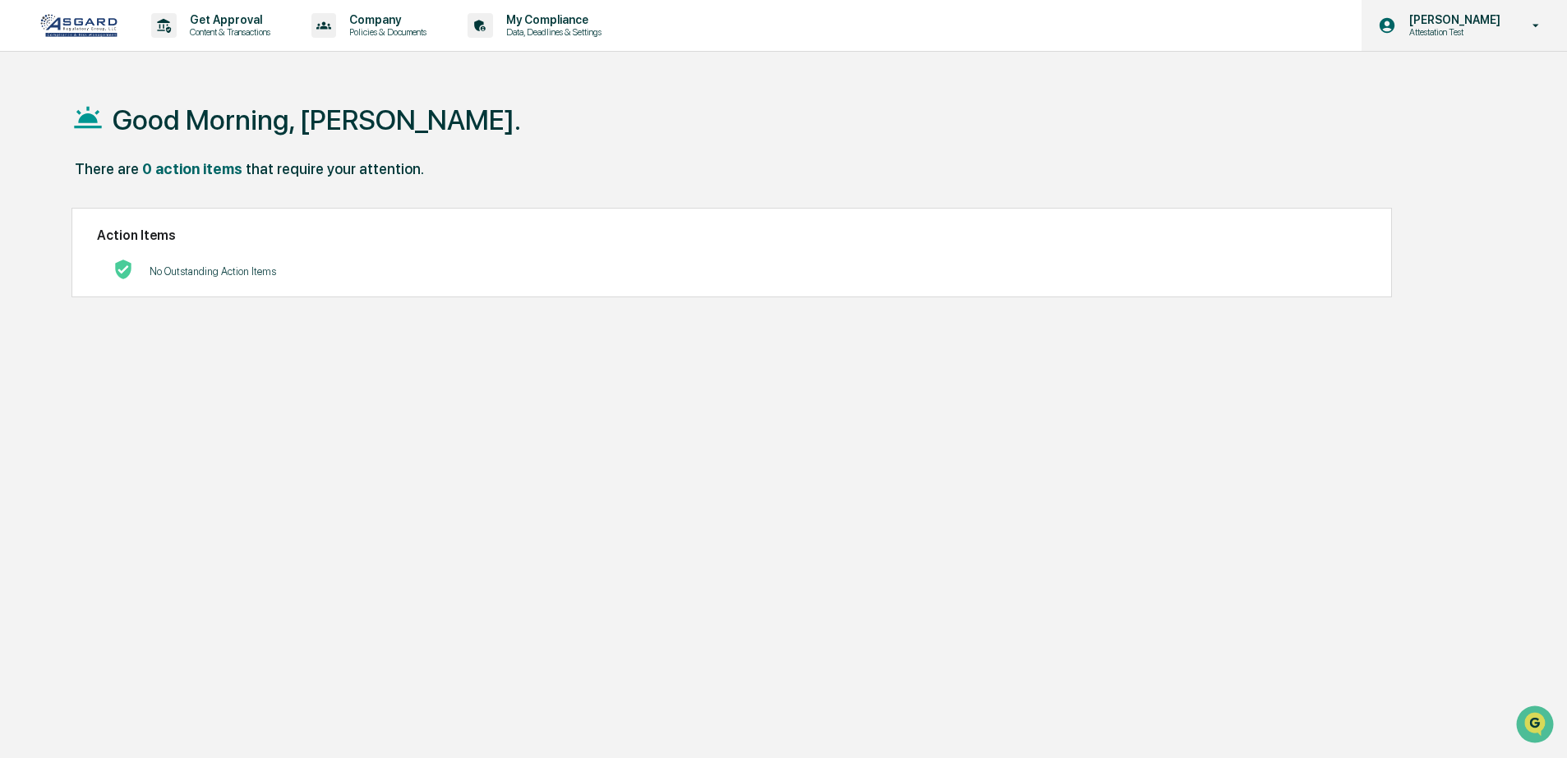
click at [1496, 21] on p "[PERSON_NAME]" at bounding box center [1452, 19] width 113 height 13
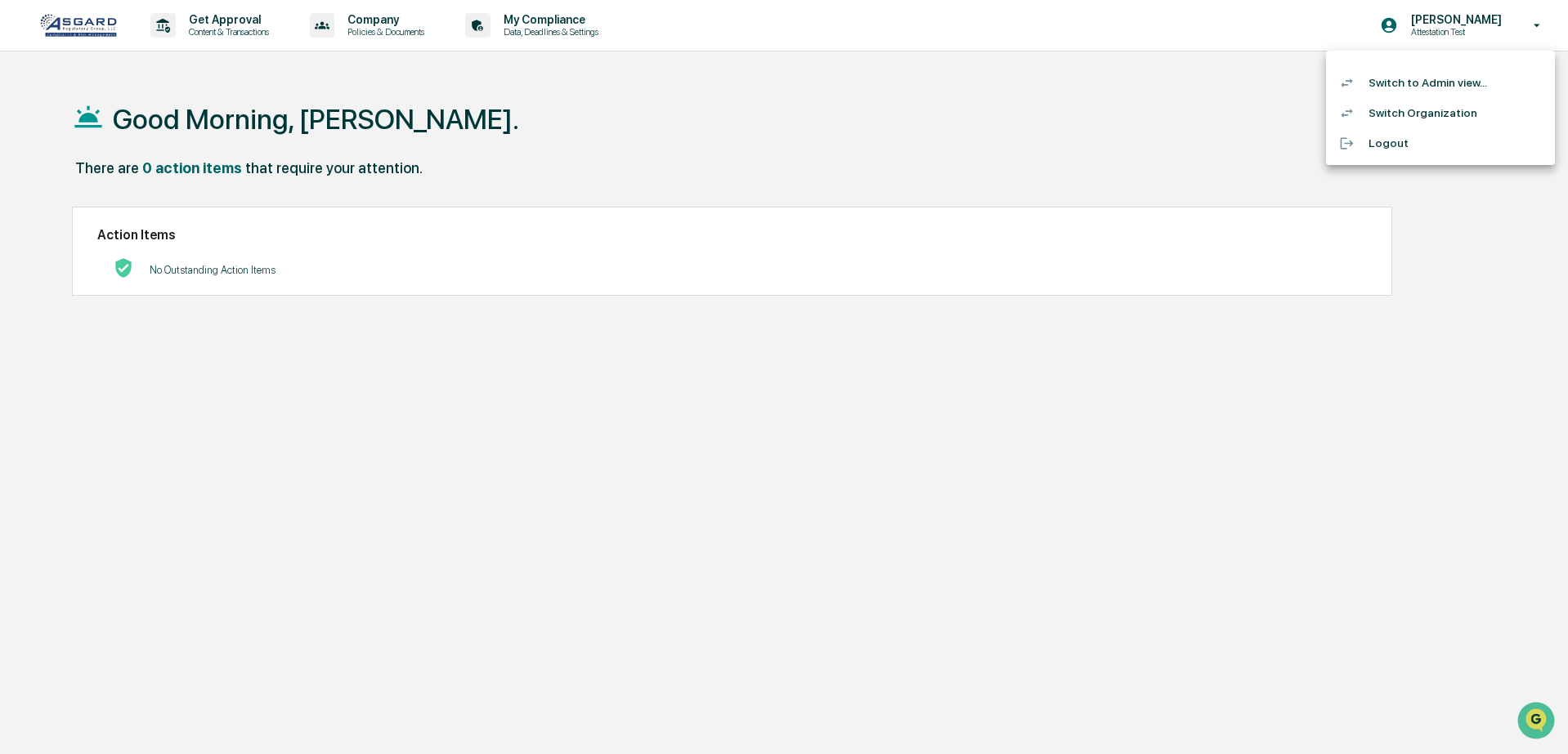
click at [1423, 86] on li "Switch to Admin view..." at bounding box center [1441, 83] width 229 height 30
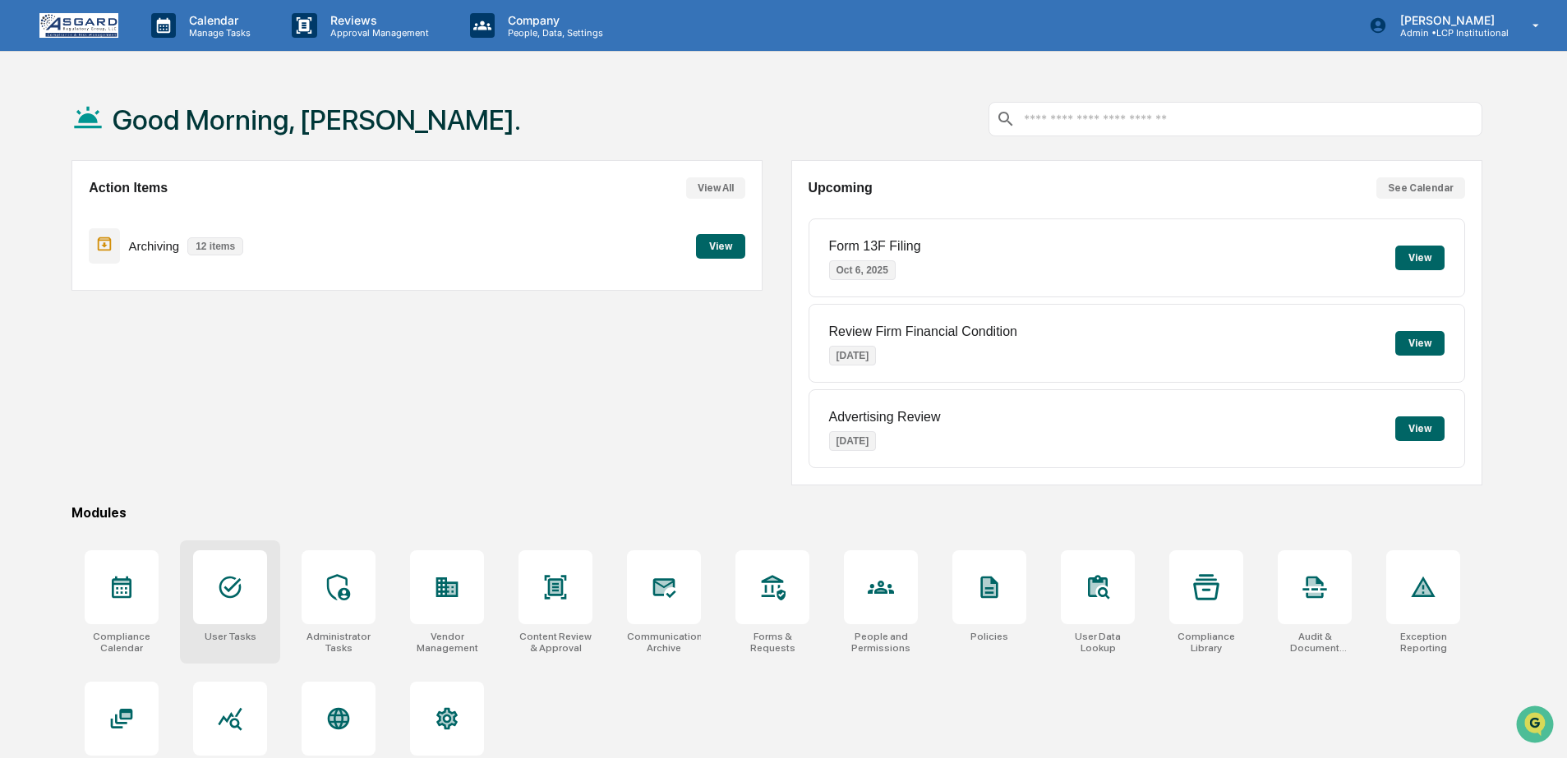
click at [220, 593] on icon at bounding box center [230, 587] width 26 height 26
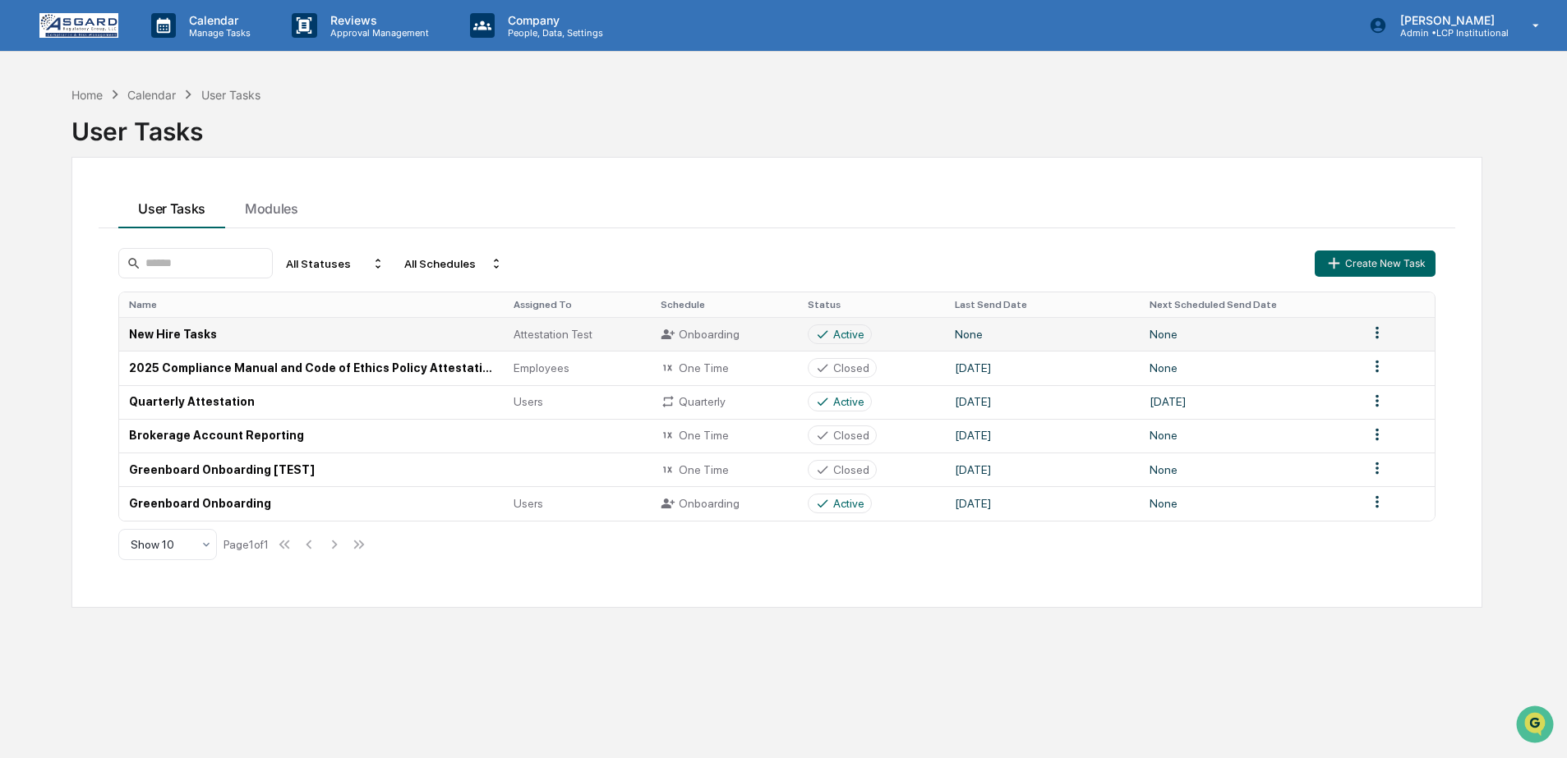
click at [285, 333] on td "New Hire Tasks" at bounding box center [311, 334] width 385 height 34
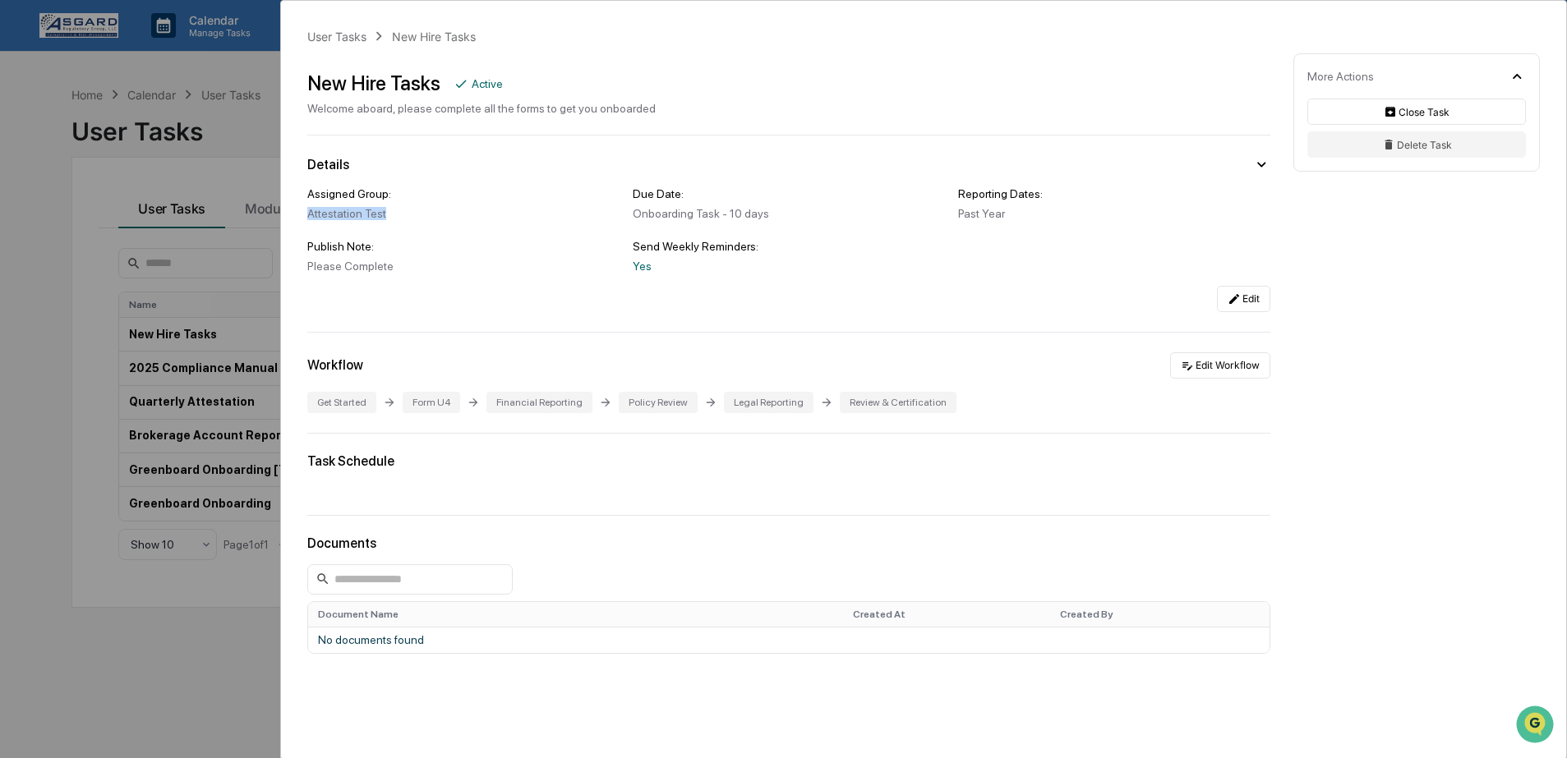
drag, startPoint x: 307, startPoint y: 220, endPoint x: 394, endPoint y: 215, distance: 86.4
click at [413, 208] on div "Attestation Test" at bounding box center [463, 213] width 312 height 13
click at [231, 128] on div "User Tasks New Hire Tasks New Hire Tasks Active Welcome aboard, please complete…" at bounding box center [783, 379] width 1567 height 758
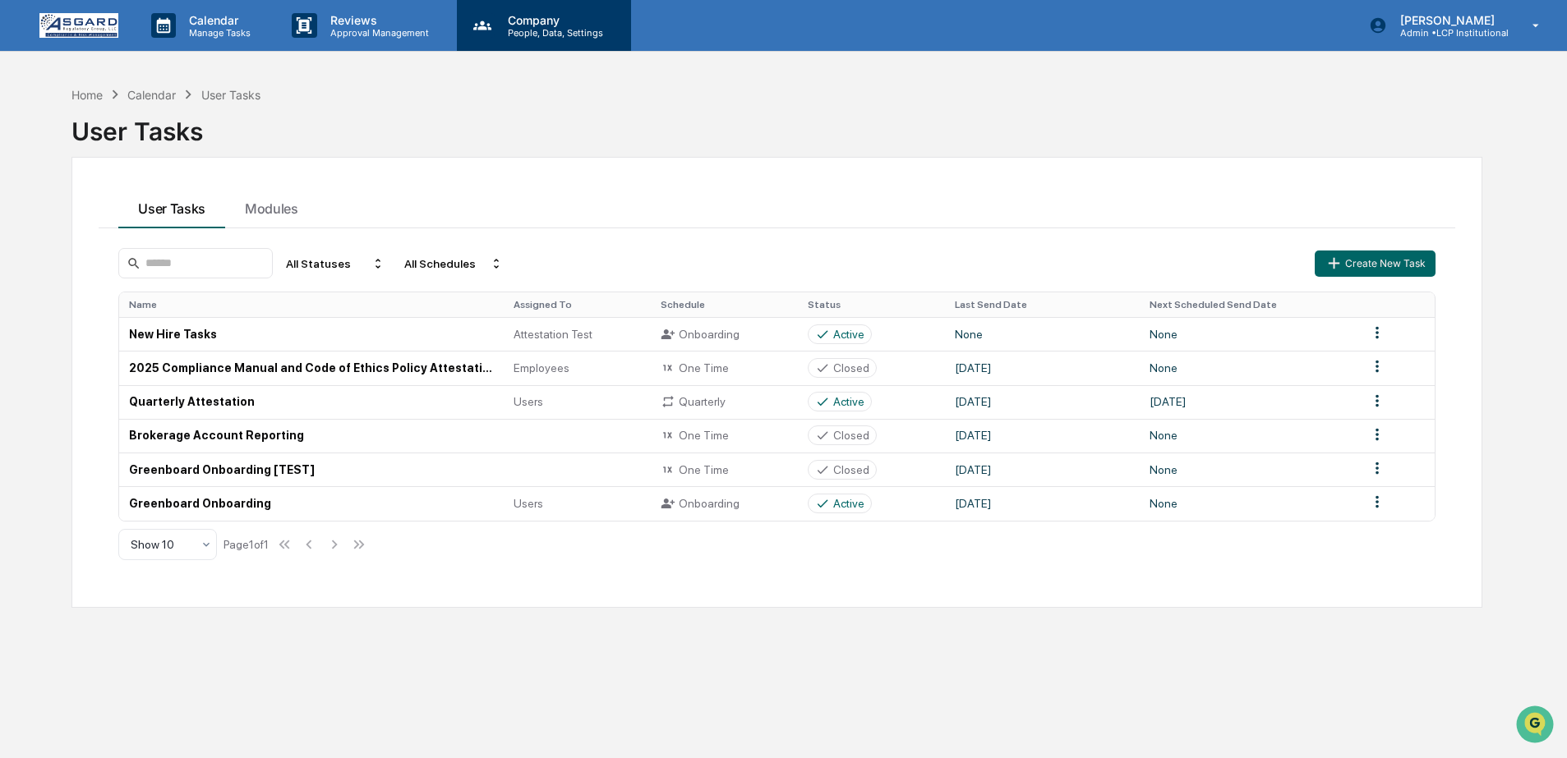
click at [584, 34] on p "People, Data, Settings" at bounding box center [553, 33] width 117 height 12
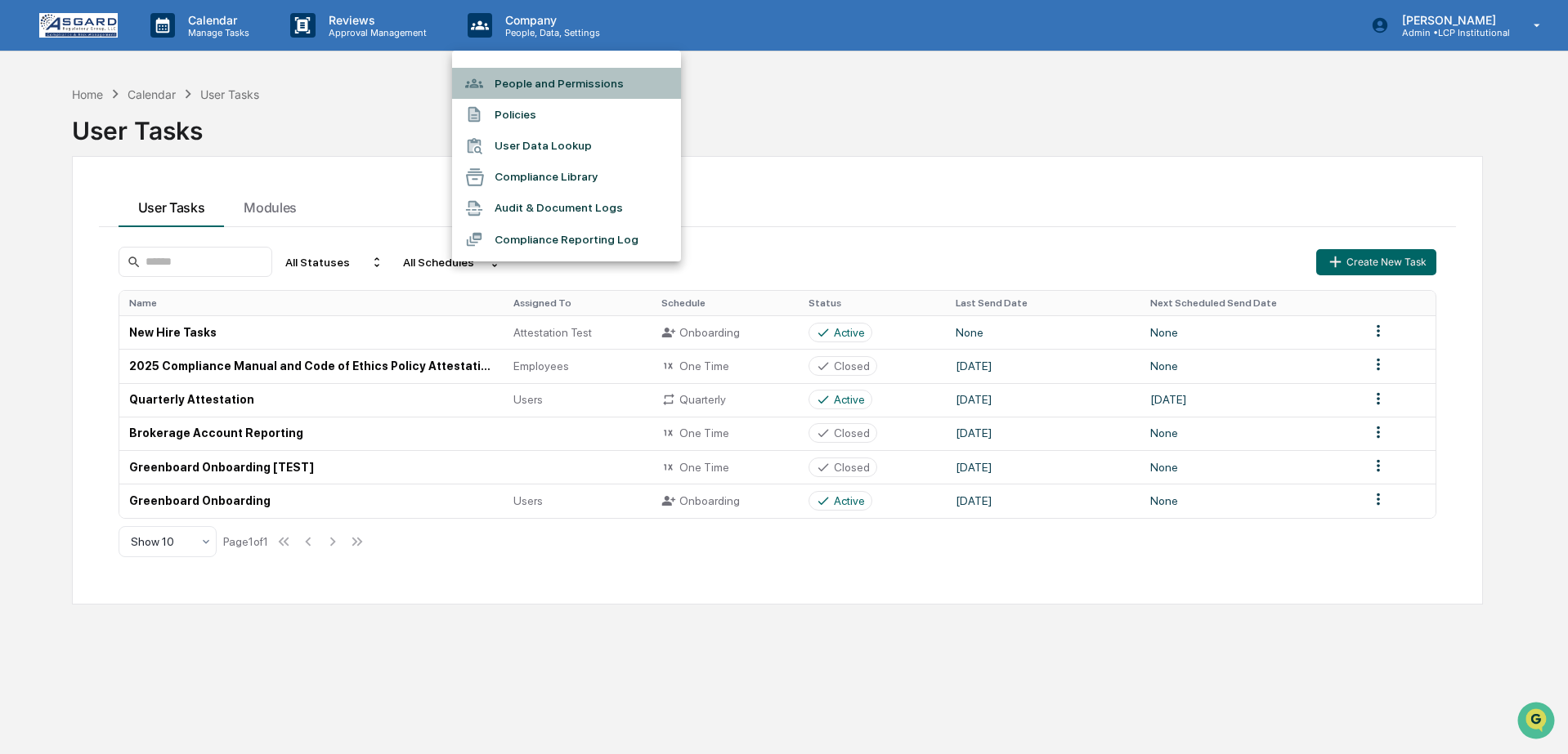
click at [529, 72] on li "People and Permissions" at bounding box center [566, 83] width 229 height 31
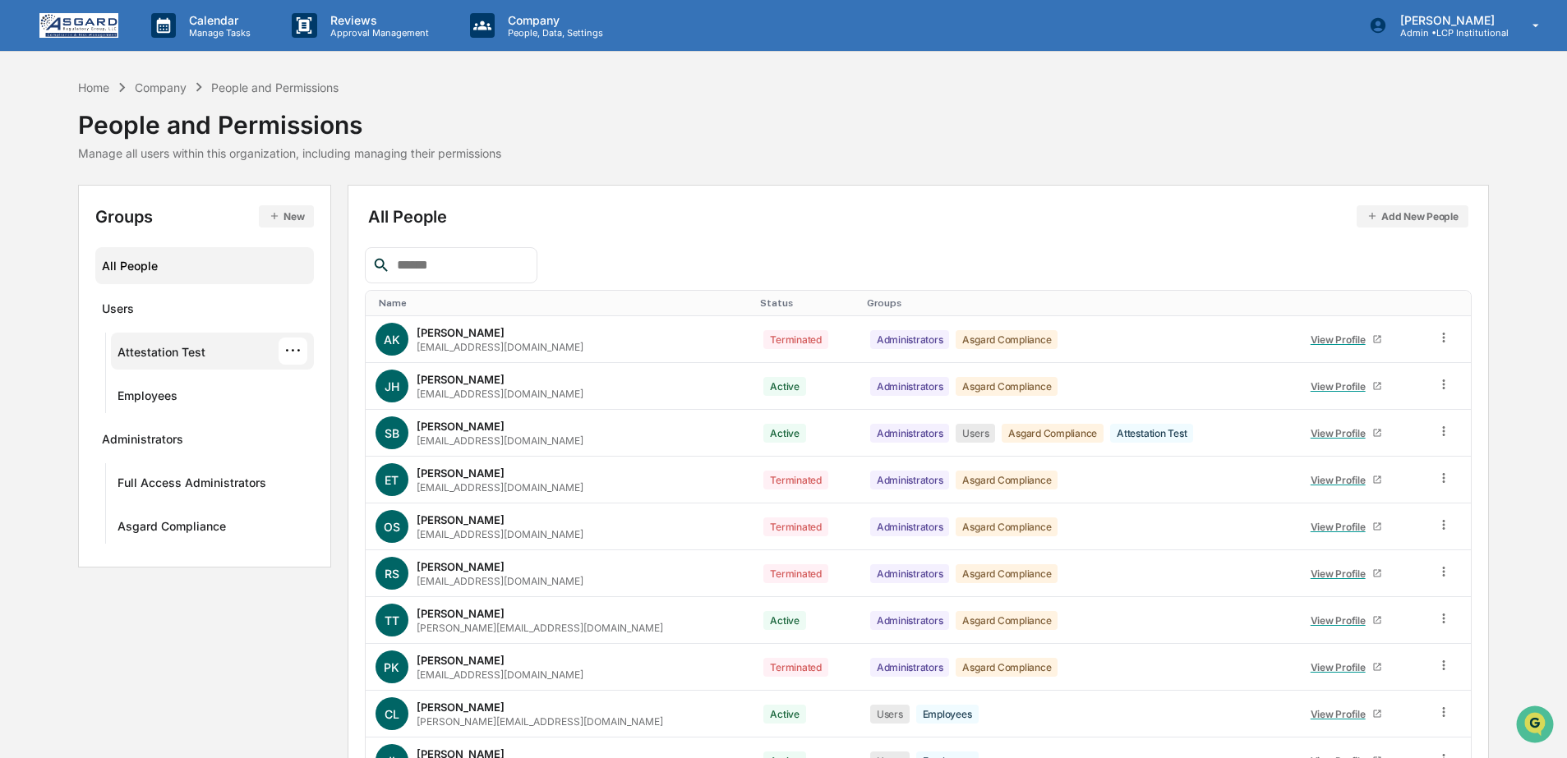
click at [141, 346] on div "Attestation Test" at bounding box center [162, 355] width 88 height 20
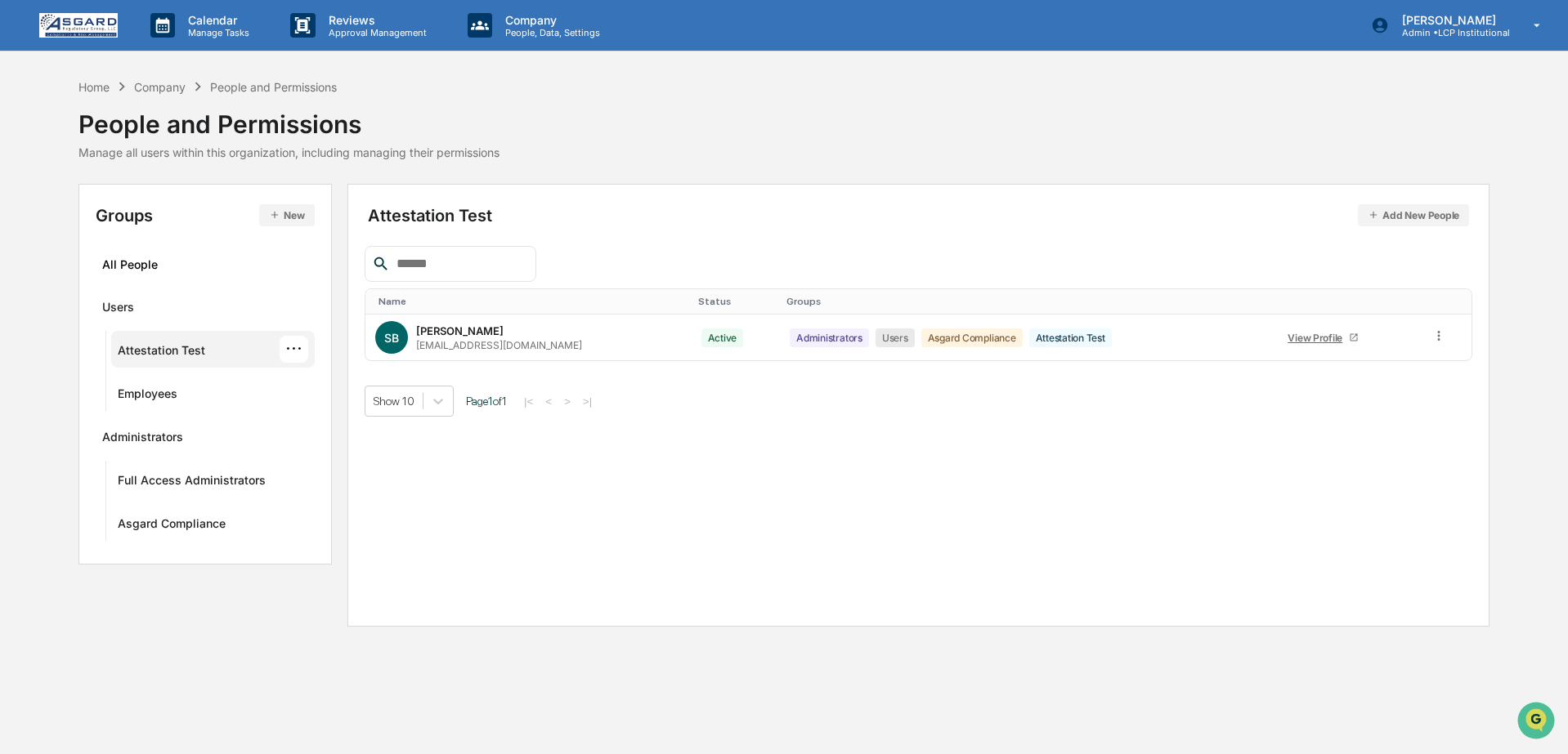
click at [112, 21] on img at bounding box center [78, 25] width 79 height 25
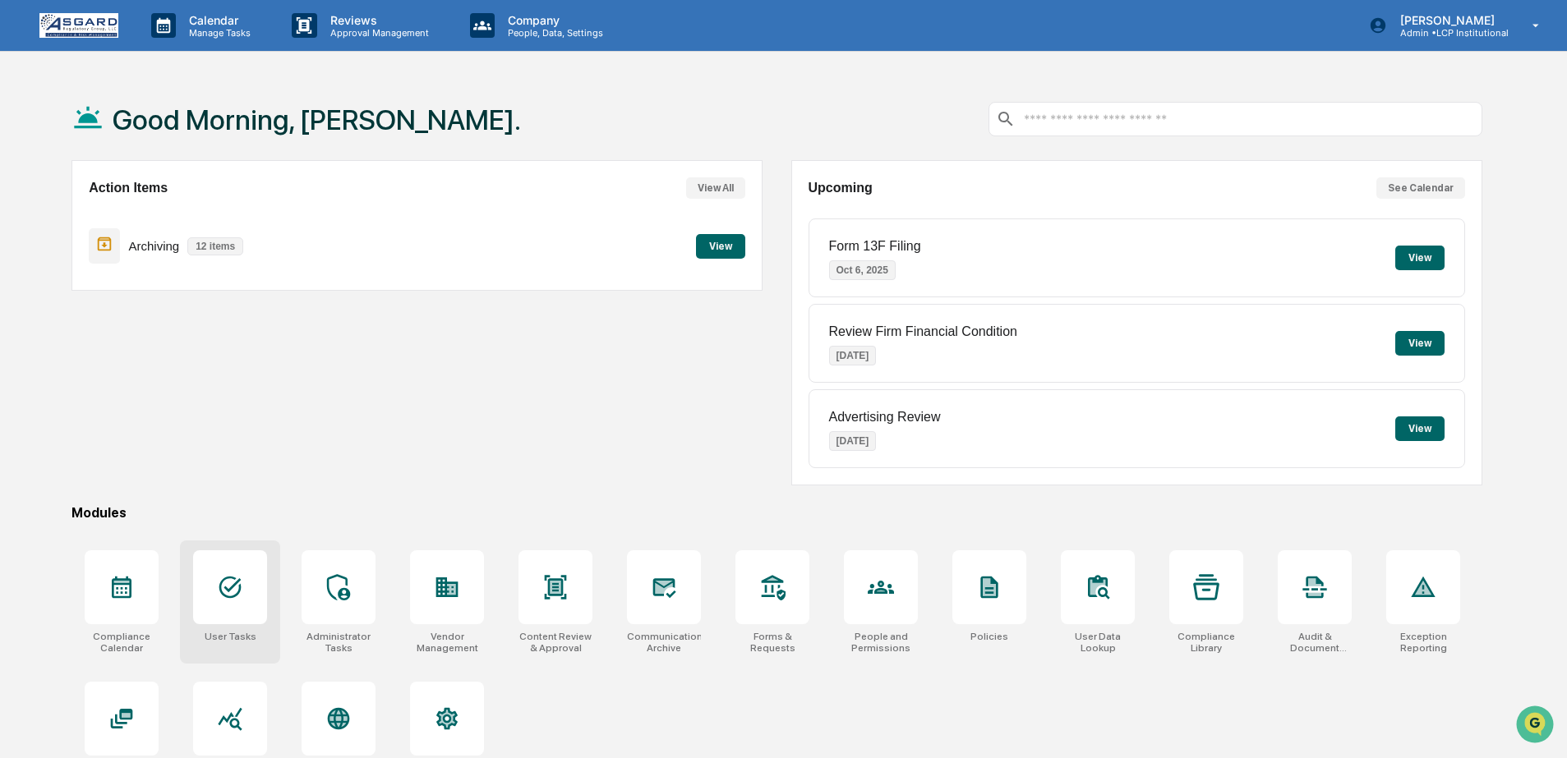
click at [265, 636] on div "User Tasks" at bounding box center [230, 602] width 100 height 123
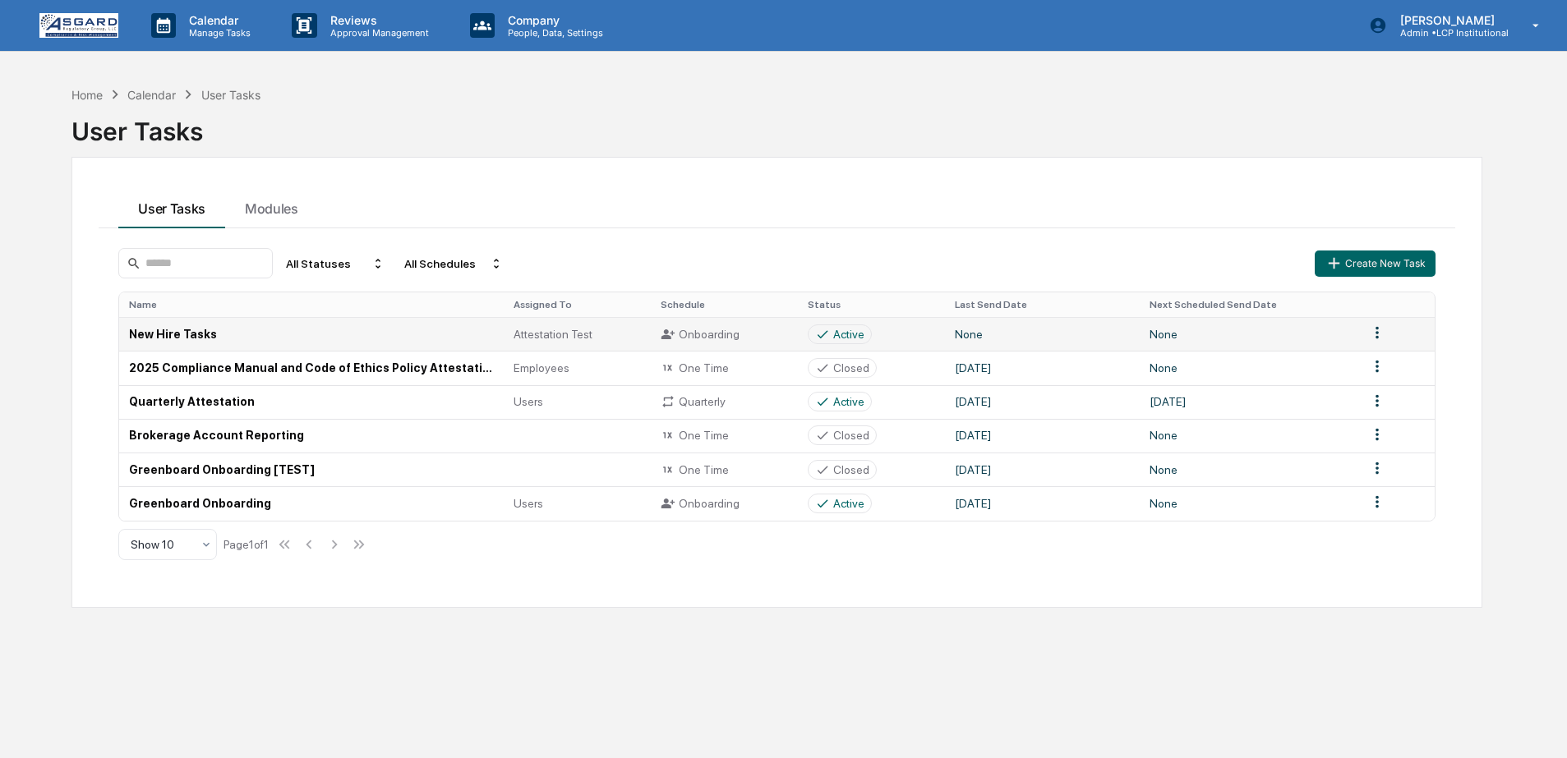
click at [226, 348] on td "New Hire Tasks" at bounding box center [311, 334] width 385 height 34
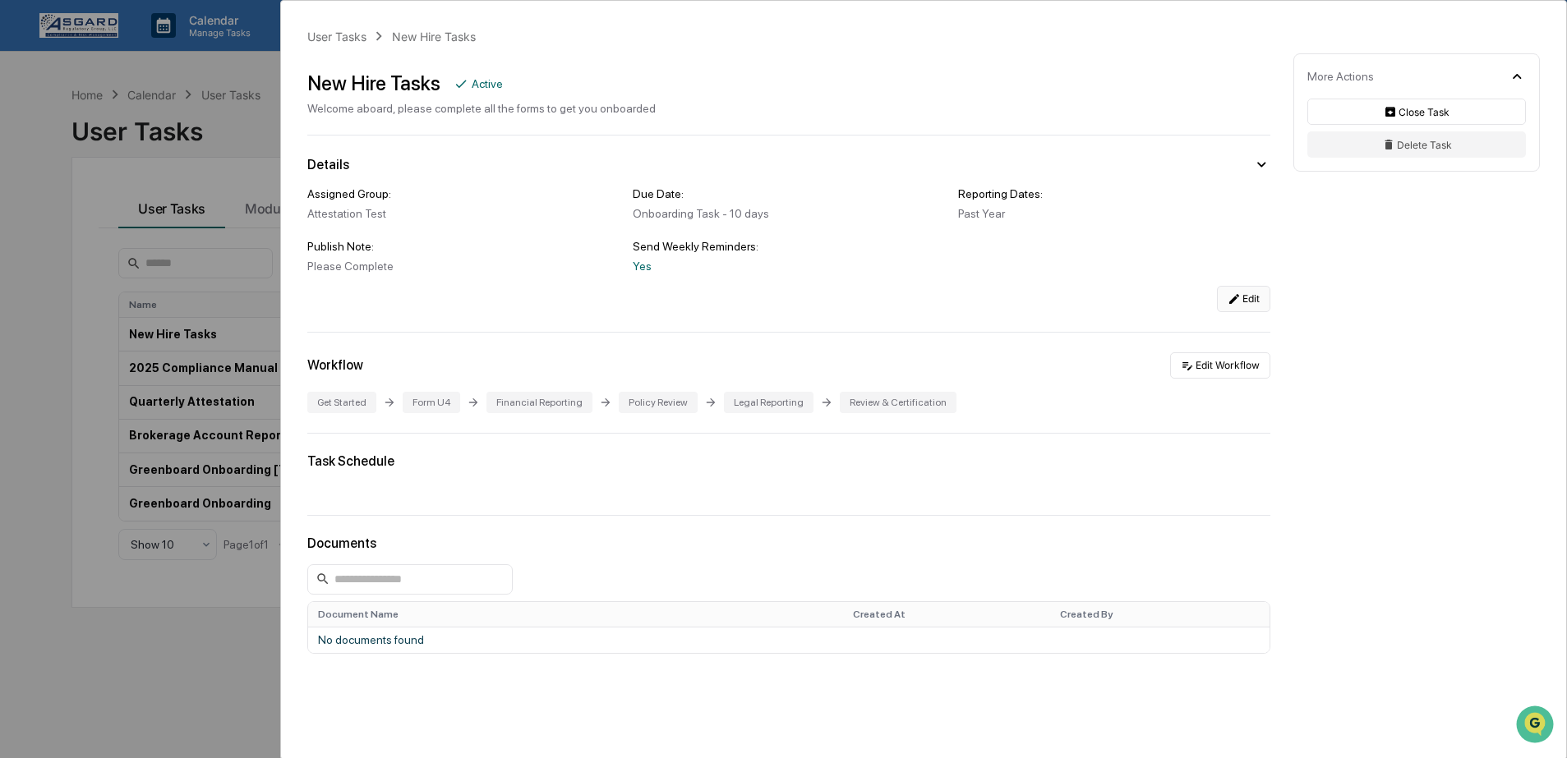
click at [1239, 306] on button "Edit" at bounding box center [1243, 299] width 53 height 26
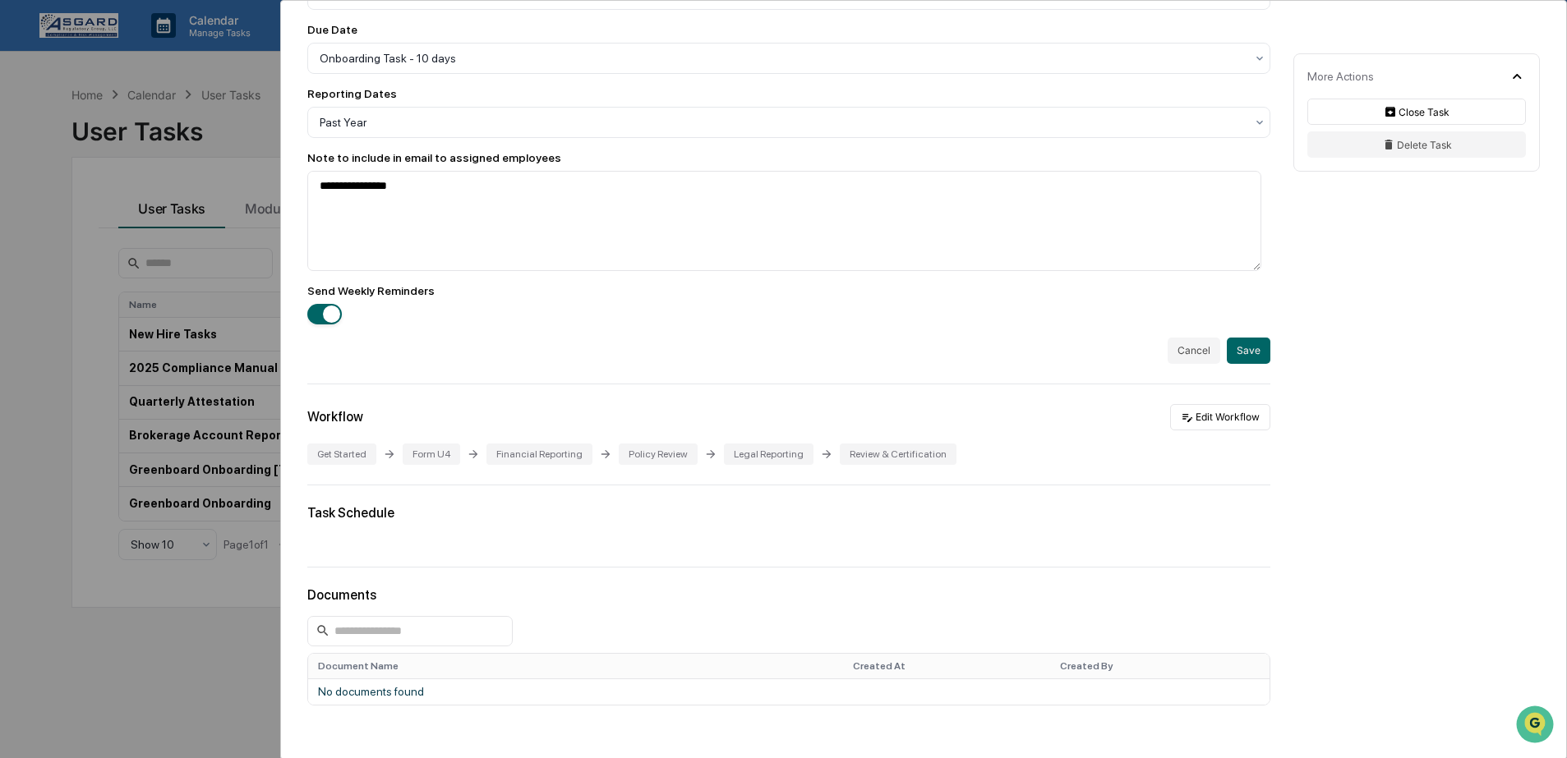
scroll to position [512, 0]
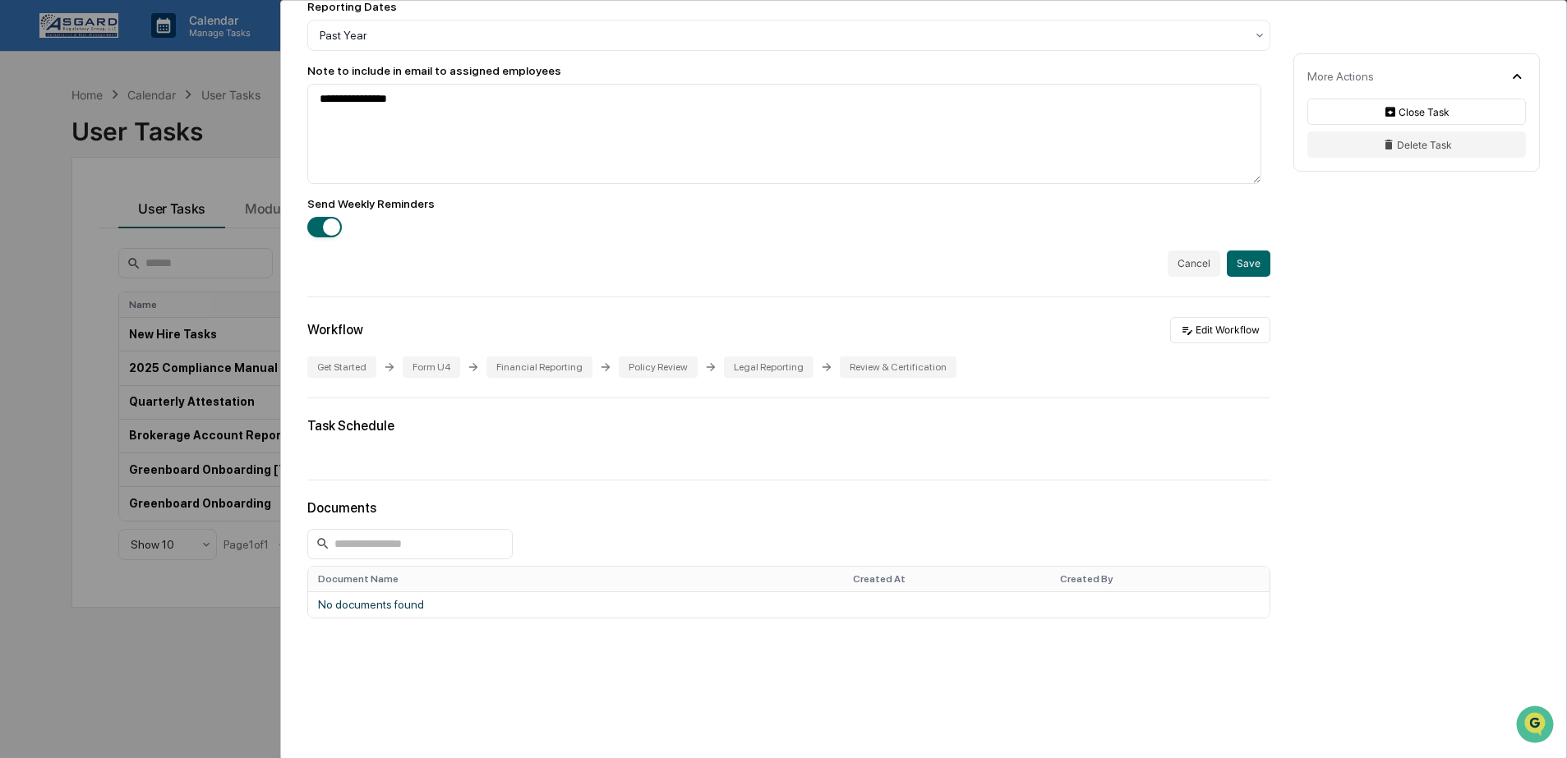
click at [605, 625] on div "Document Name Created At Created By No documents found" at bounding box center [788, 593] width 963 height 66
click at [413, 618] on td "No documents found" at bounding box center [788, 605] width 961 height 26
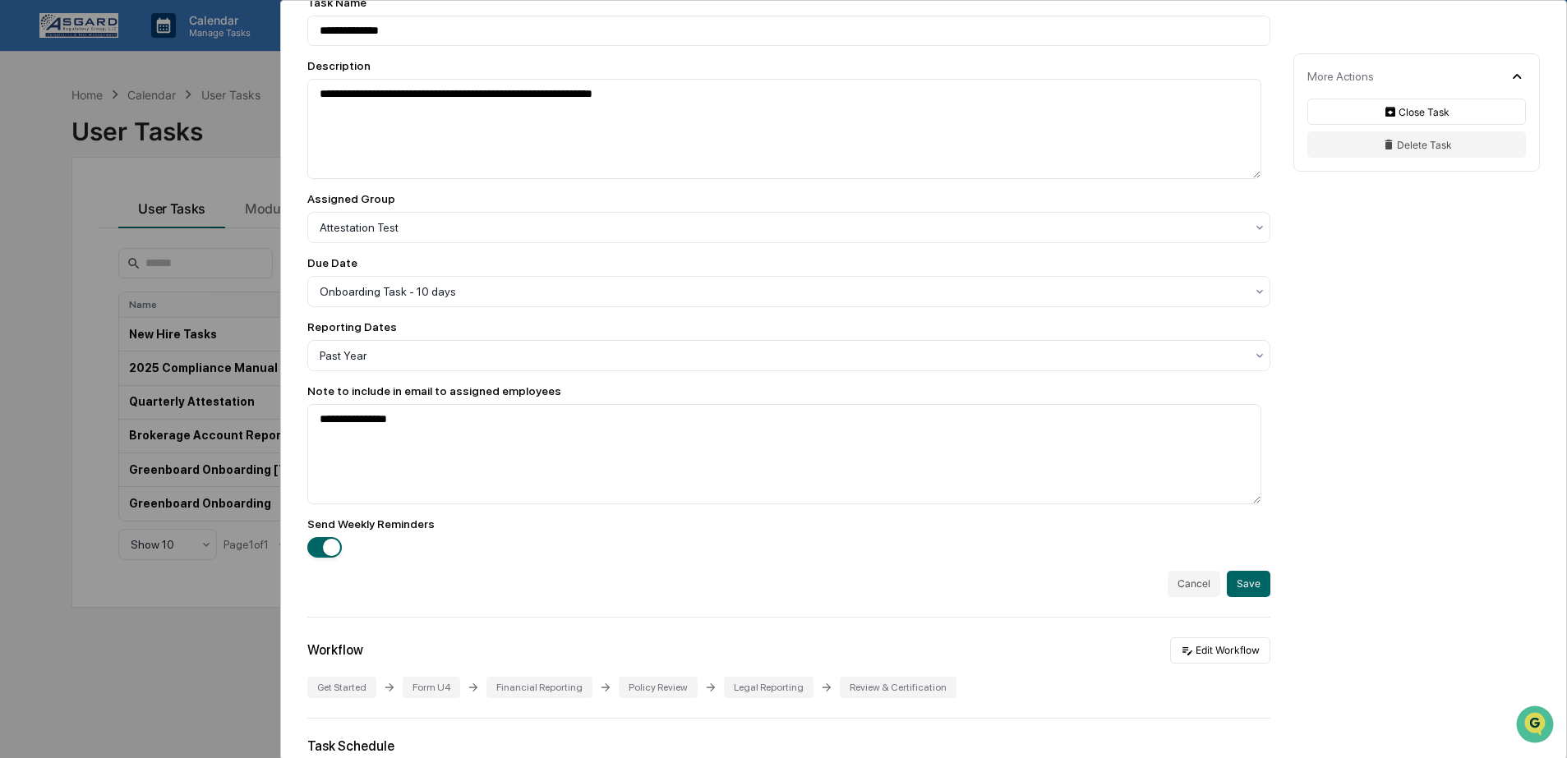
scroll to position [0, 0]
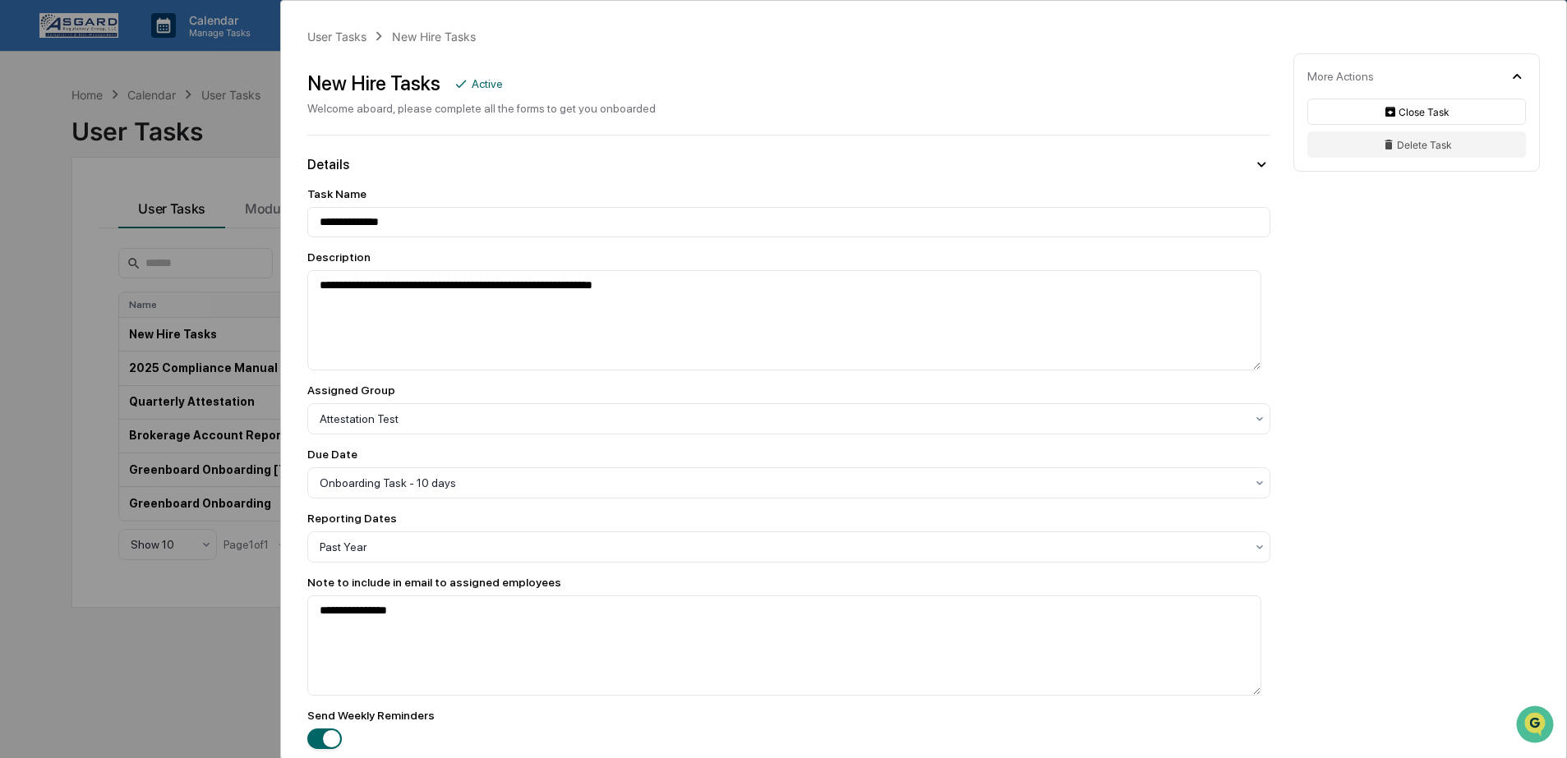
click at [945, 108] on div "New Hire Tasks Active Welcome aboard, please complete all the forms to get you …" at bounding box center [788, 86] width 963 height 57
click at [456, 81] on icon at bounding box center [461, 83] width 15 height 15
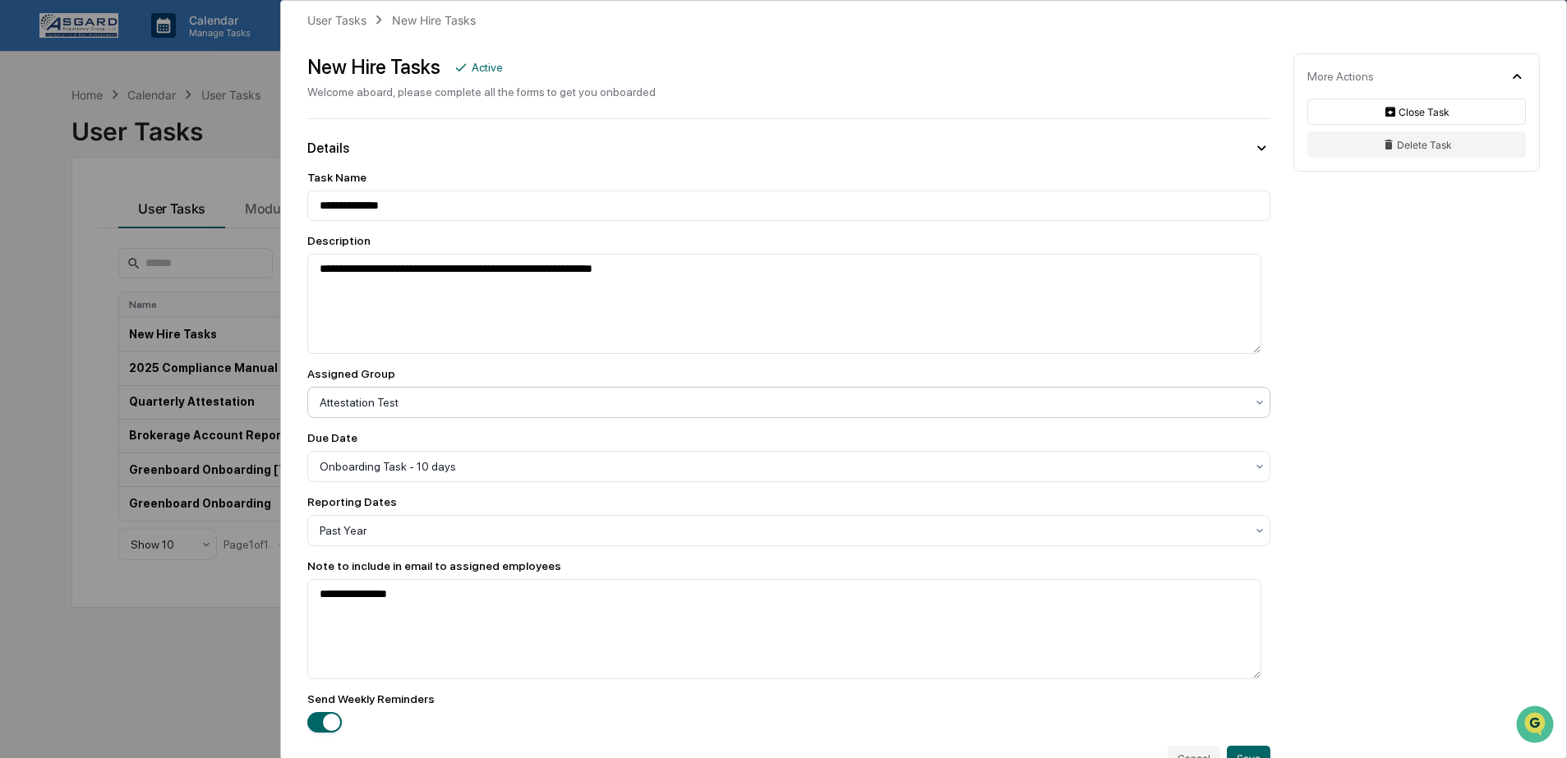
scroll to position [17, 0]
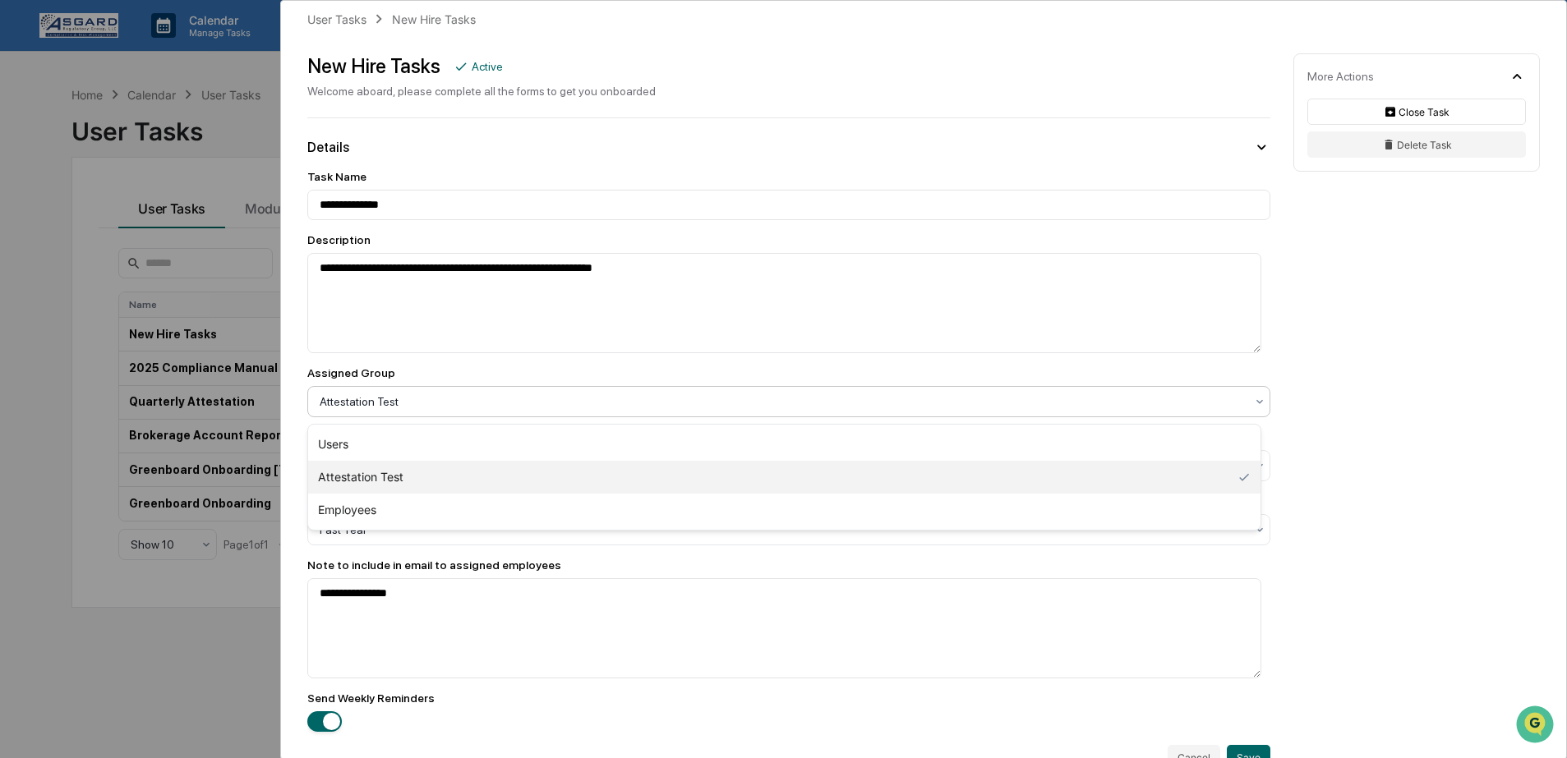
click at [430, 395] on div at bounding box center [782, 402] width 925 height 16
click at [552, 586] on textarea "**********" at bounding box center [784, 629] width 954 height 100
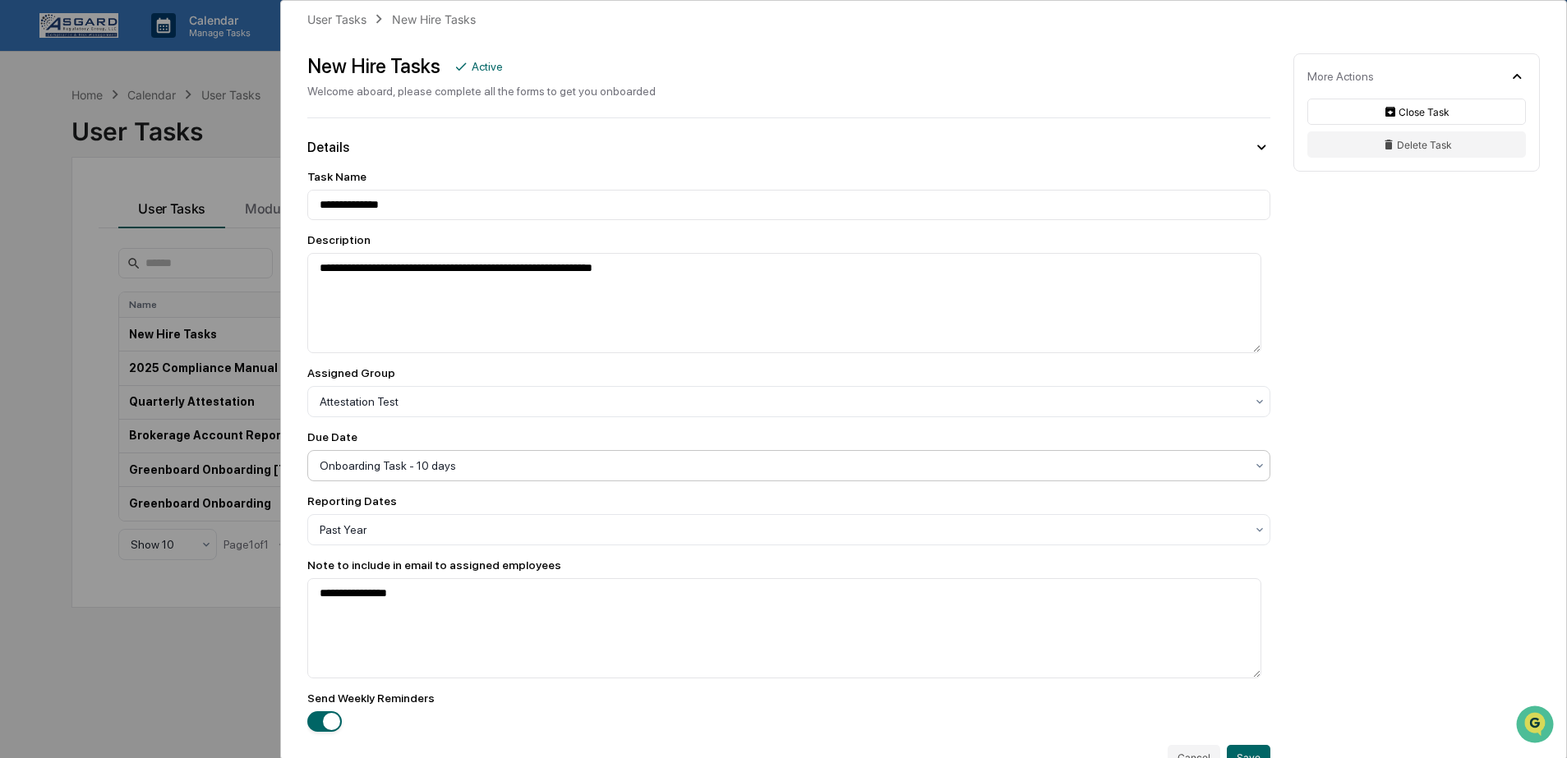
click at [410, 477] on div "Onboarding Task - 10 days" at bounding box center [782, 465] width 942 height 23
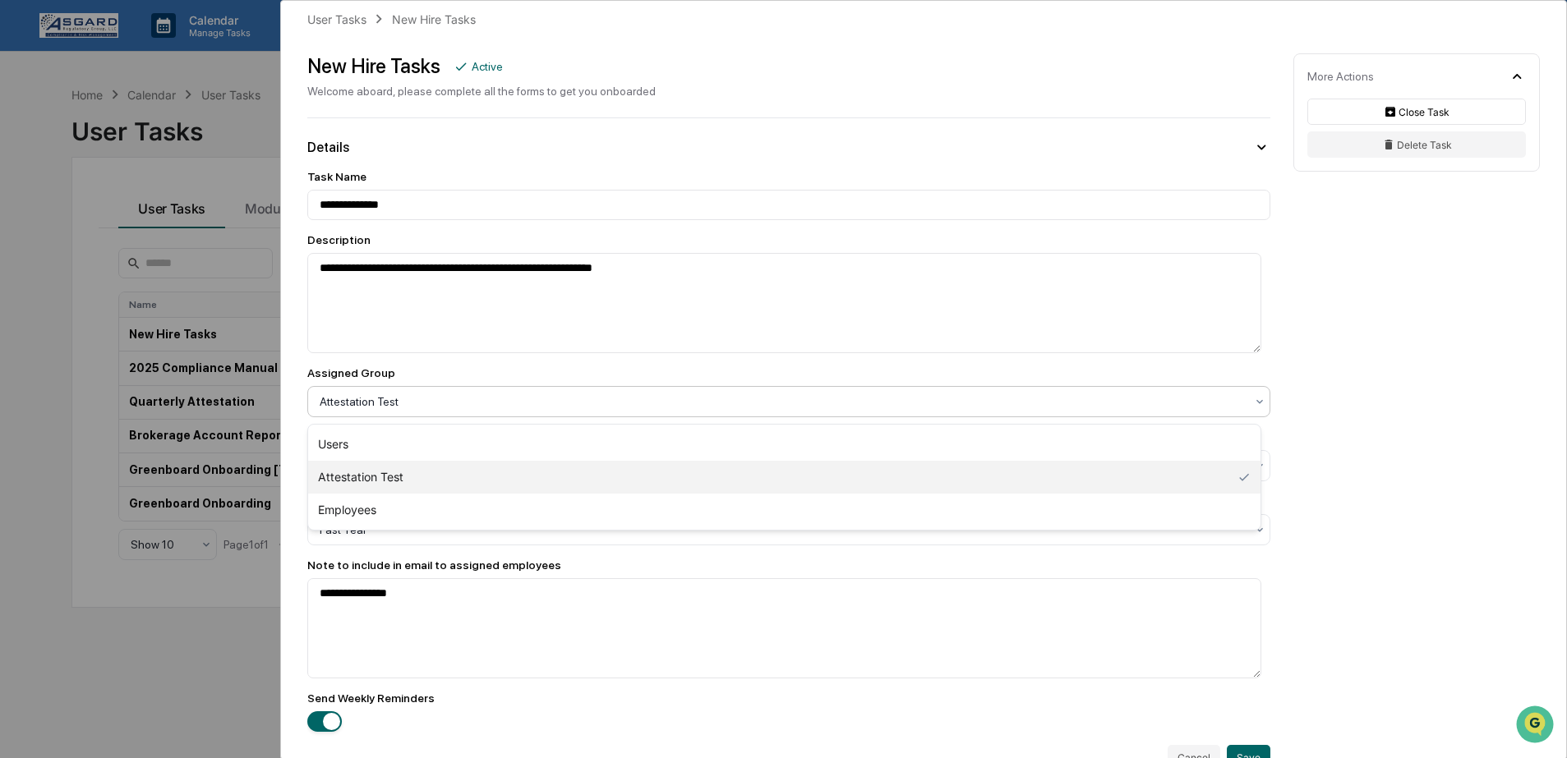
click at [536, 399] on div at bounding box center [782, 402] width 925 height 16
click at [495, 597] on textarea "**********" at bounding box center [784, 629] width 954 height 100
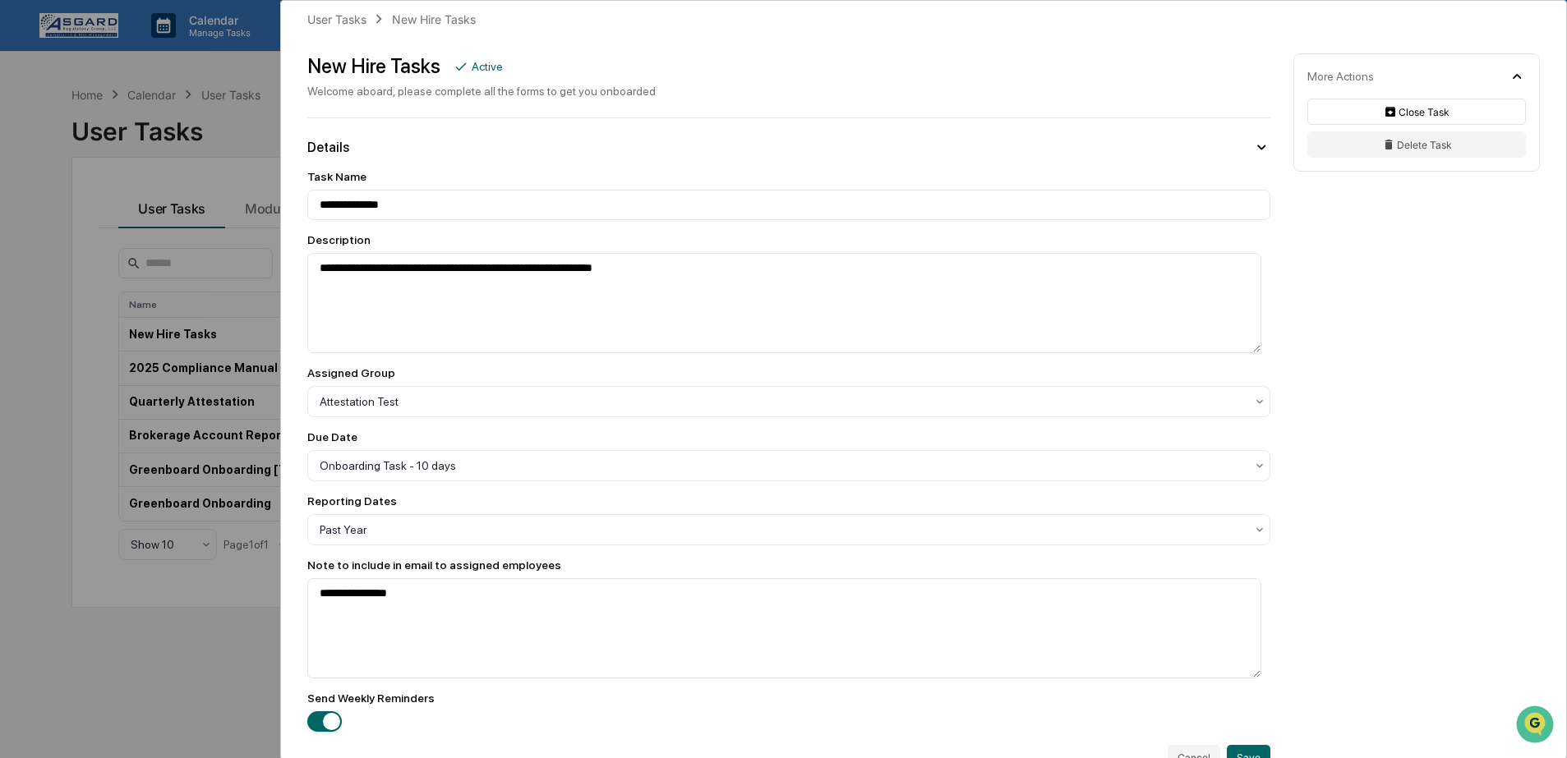
click at [464, 507] on div "Reporting Dates" at bounding box center [788, 501] width 963 height 13
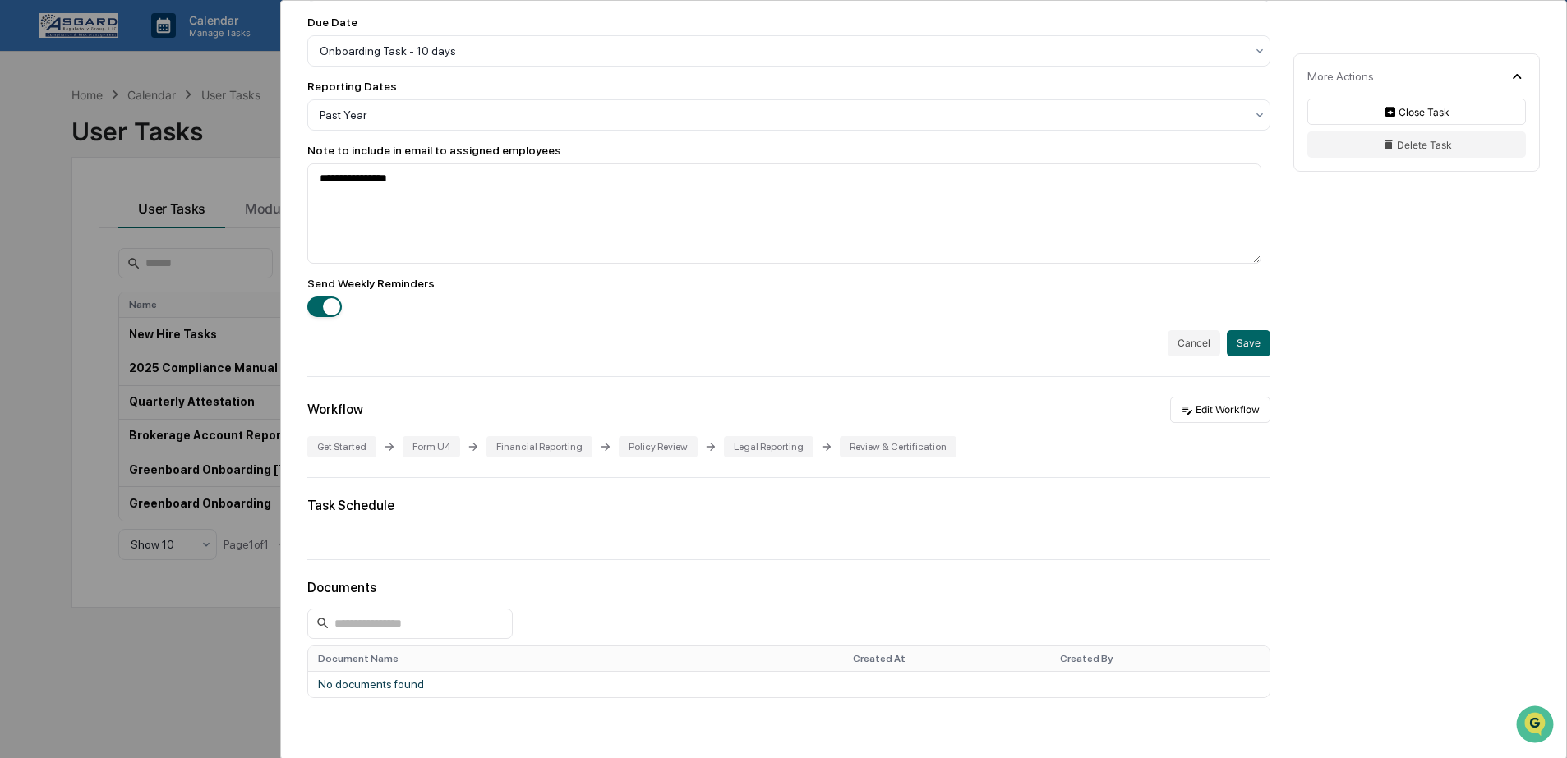
scroll to position [505, 0]
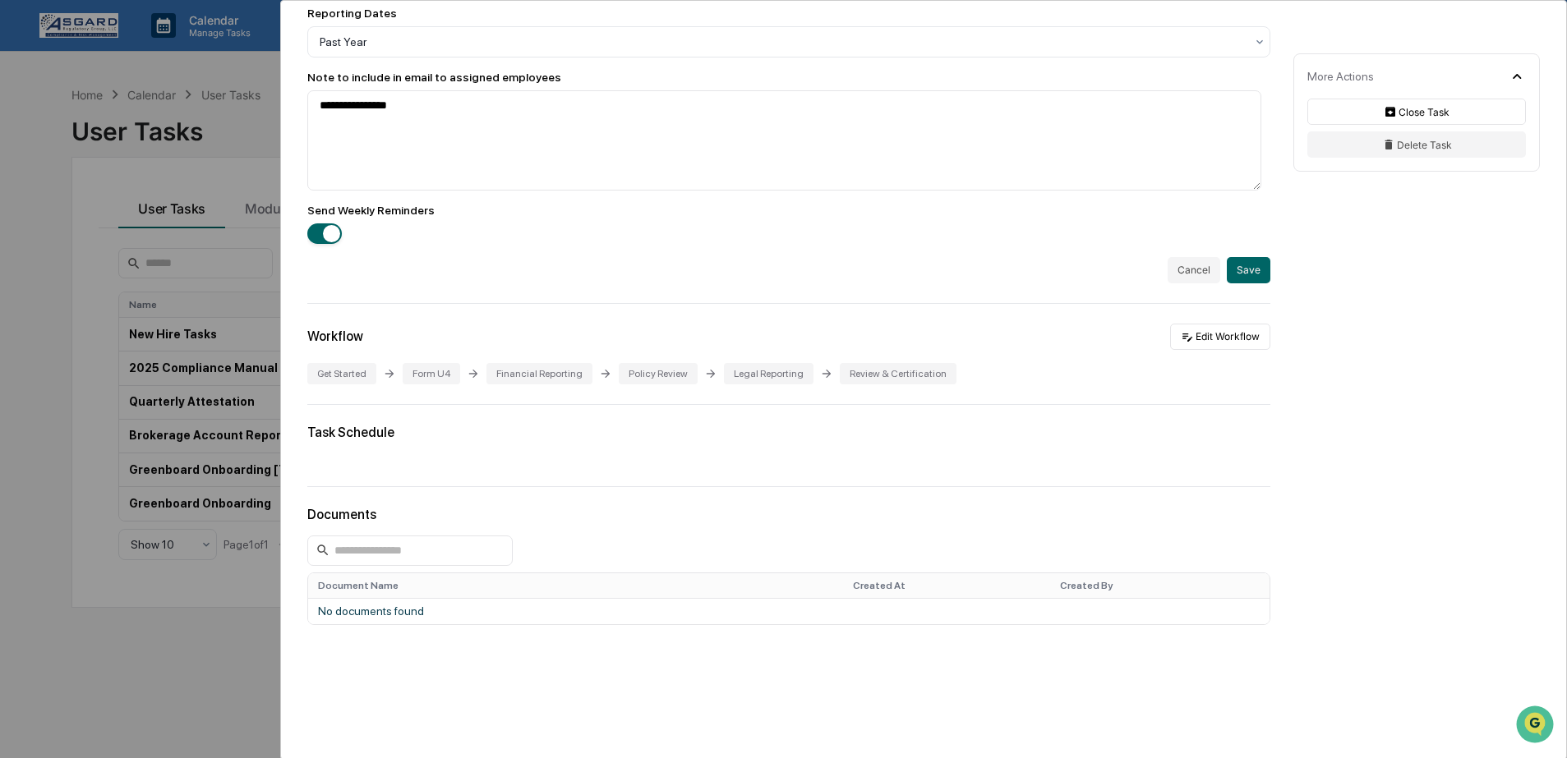
click at [203, 159] on div "**********" at bounding box center [783, 379] width 1567 height 758
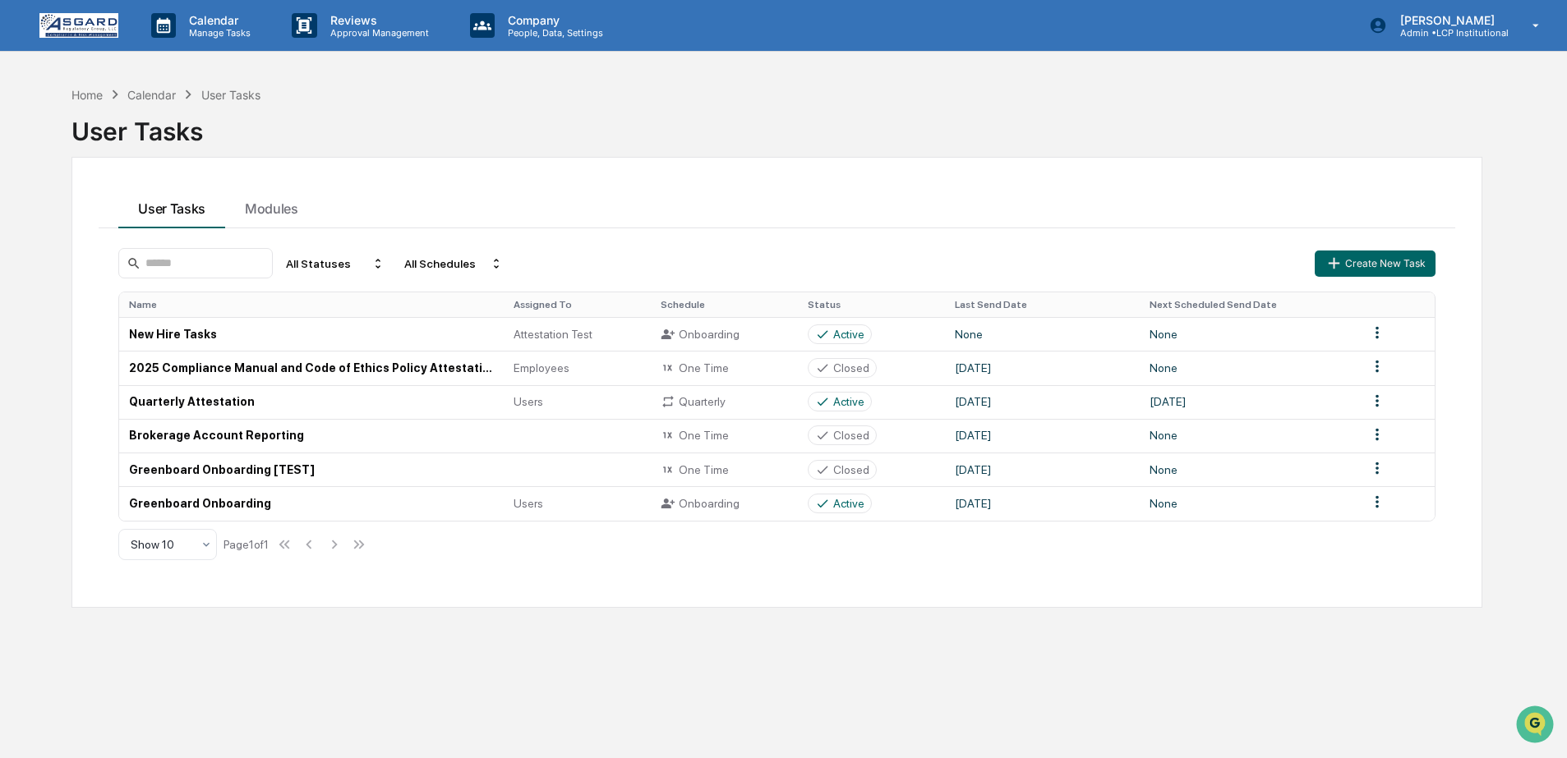
click at [91, 28] on img at bounding box center [78, 25] width 79 height 25
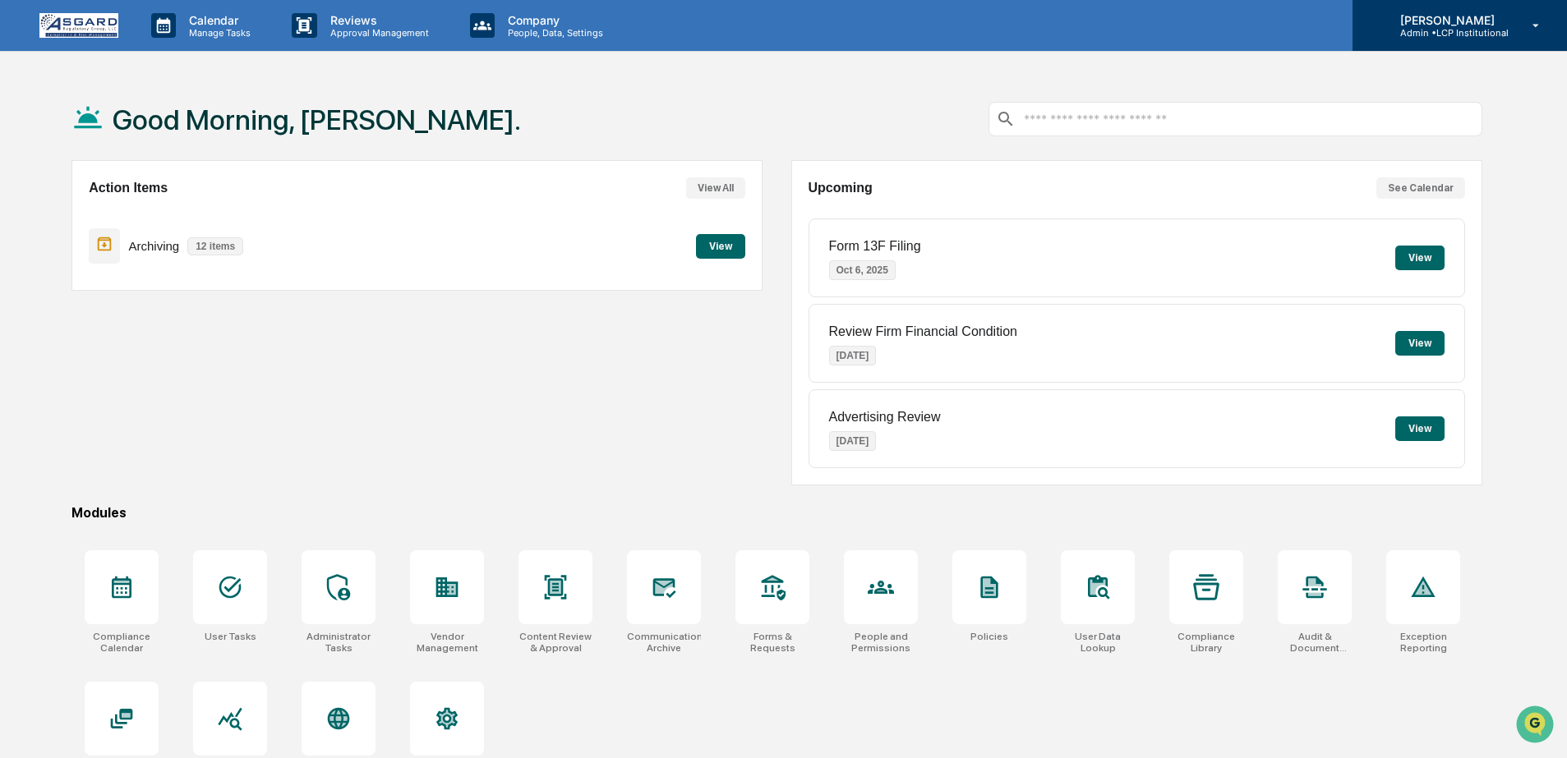
click at [1421, 37] on p "Admin • LCP Institutional" at bounding box center [1448, 33] width 122 height 12
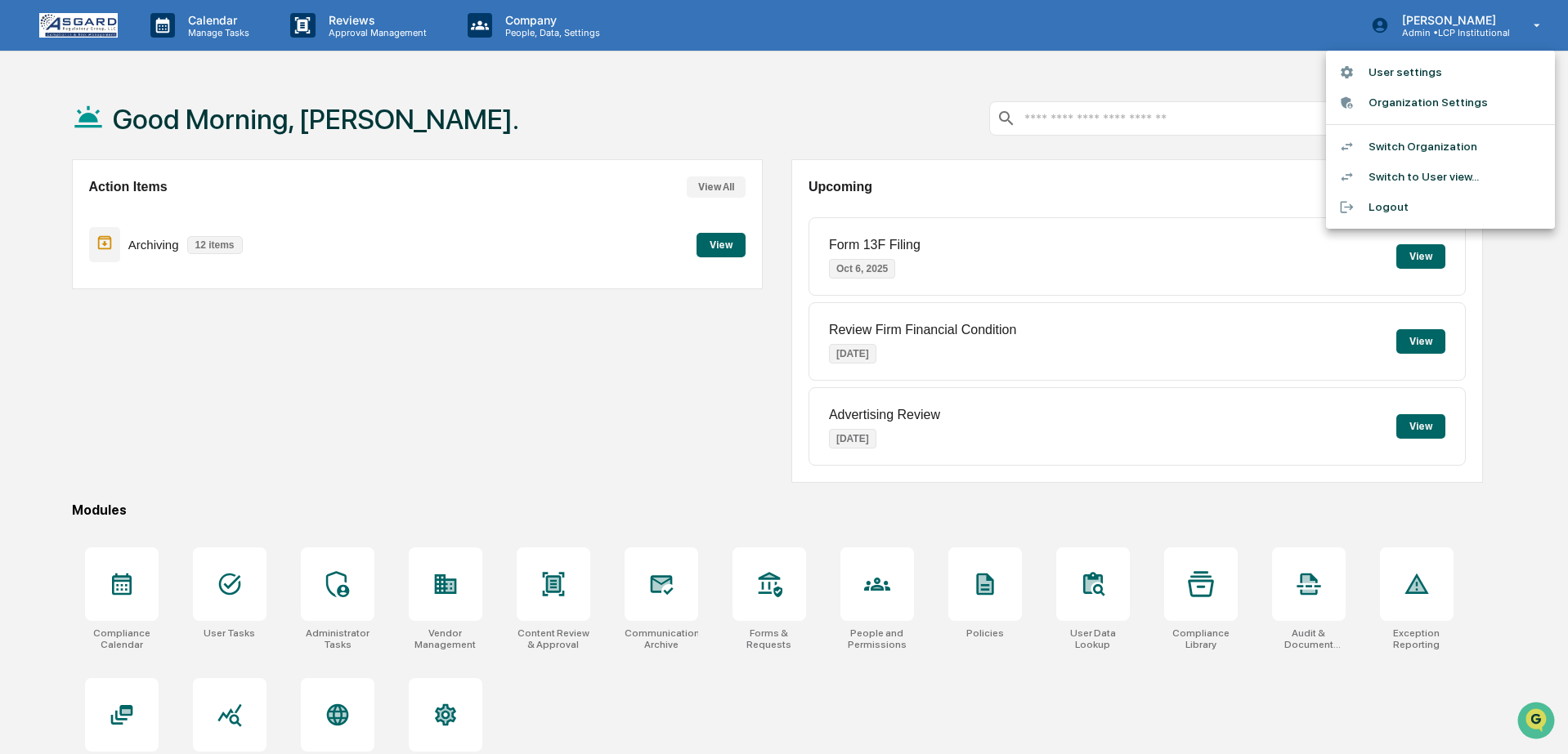
click at [1378, 77] on li "User settings" at bounding box center [1441, 73] width 229 height 30
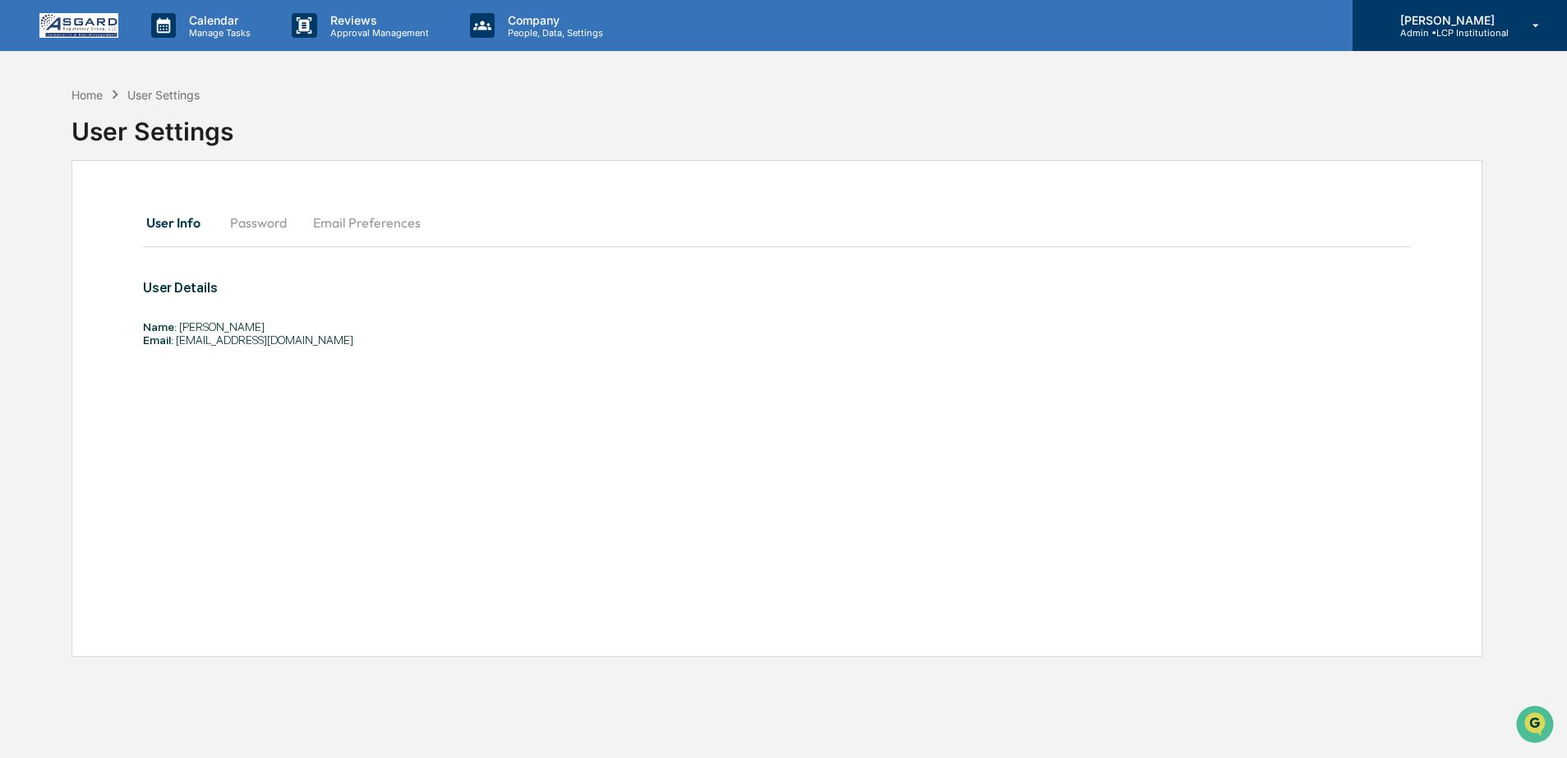
click at [1508, 35] on p "Admin • LCP Institutional" at bounding box center [1448, 33] width 122 height 12
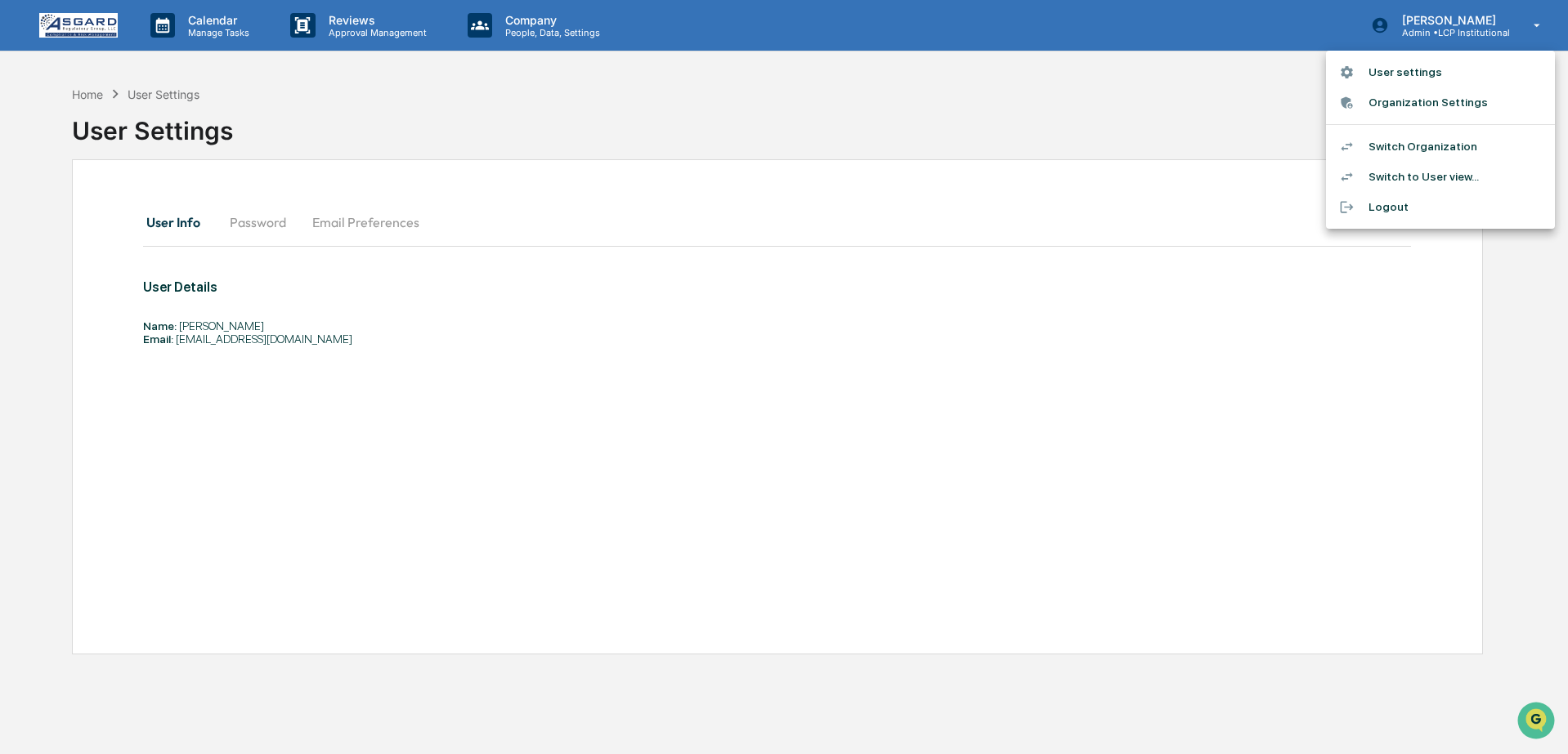
click at [1406, 177] on li "Switch to User view..." at bounding box center [1441, 177] width 229 height 30
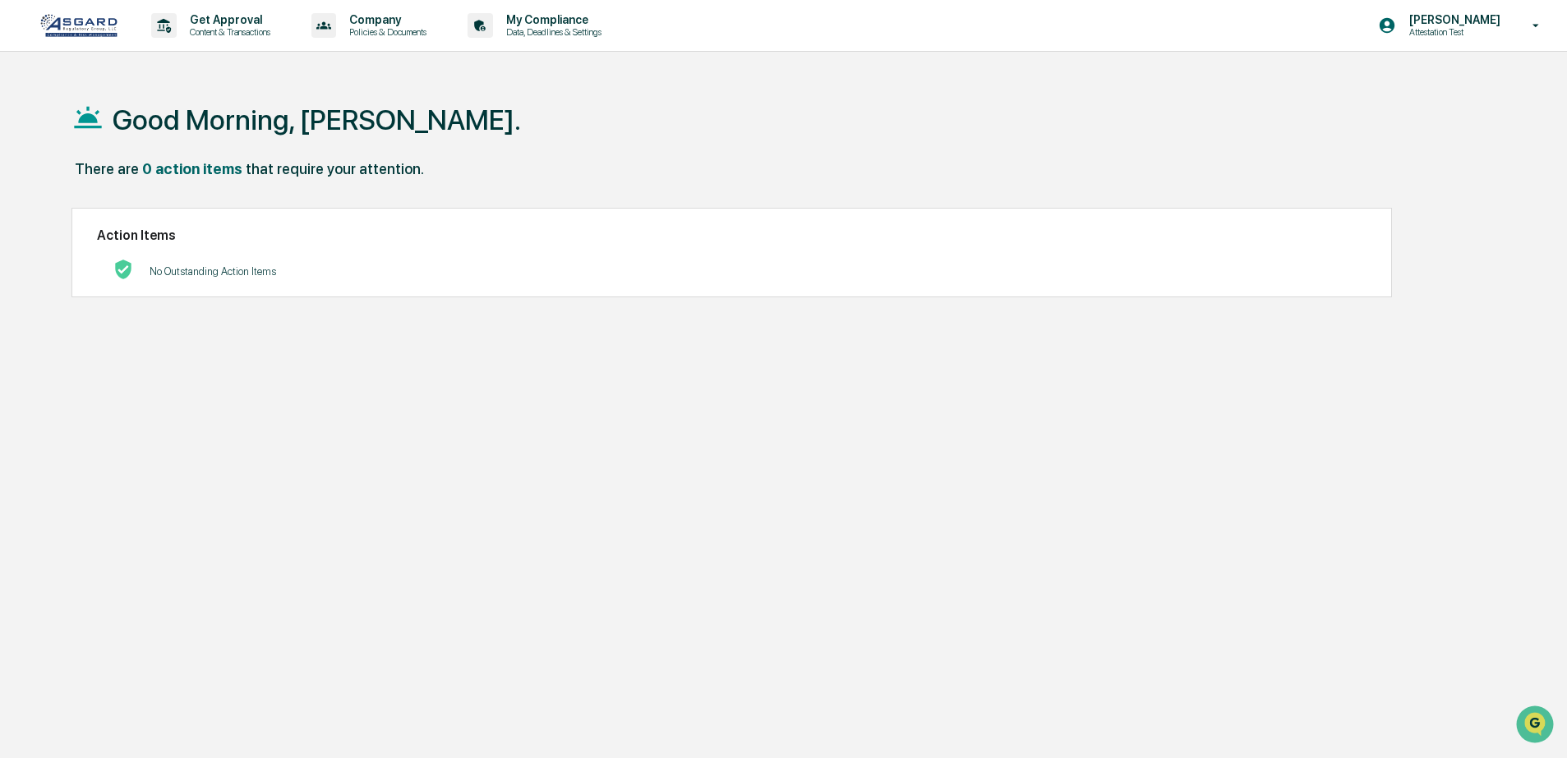
click at [412, 509] on div "Good Morning, [PERSON_NAME]. There are 0 action items that require your attenti…" at bounding box center [776, 457] width 1459 height 758
click at [490, 471] on div "Good Morning, [PERSON_NAME]. There are 0 action items that require your attenti…" at bounding box center [776, 457] width 1459 height 758
